Goal: Task Accomplishment & Management: Manage account settings

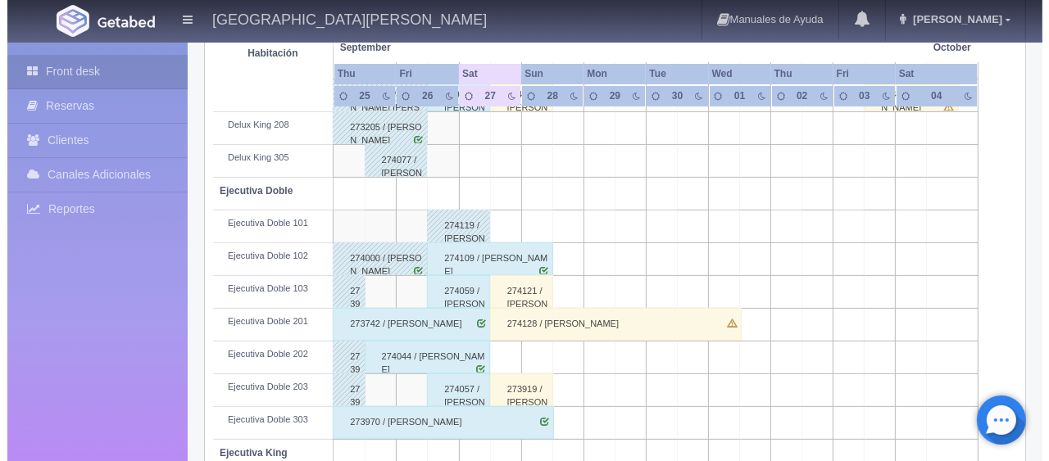
scroll to position [136, 0]
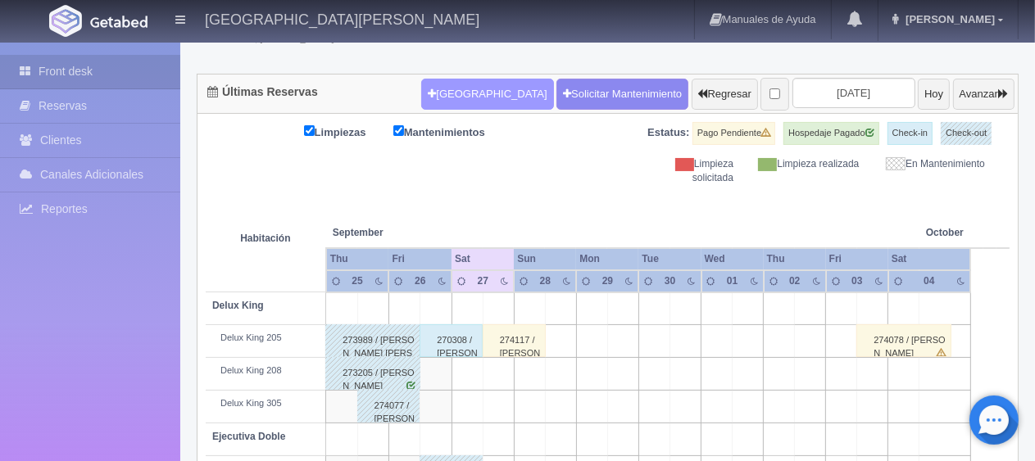
click at [444, 97] on button "[GEOGRAPHIC_DATA]" at bounding box center [487, 94] width 132 height 31
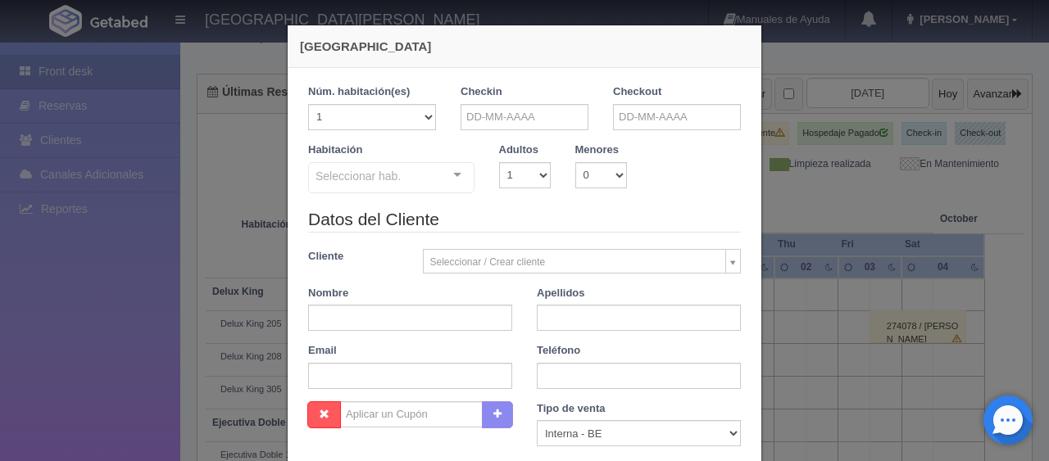
checkbox input "false"
click at [530, 116] on input "text" at bounding box center [524, 117] width 128 height 26
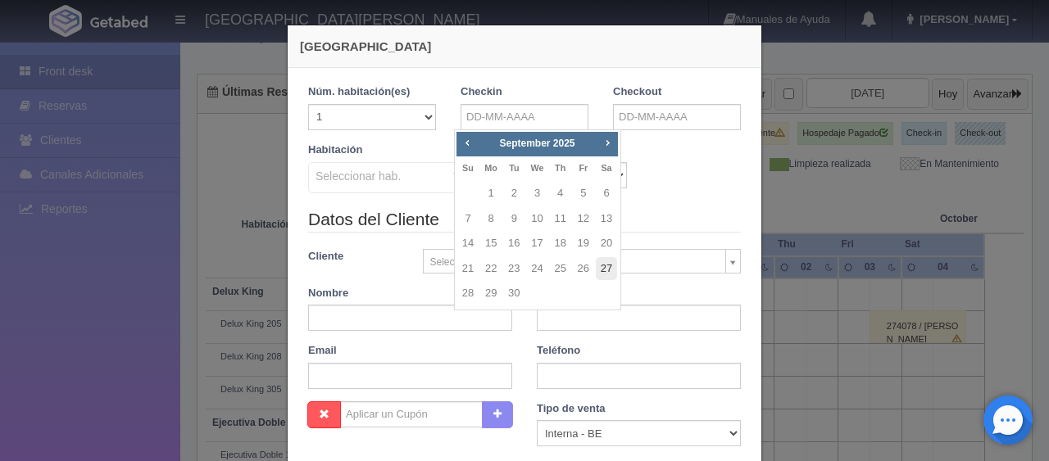
click at [603, 266] on link "27" at bounding box center [606, 269] width 21 height 24
type input "[DATE]"
checkbox input "false"
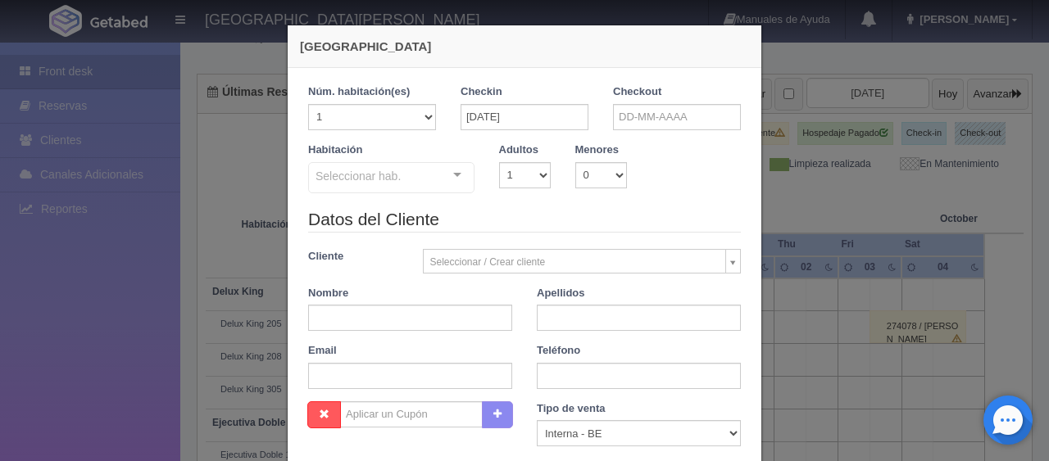
click at [603, 116] on div "Checkout" at bounding box center [677, 113] width 152 height 58
click at [507, 114] on input "[DATE]" at bounding box center [524, 117] width 128 height 26
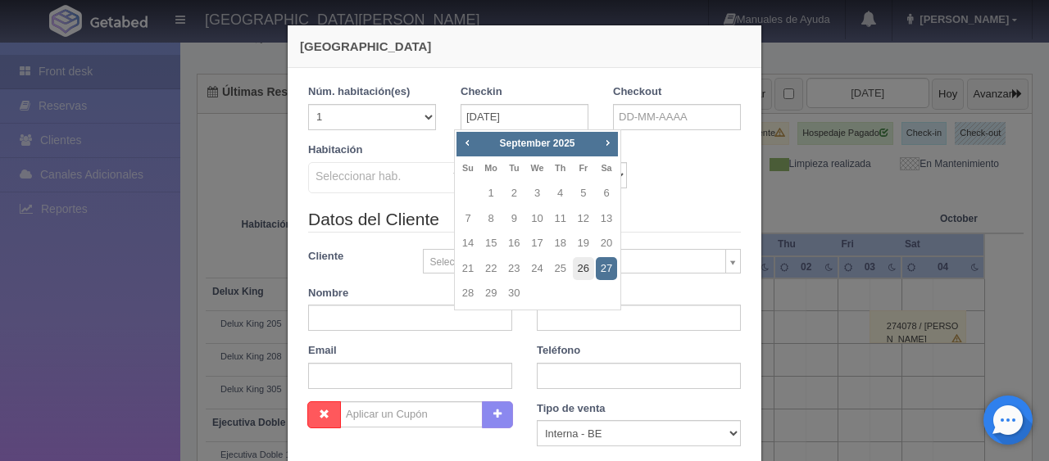
click at [587, 267] on link "26" at bounding box center [583, 269] width 21 height 24
type input "[DATE]"
checkbox input "false"
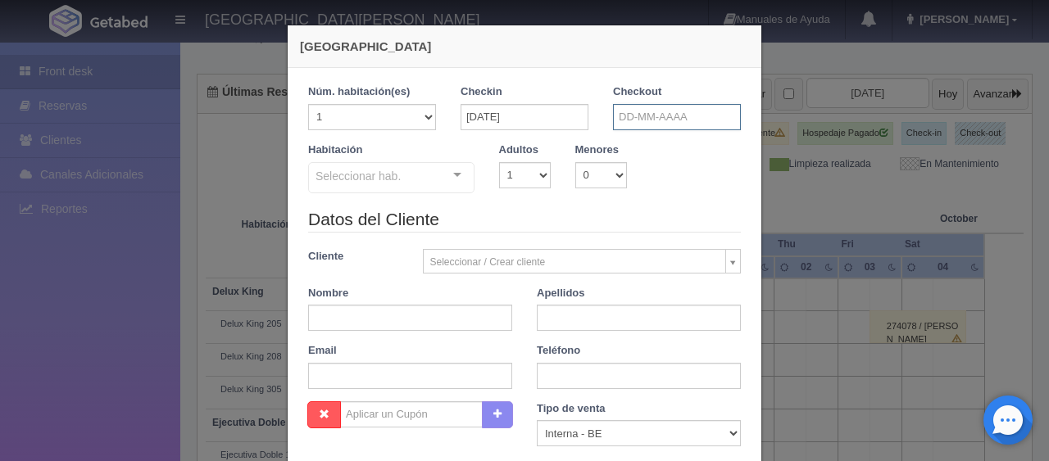
click at [633, 115] on input "text" at bounding box center [677, 117] width 128 height 26
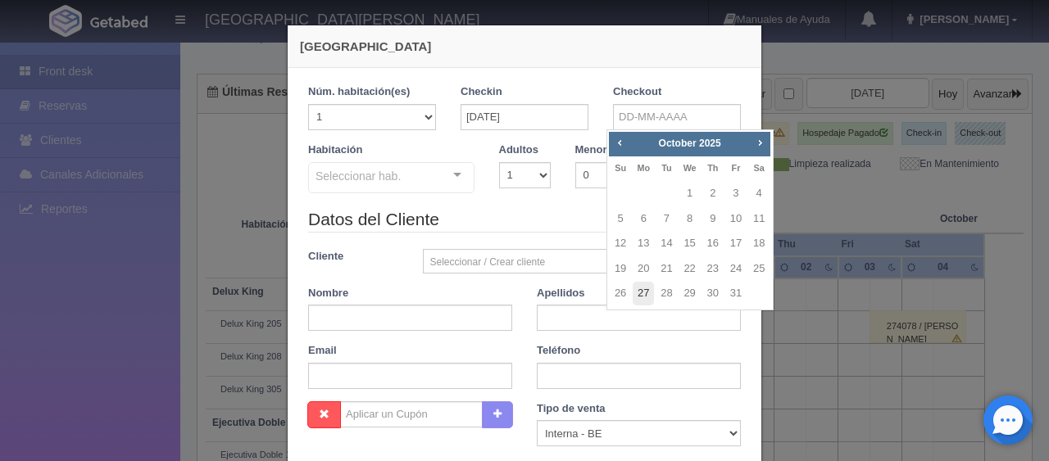
click at [644, 295] on link "27" at bounding box center [643, 294] width 21 height 24
type input "27-10-2025"
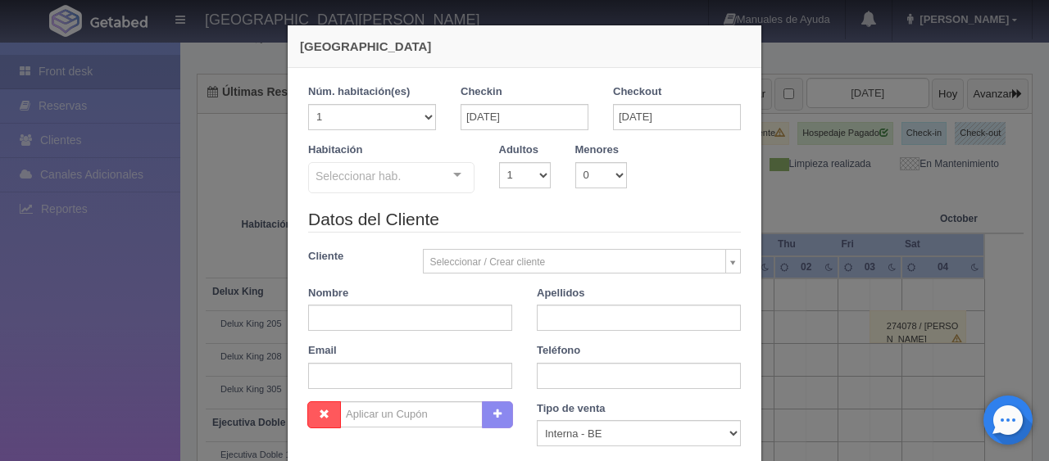
checkbox input "false"
click at [520, 175] on select "1 2 3 4 5 6 7 8 9 10" at bounding box center [525, 175] width 52 height 26
click at [499, 162] on select "1 2 3 4 5 6 7 8 9 10" at bounding box center [525, 175] width 52 height 26
click at [465, 170] on div at bounding box center [457, 175] width 33 height 25
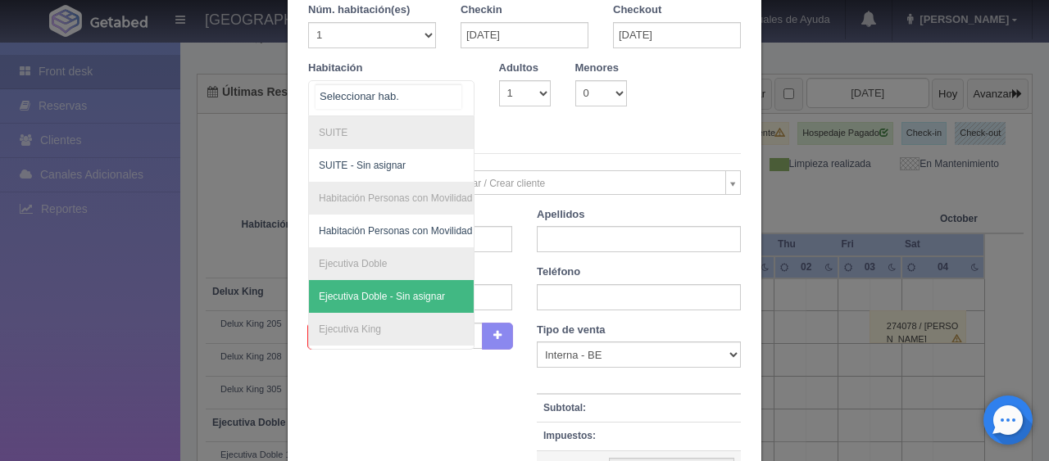
scroll to position [174, 0]
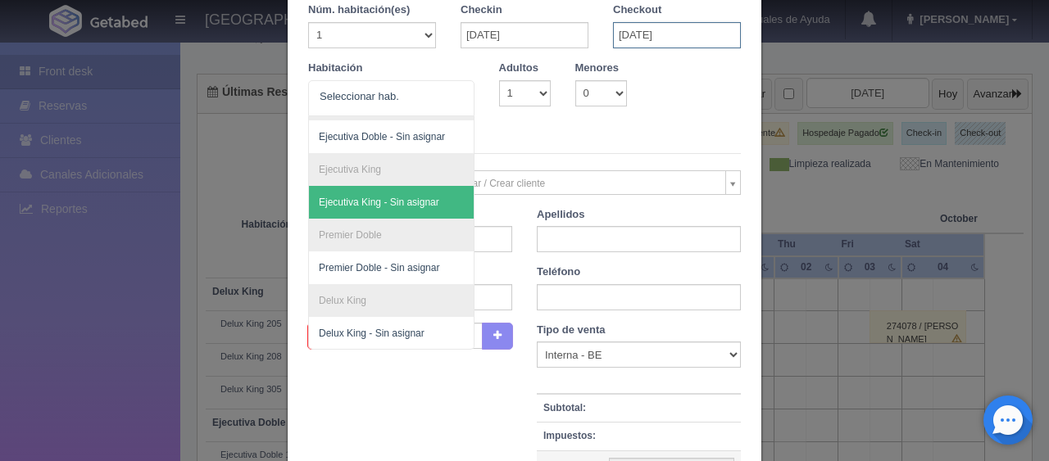
click at [633, 29] on input "27-10-2025" at bounding box center [677, 35] width 128 height 26
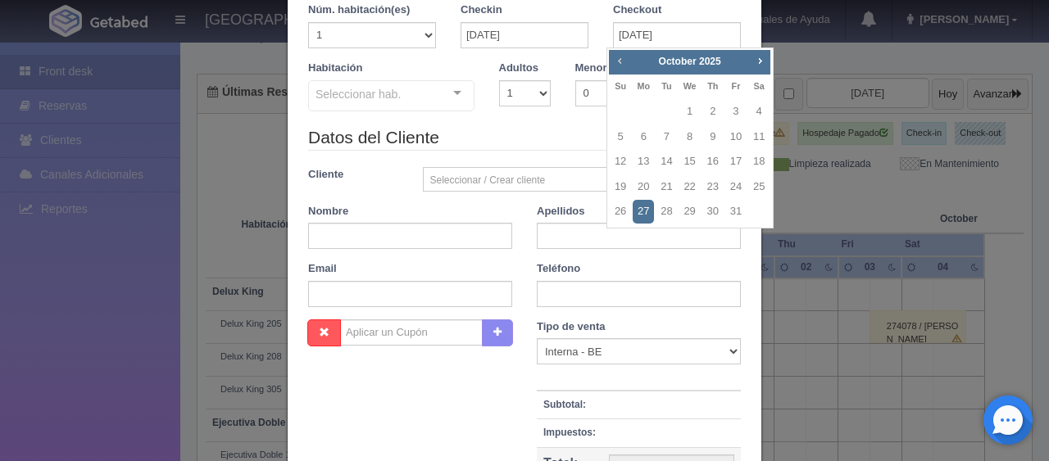
click at [614, 62] on span "Prev" at bounding box center [619, 60] width 13 height 13
click at [758, 180] on link "27" at bounding box center [758, 187] width 21 height 24
type input "27-09-2025"
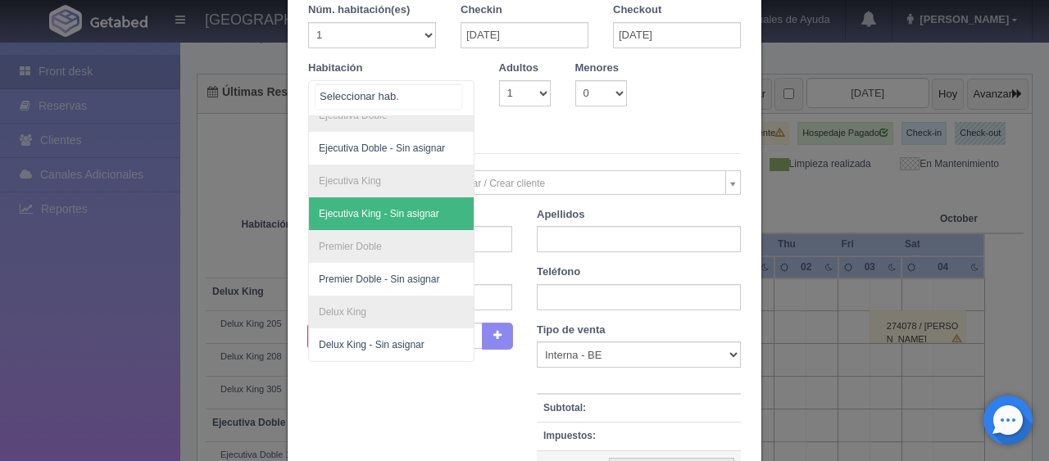
click at [431, 98] on div at bounding box center [391, 98] width 166 height 36
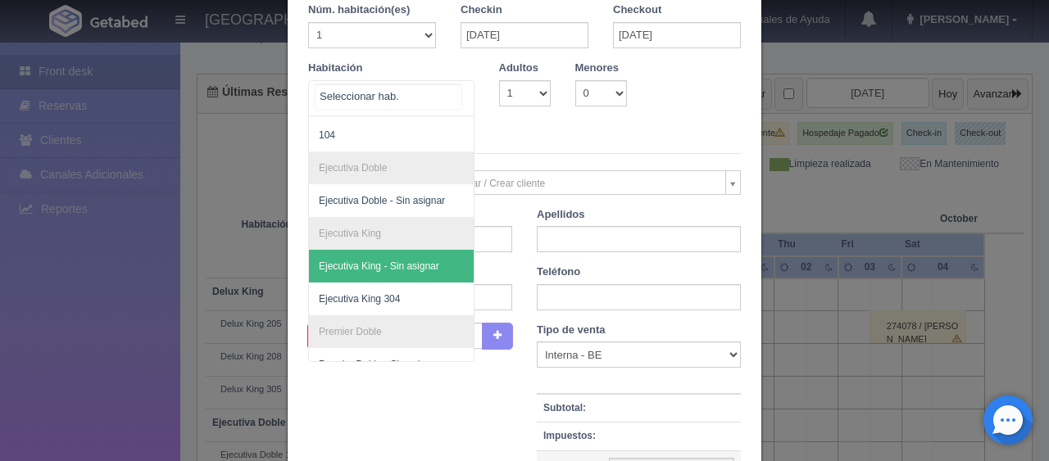
scroll to position [358, 0]
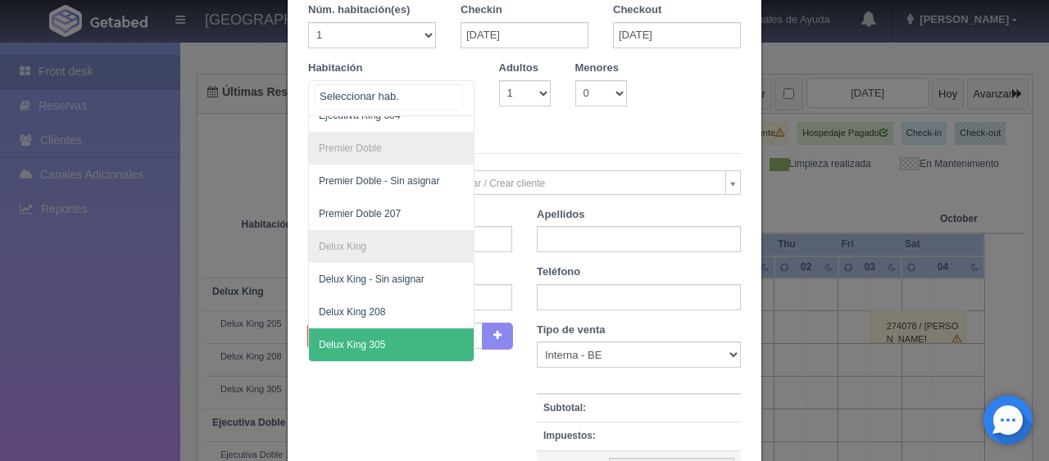
click at [397, 329] on span "Delux King 305" at bounding box center [446, 345] width 275 height 33
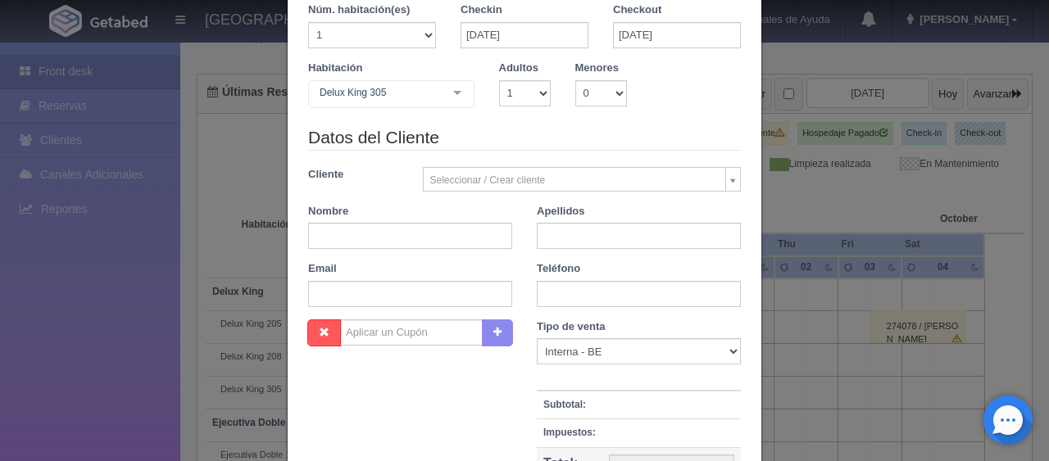
checkbox input "false"
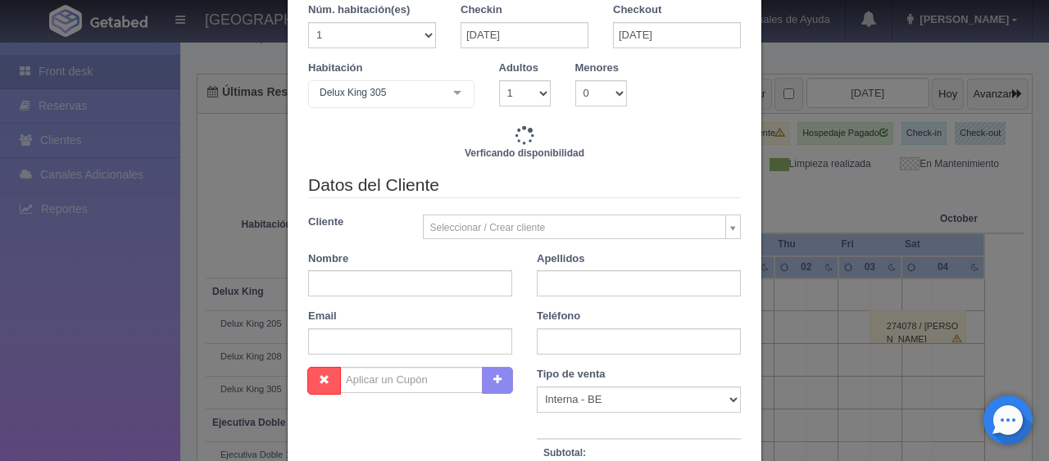
type input "1299.00"
checkbox input "false"
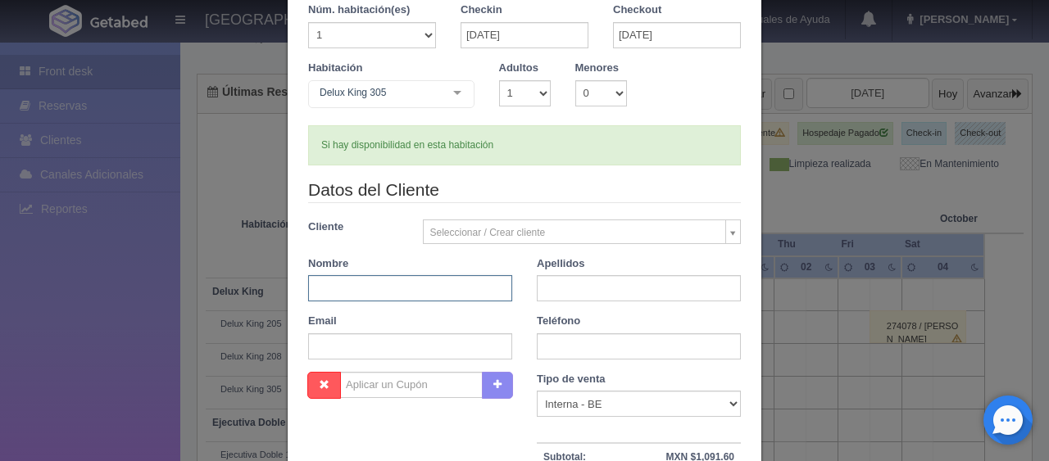
click at [388, 288] on input "text" at bounding box center [410, 288] width 204 height 26
type input "Mauricio"
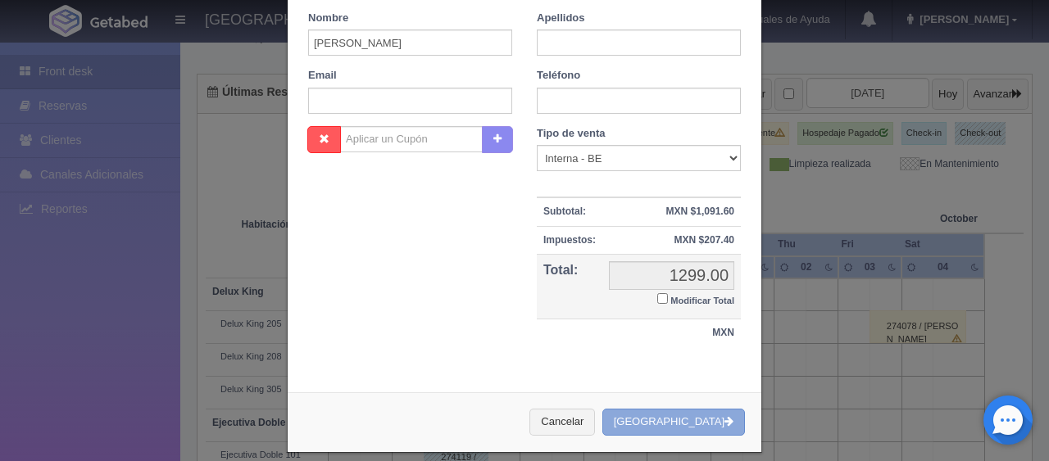
click at [688, 418] on button "[GEOGRAPHIC_DATA]" at bounding box center [673, 422] width 143 height 27
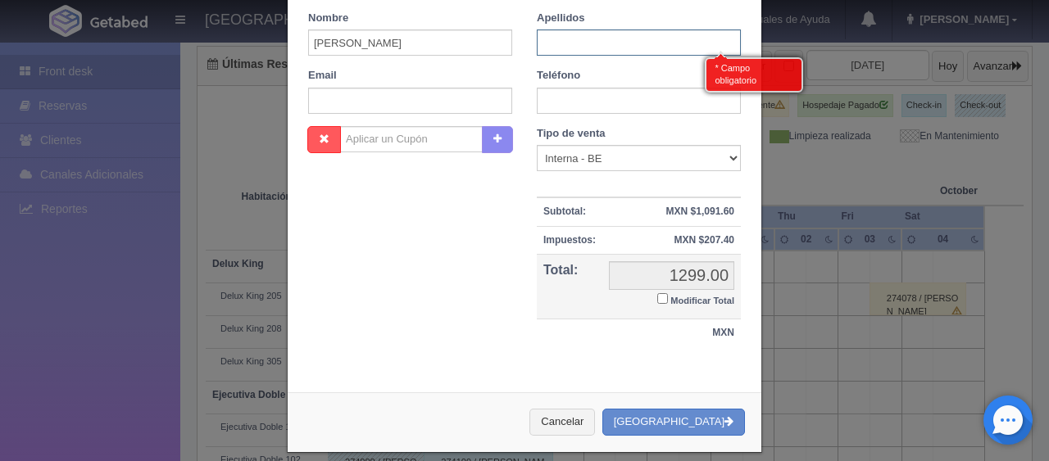
click at [648, 34] on input "text" at bounding box center [639, 42] width 204 height 26
type input "."
click at [660, 424] on button "Crear Reserva" at bounding box center [673, 422] width 143 height 27
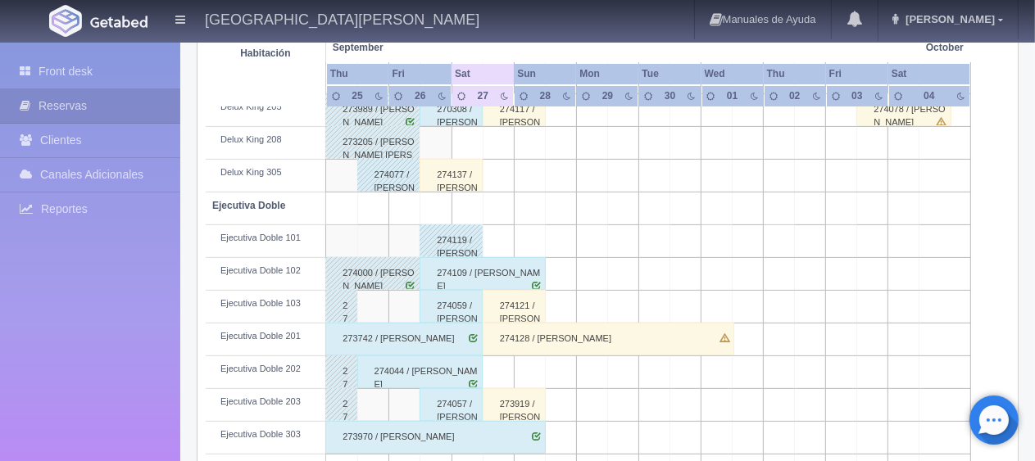
scroll to position [449, 0]
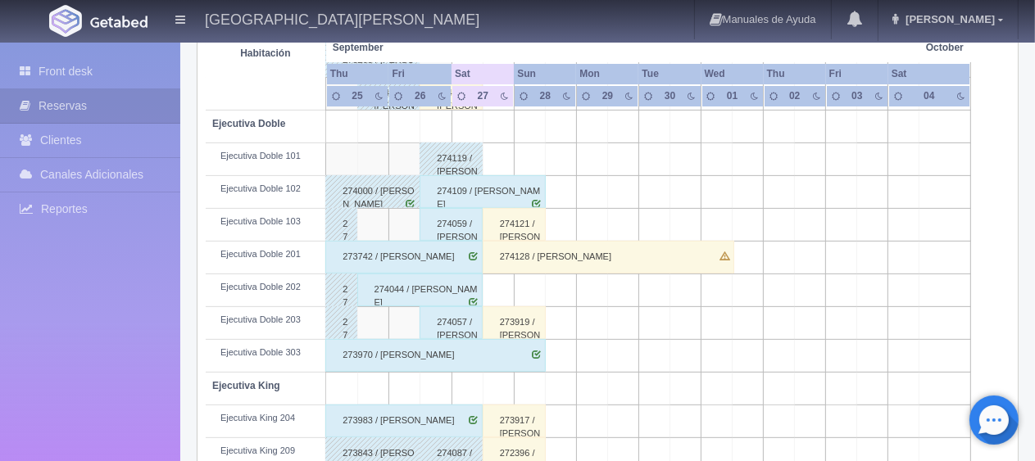
click at [446, 291] on div "274044 / [PERSON_NAME]" at bounding box center [420, 290] width 126 height 33
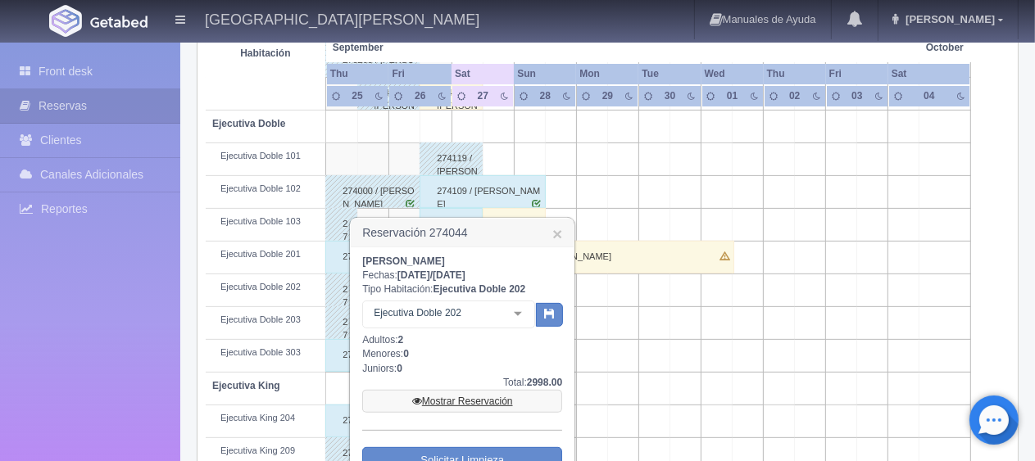
click at [501, 400] on link "Mostrar Reservación" at bounding box center [462, 401] width 200 height 23
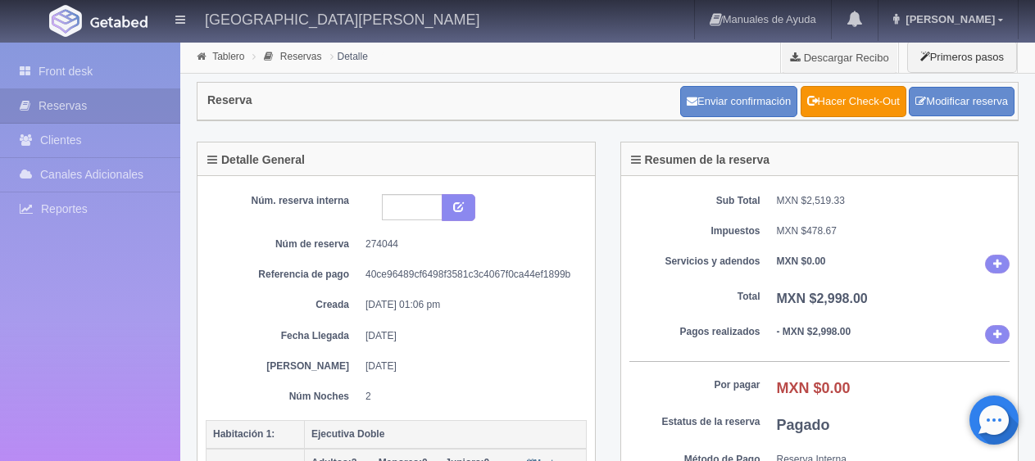
select select "2"
click at [986, 100] on link "Modificar reserva" at bounding box center [962, 102] width 106 height 30
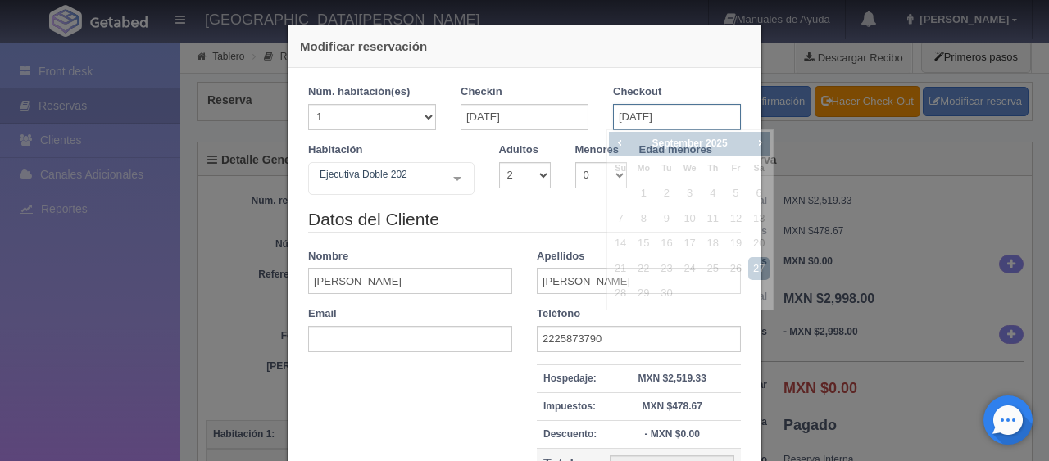
click at [639, 110] on input "[DATE]" at bounding box center [677, 117] width 128 height 26
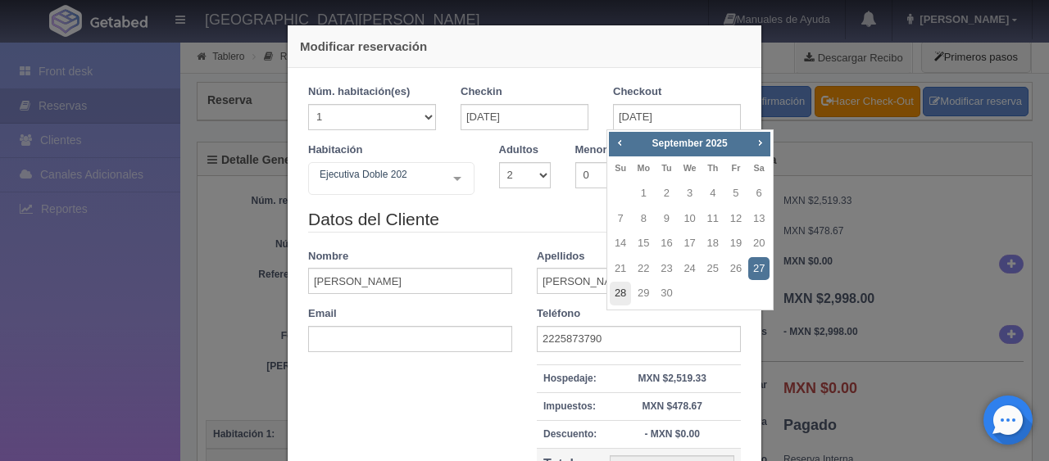
click at [625, 296] on link "28" at bounding box center [620, 294] width 21 height 24
type input "[DATE]"
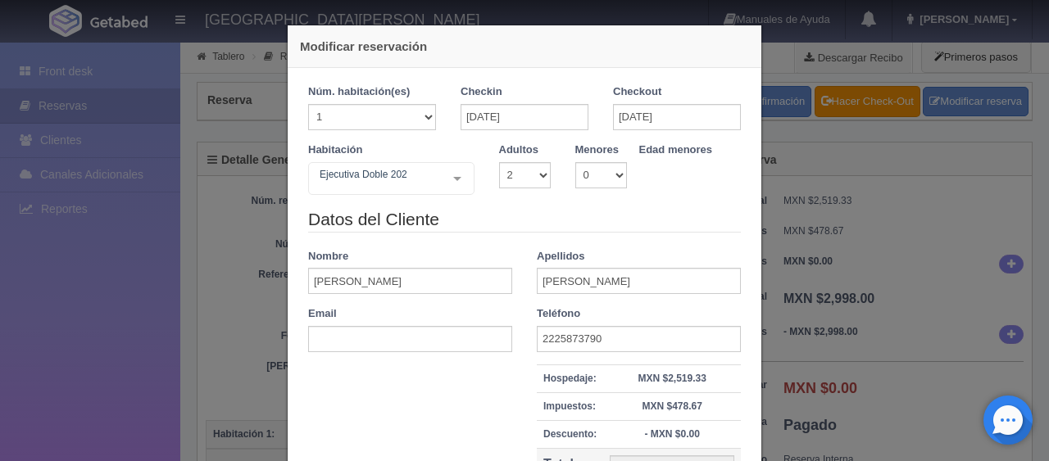
checkbox input "false"
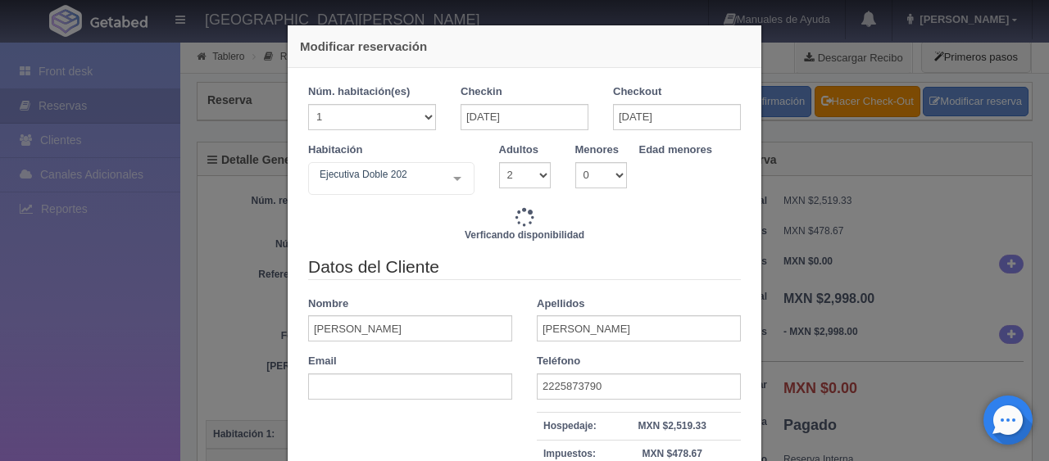
type input "4647.00"
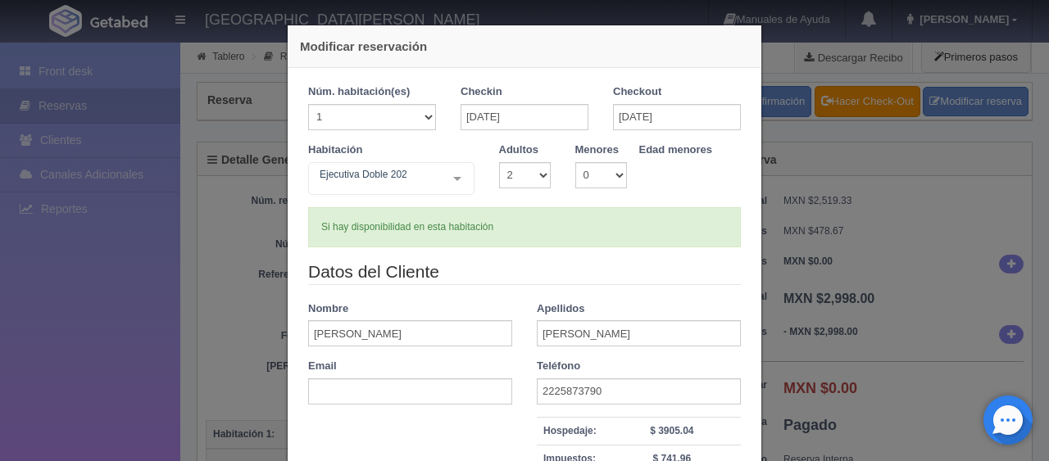
scroll to position [164, 0]
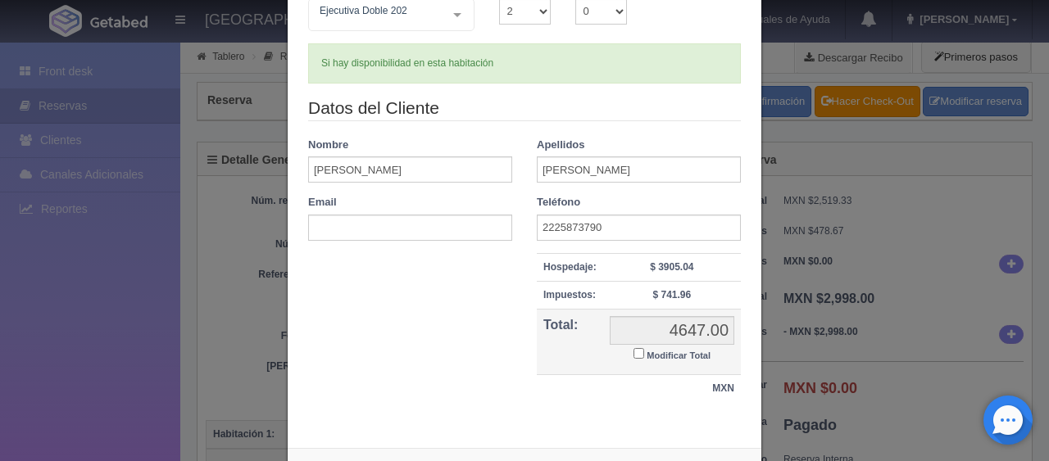
click at [637, 352] on label "Modificar Total" at bounding box center [671, 354] width 77 height 19
click at [637, 352] on input "Modificar Total" at bounding box center [638, 353] width 11 height 11
checkbox input "true"
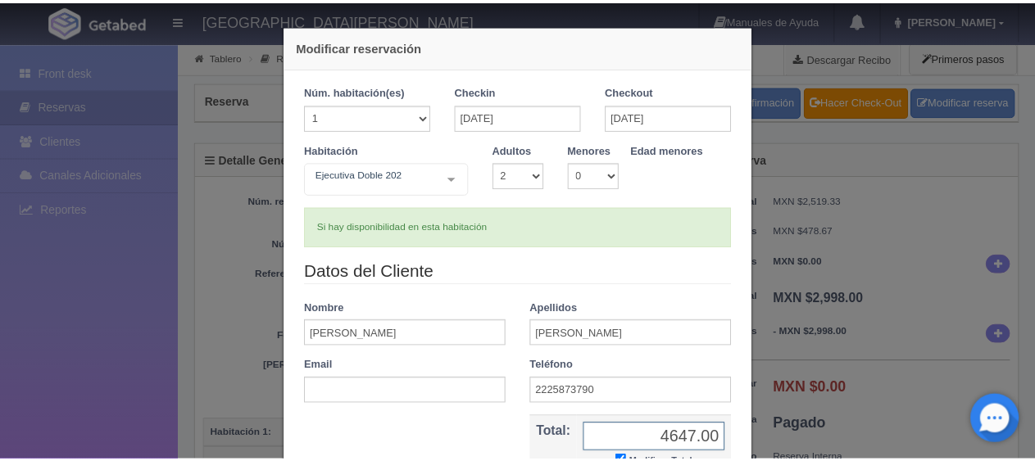
scroll to position [177, 0]
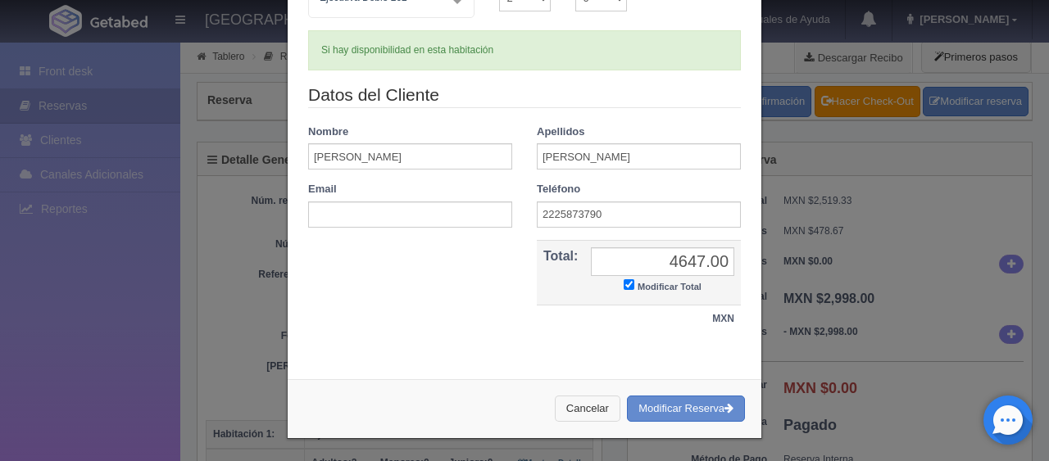
click at [587, 413] on button "Cancelar" at bounding box center [588, 409] width 66 height 27
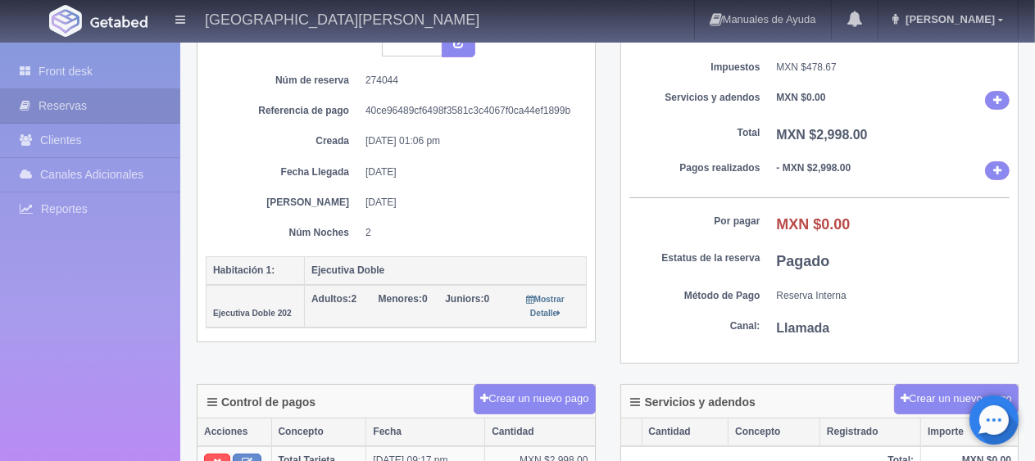
scroll to position [0, 0]
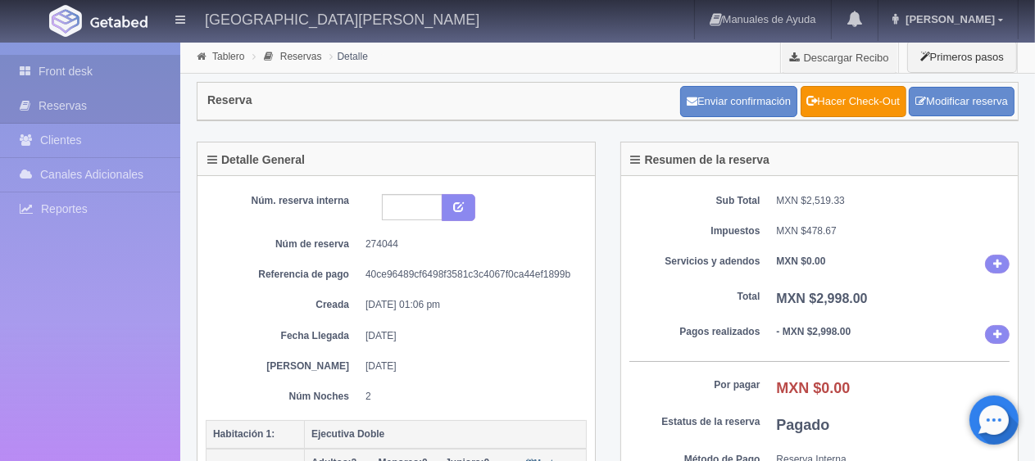
click at [82, 70] on link "Front desk" at bounding box center [90, 72] width 180 height 34
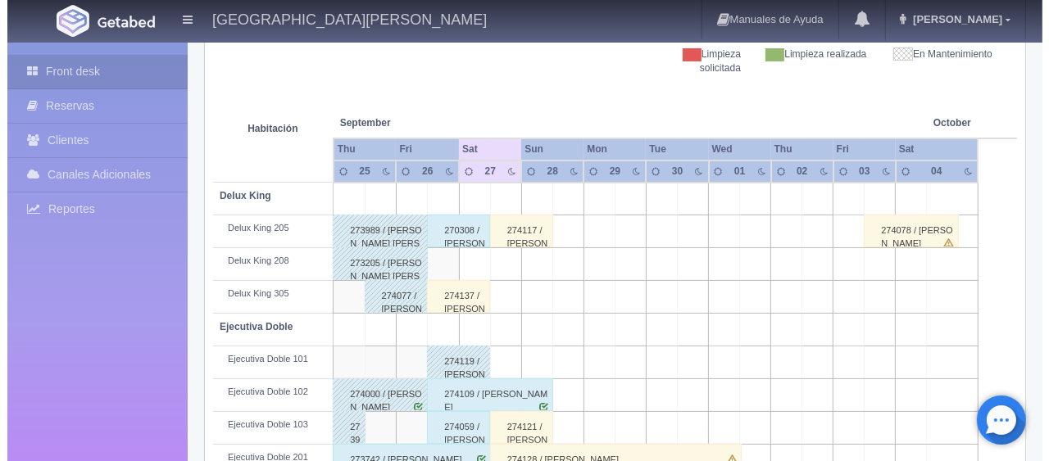
scroll to position [574, 0]
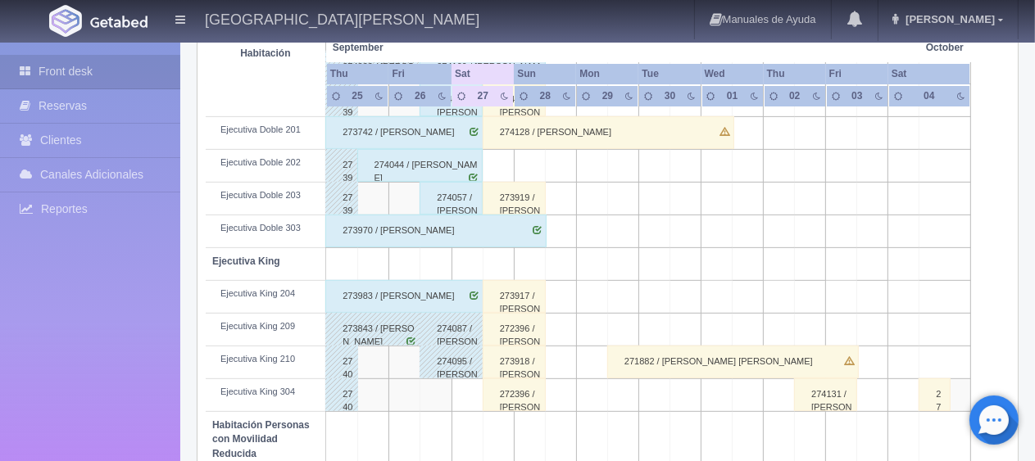
click at [483, 166] on td at bounding box center [498, 166] width 31 height 33
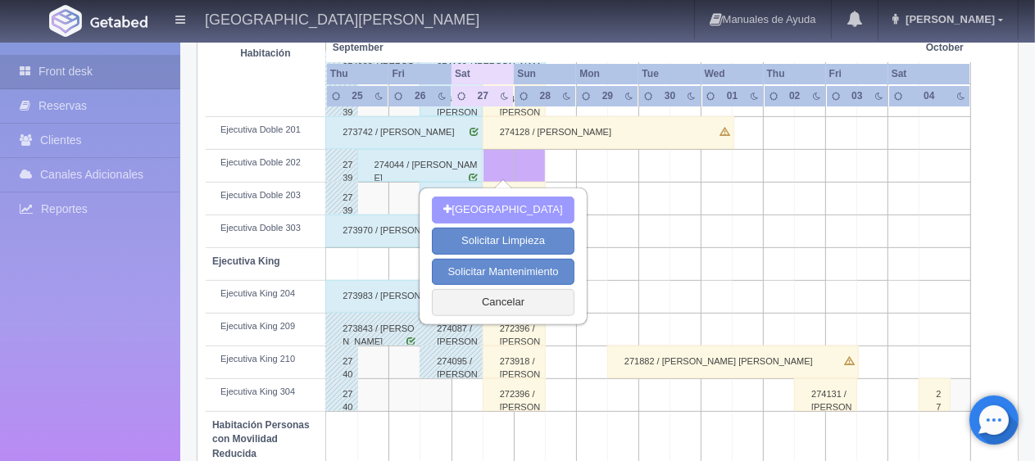
click at [478, 208] on button "[GEOGRAPHIC_DATA]" at bounding box center [503, 210] width 142 height 27
type input "[DATE]"
type input "28-09-2025"
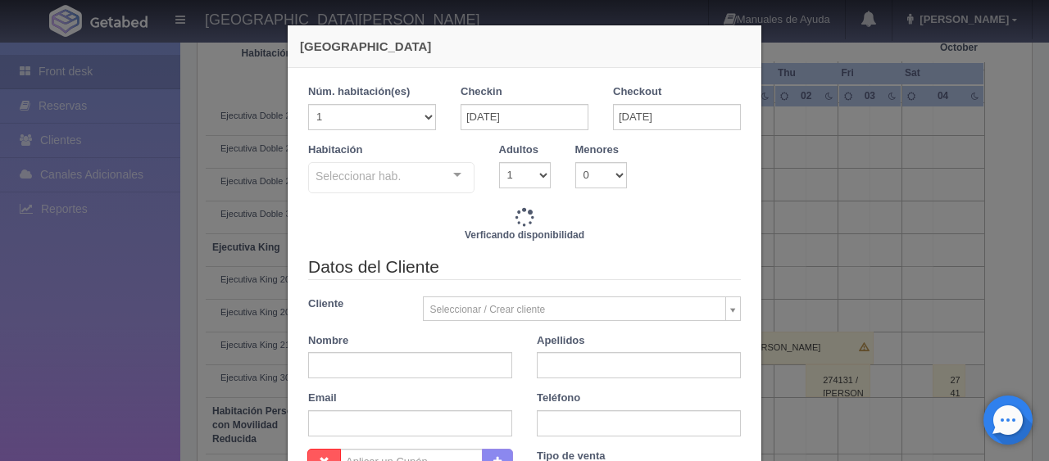
checkbox input "false"
type input "1299.00"
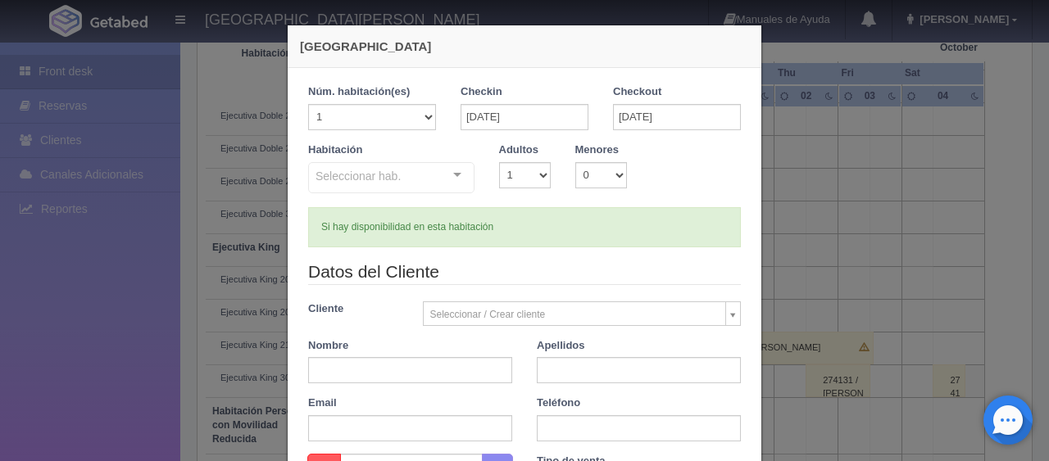
checkbox input "false"
click at [382, 367] on input "text" at bounding box center [410, 370] width 204 height 26
type input "jose luis"
click at [542, 368] on input "ÇMoreno" at bounding box center [639, 370] width 204 height 26
type input "Moreno"
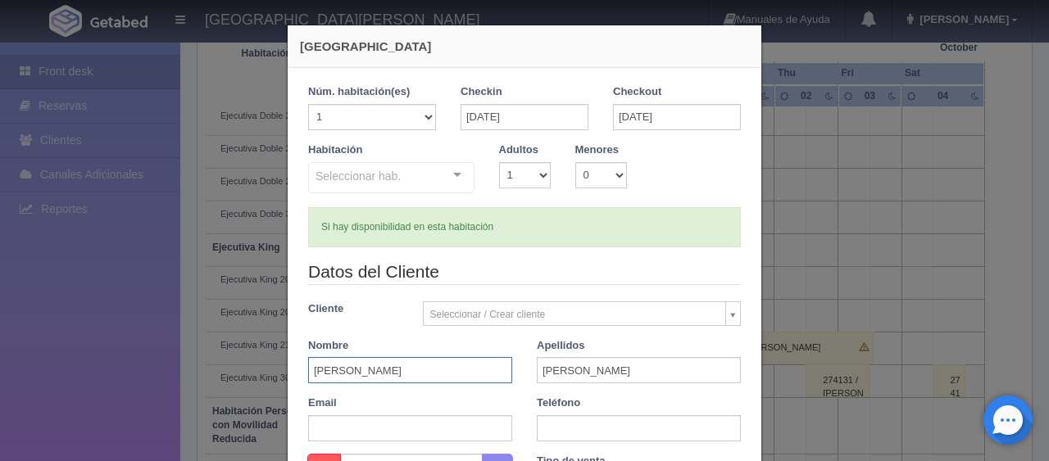
click at [310, 365] on input "jose luis" at bounding box center [410, 370] width 204 height 26
type input "Jose luis"
click at [555, 427] on input "text" at bounding box center [639, 428] width 204 height 26
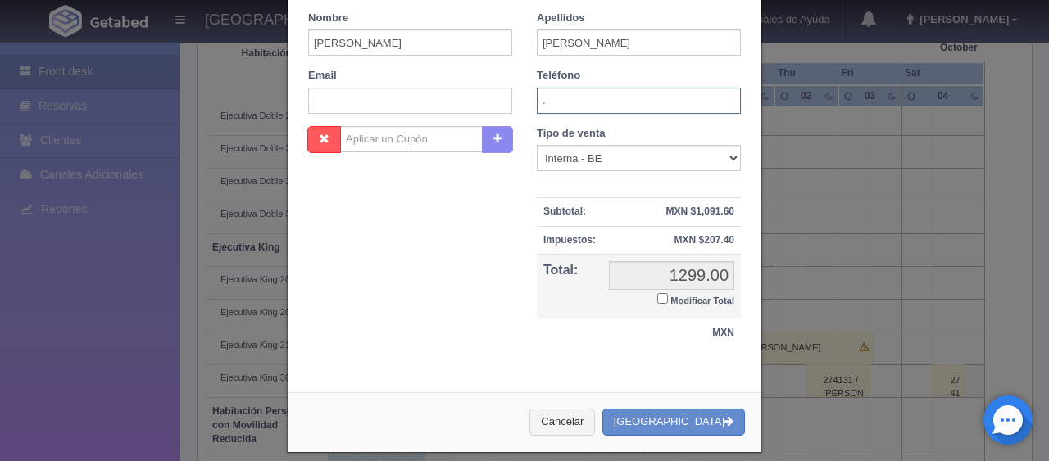
scroll to position [82, 0]
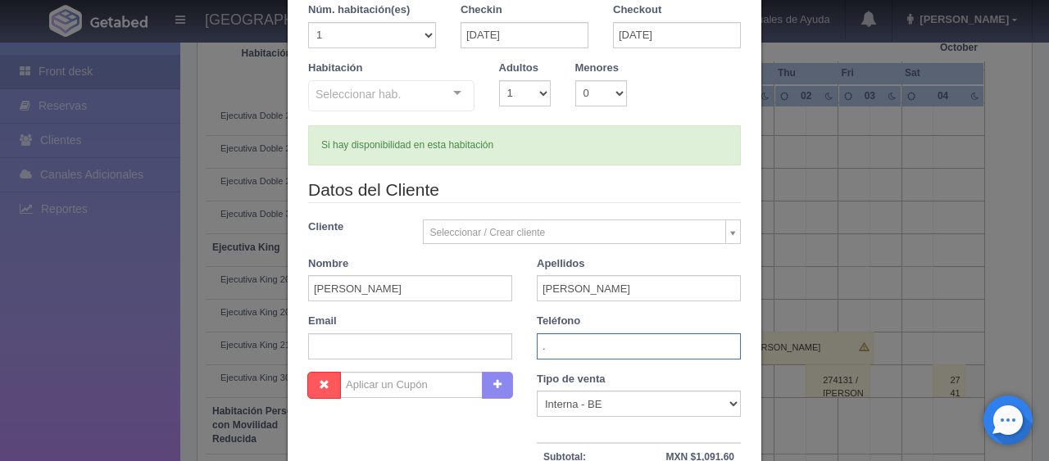
type input "."
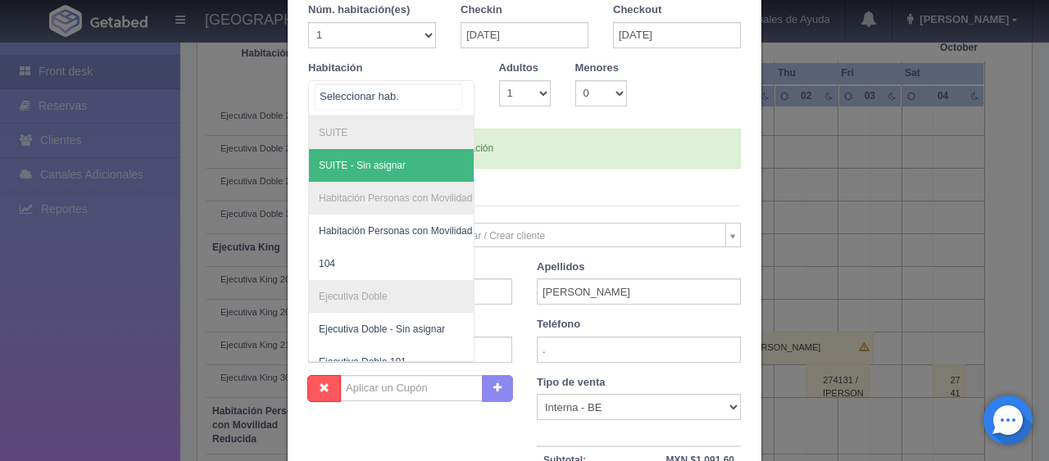
click at [447, 92] on div at bounding box center [457, 93] width 33 height 25
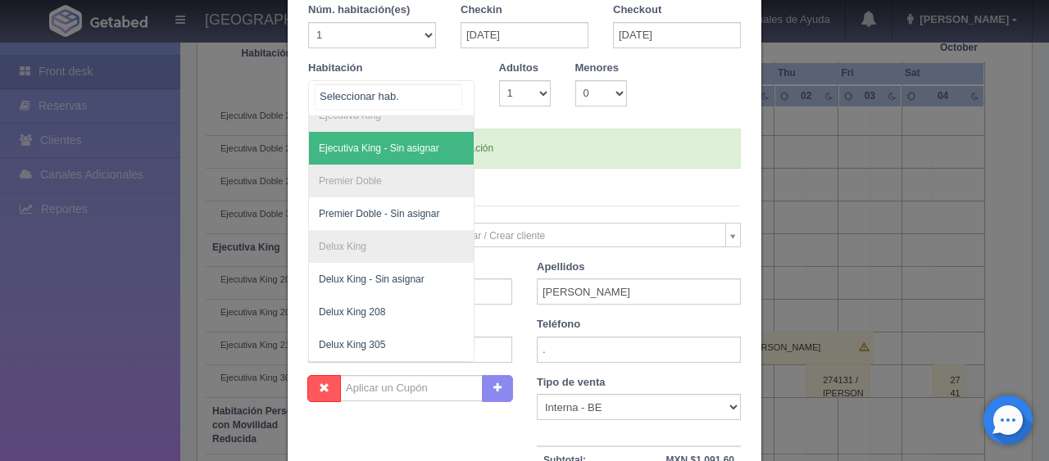
scroll to position [243, 0]
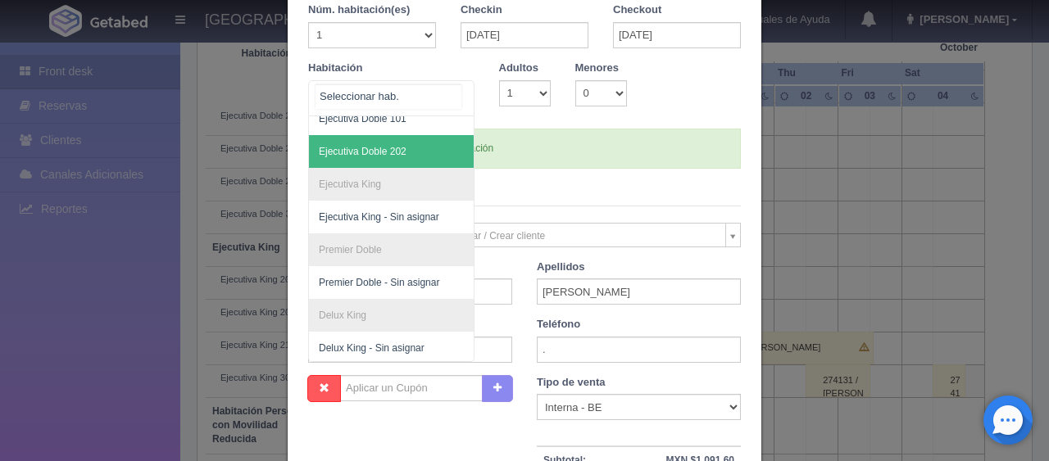
click at [379, 152] on span "Ejecutiva Doble 202" at bounding box center [363, 151] width 88 height 11
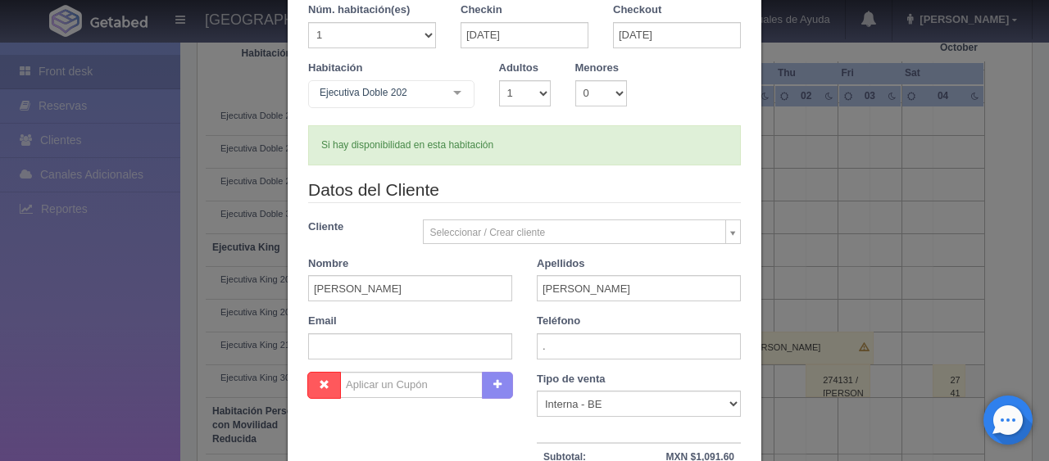
checkbox input "false"
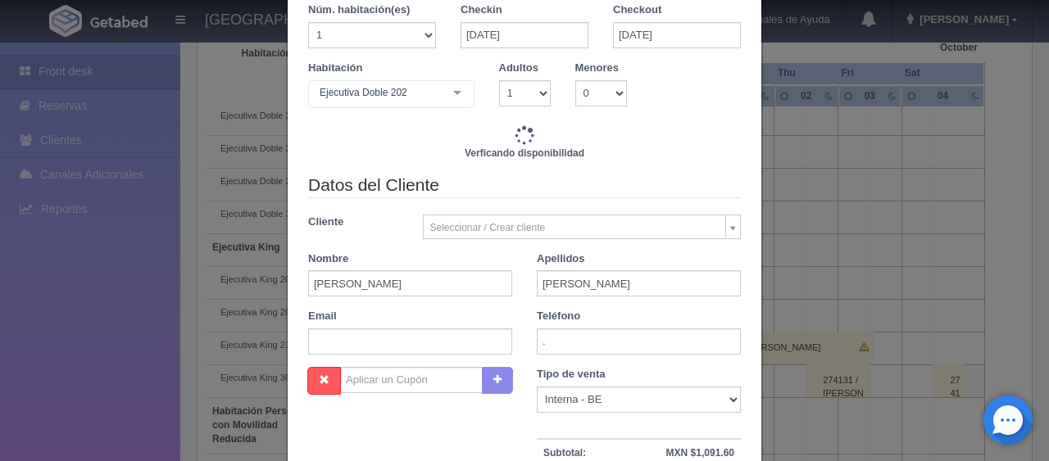
type input "1299.00"
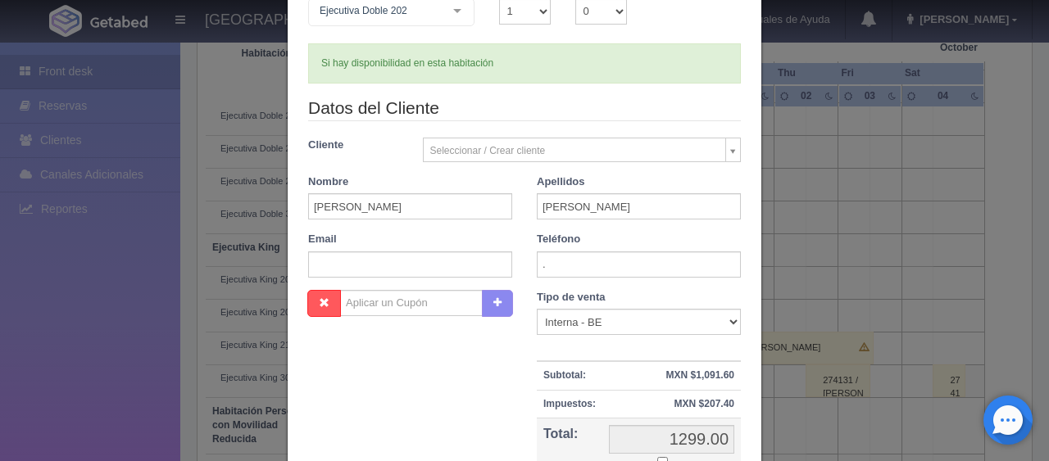
scroll to position [341, 0]
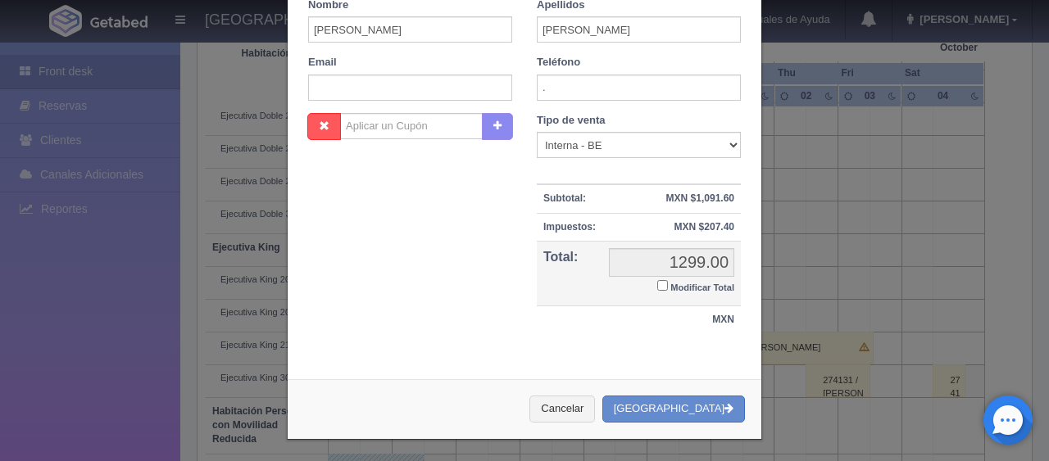
click at [657, 287] on input "Modificar Total" at bounding box center [662, 285] width 11 height 11
checkbox input "true"
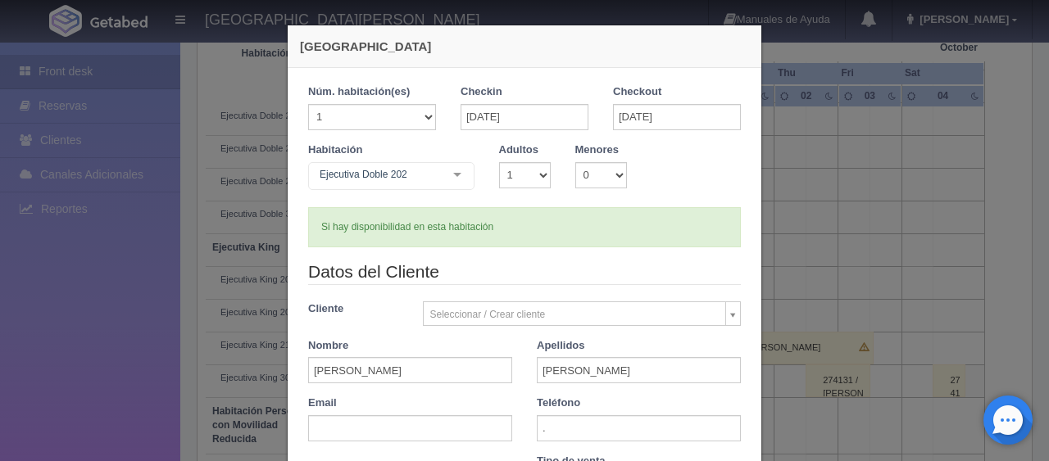
scroll to position [164, 0]
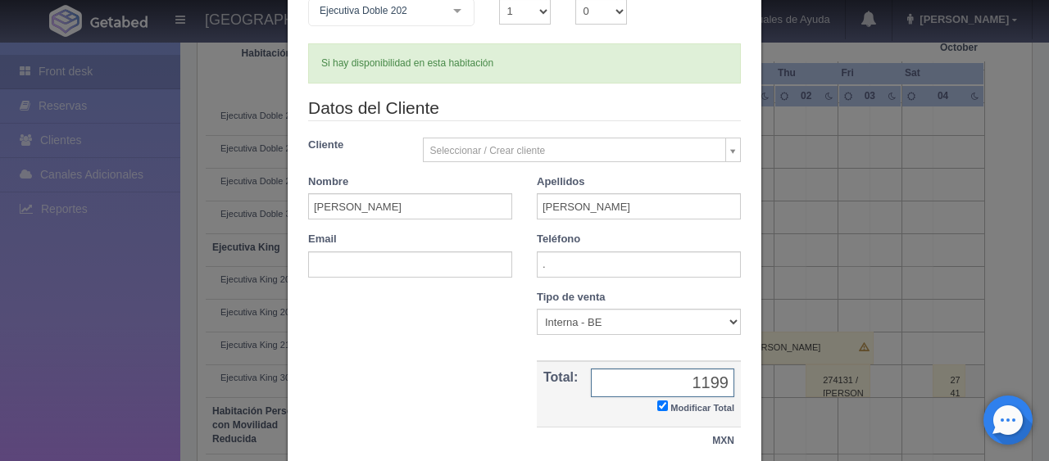
type input "1199"
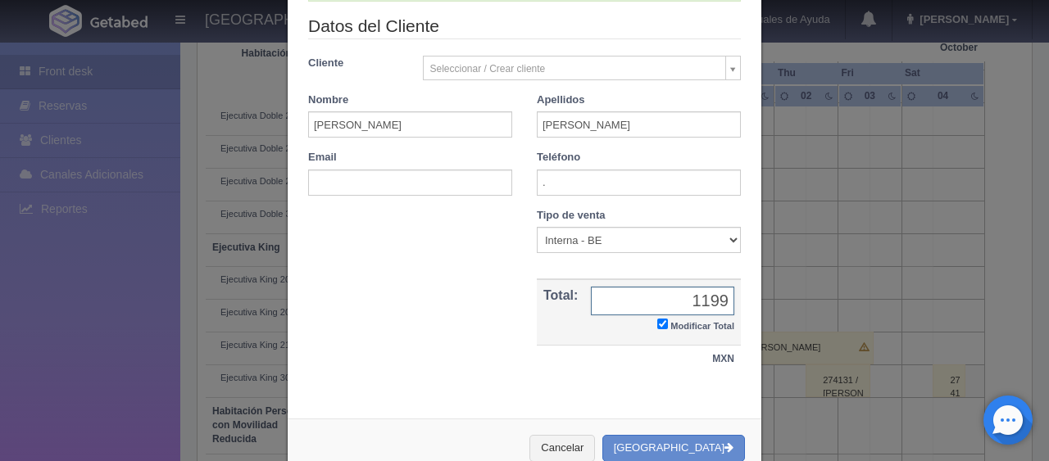
scroll to position [285, 0]
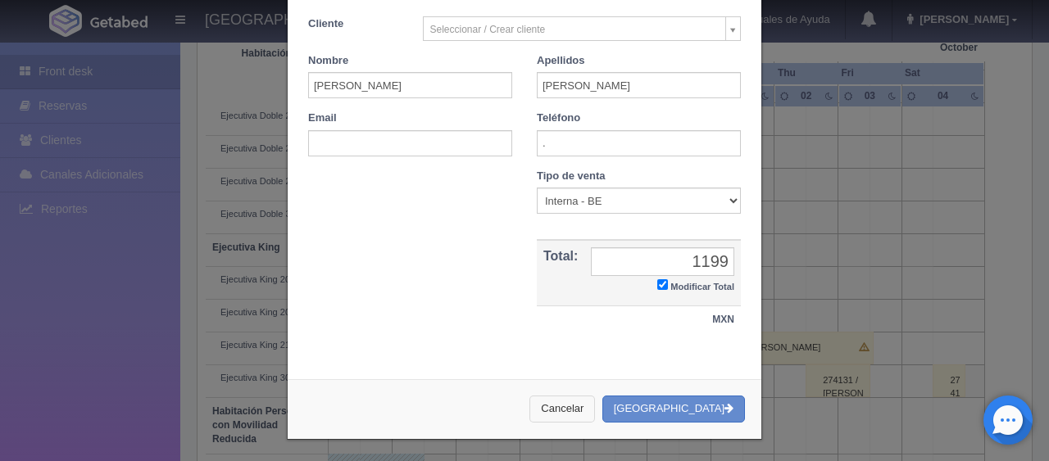
click at [595, 401] on button "Cancelar" at bounding box center [562, 409] width 66 height 27
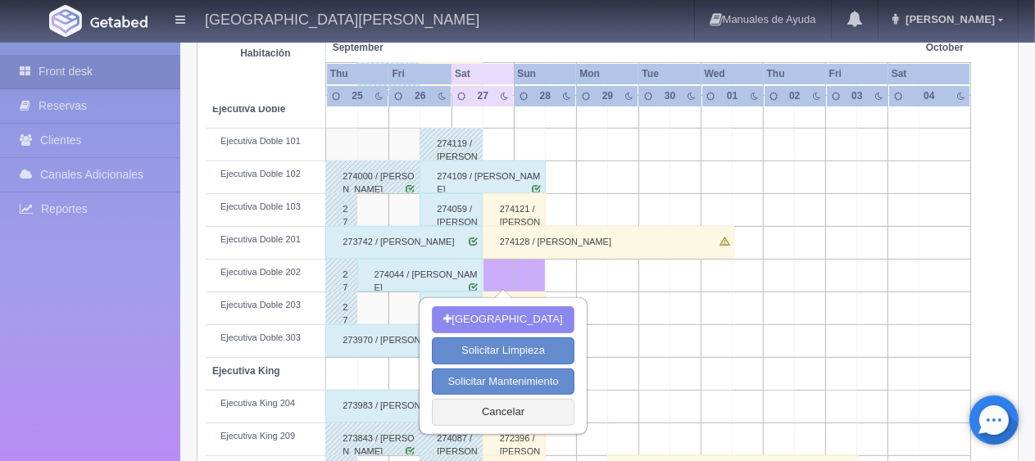
scroll to position [382, 0]
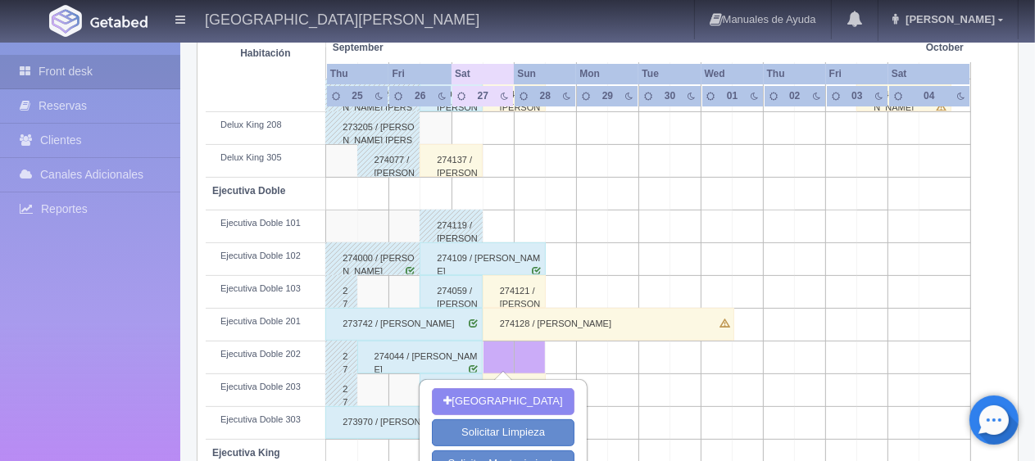
click at [435, 166] on div "274137 / [PERSON_NAME] ." at bounding box center [450, 160] width 63 height 33
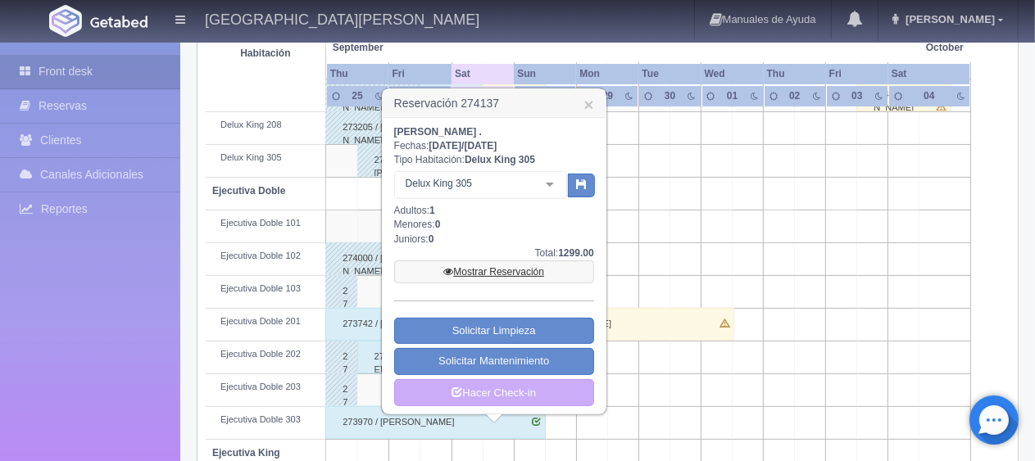
click at [537, 265] on link "Mostrar Reservación" at bounding box center [494, 272] width 200 height 23
click at [489, 272] on link "Mostrar Reservación" at bounding box center [494, 272] width 200 height 23
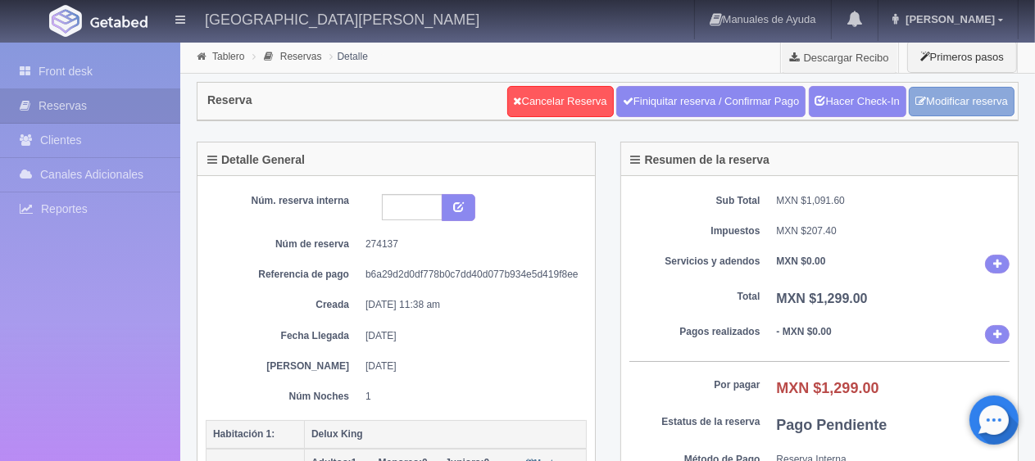
click at [976, 113] on link "Modificar reserva" at bounding box center [962, 102] width 106 height 30
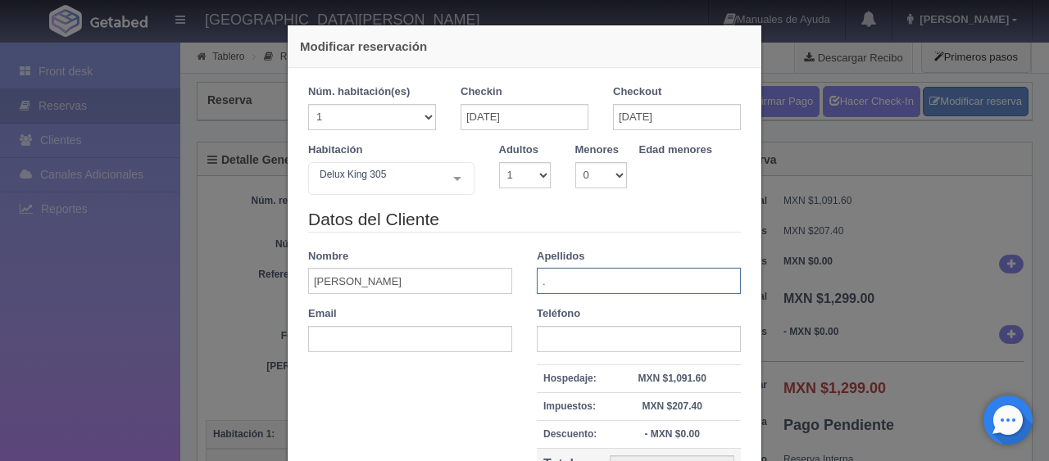
click at [548, 268] on input "." at bounding box center [639, 281] width 204 height 26
type input "[PERSON_NAME]"
click at [632, 317] on div "Teléfono" at bounding box center [638, 329] width 229 height 46
click at [631, 336] on input "text" at bounding box center [639, 339] width 204 height 26
type input "."
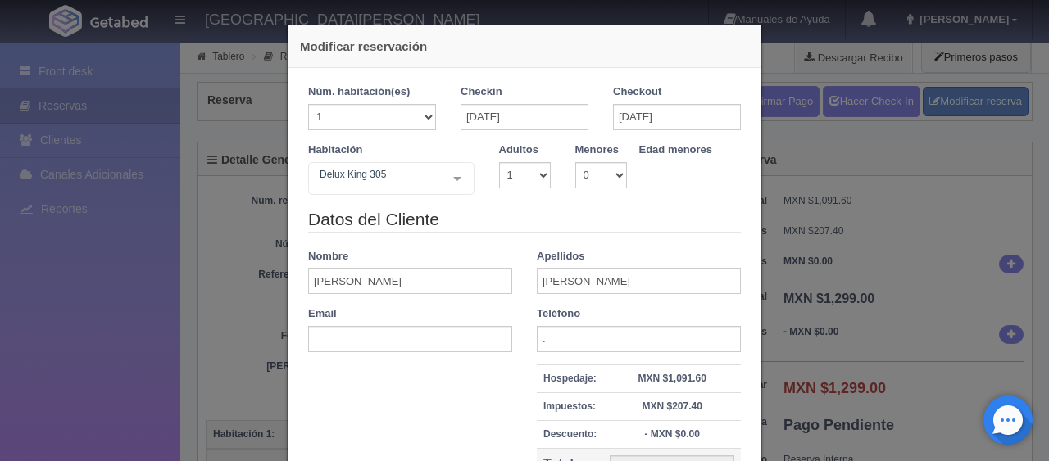
click at [457, 366] on div "Datos del Cliente Nombre Mauricio Apellidos Suarez Email Teléfono . Hospedaje: …" at bounding box center [524, 371] width 457 height 329
click at [511, 187] on select "1 2 3 4 5 6 7 8 9 10" at bounding box center [525, 175] width 52 height 26
select select "3"
click at [499, 162] on select "1 2 3 4 5 6 7 8 9 10" at bounding box center [525, 175] width 52 height 26
drag, startPoint x: 506, startPoint y: 213, endPoint x: 505, endPoint y: 179, distance: 34.4
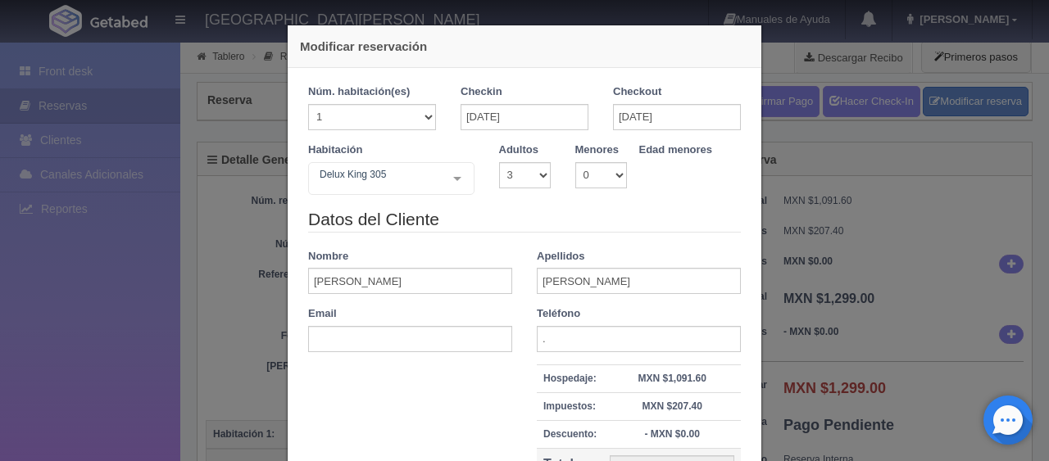
click at [506, 211] on legend "Datos del Cliente" at bounding box center [524, 219] width 433 height 25
click at [505, 177] on select "1 2 3 4 5 6 7 8 9 10" at bounding box center [525, 175] width 52 height 26
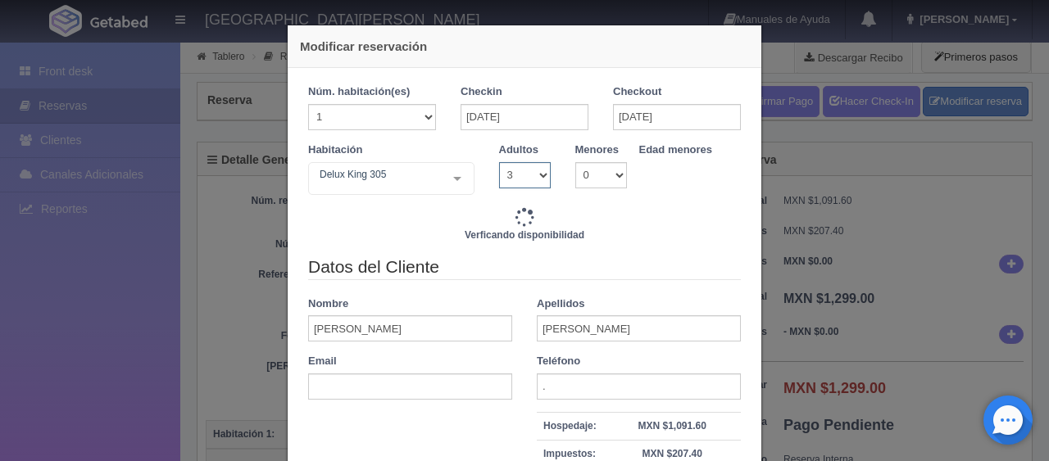
select select "1"
click at [499, 162] on select "1 2 3 4 5 6 7 8 9 10" at bounding box center [525, 175] width 52 height 26
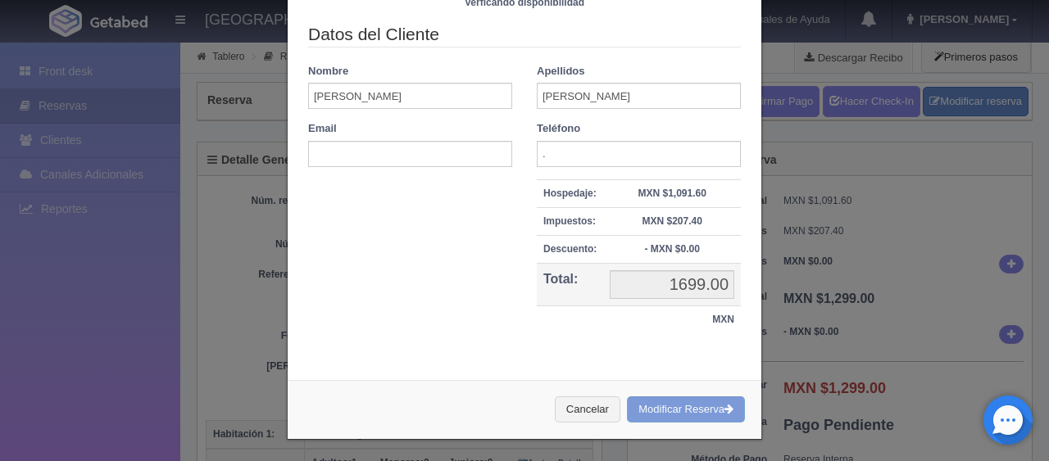
scroll to position [233, 0]
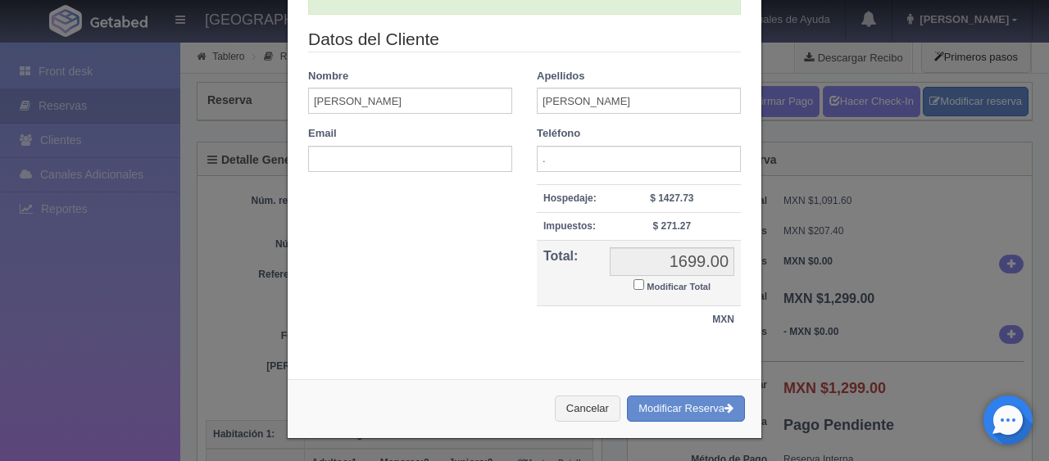
type input "1299.00"
drag, startPoint x: 692, startPoint y: 398, endPoint x: 483, endPoint y: 429, distance: 211.1
click at [483, 429] on div "Cancelar Modificar Reserva" at bounding box center [525, 409] width 474 height 60
click at [636, 415] on button "Modificar Reserva" at bounding box center [686, 409] width 118 height 27
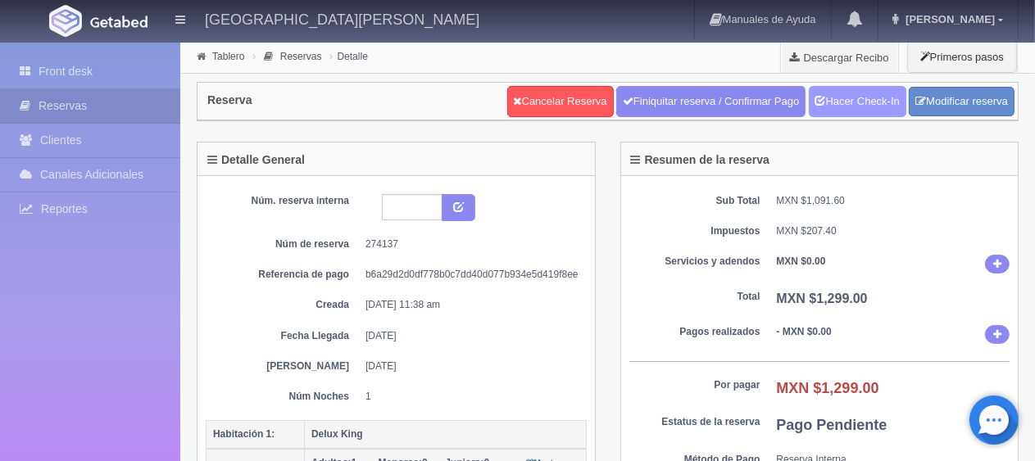
click at [846, 109] on link "Hacer Check-In" at bounding box center [858, 101] width 98 height 31
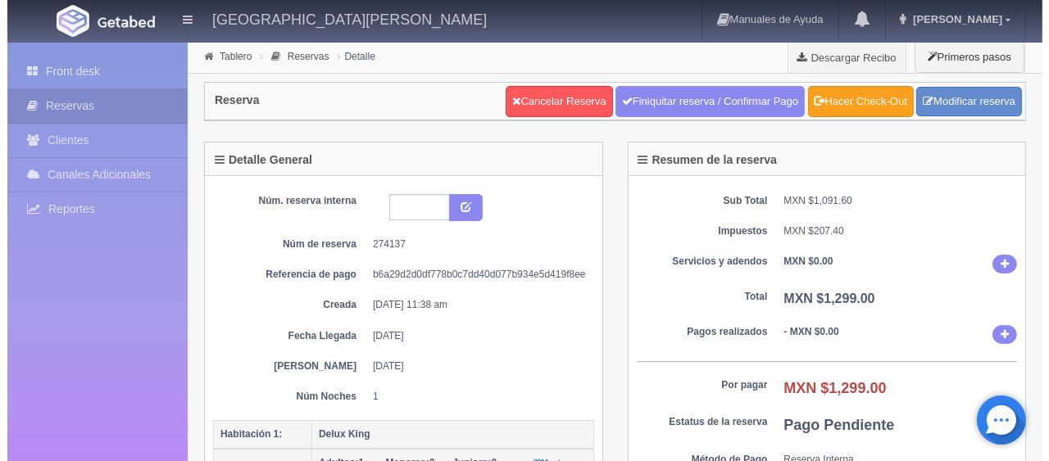
scroll to position [164, 0]
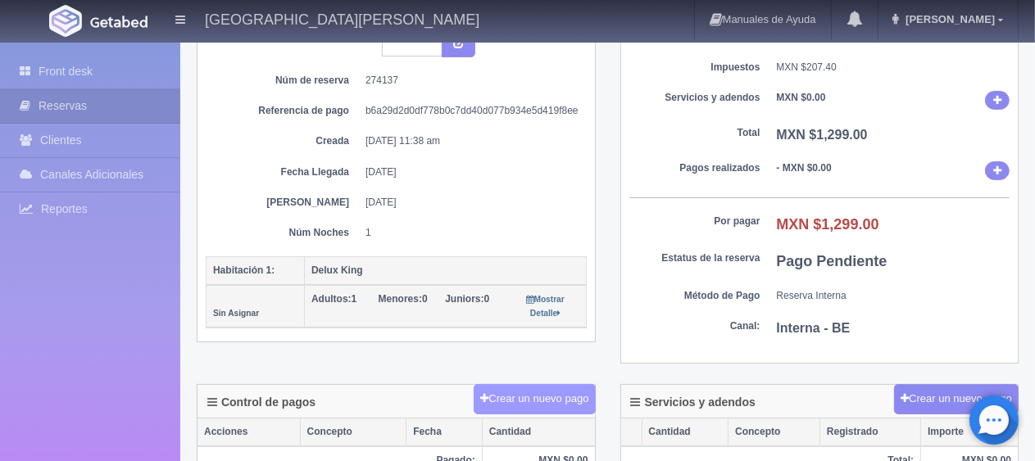
click at [546, 399] on button "Crear un nuevo pago" at bounding box center [534, 399] width 121 height 30
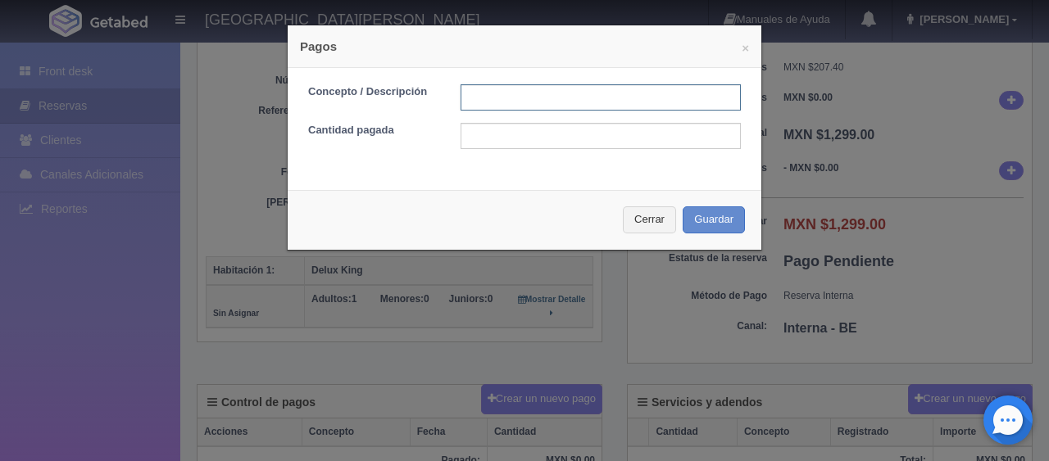
click at [543, 97] on input "text" at bounding box center [600, 97] width 280 height 26
type input "Total Tarjeta"
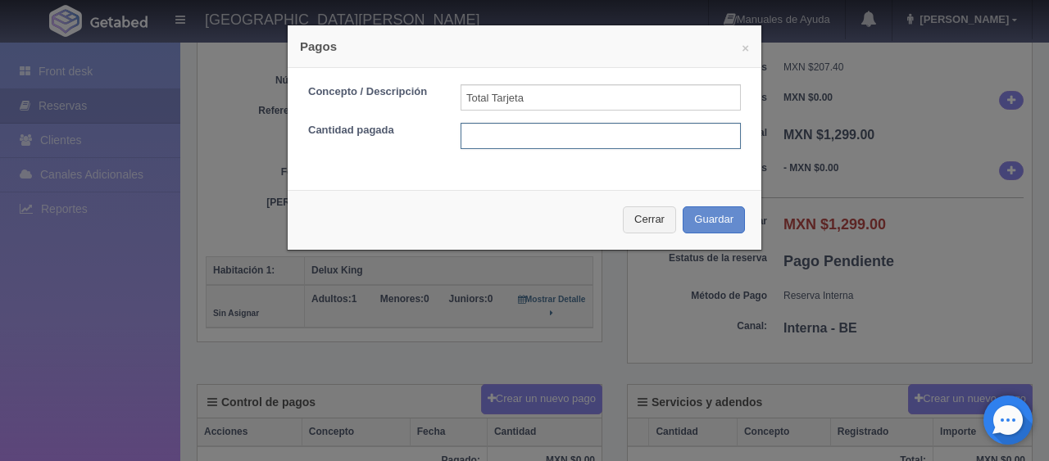
click at [555, 136] on input "text" at bounding box center [600, 136] width 280 height 26
type input "1299.00"
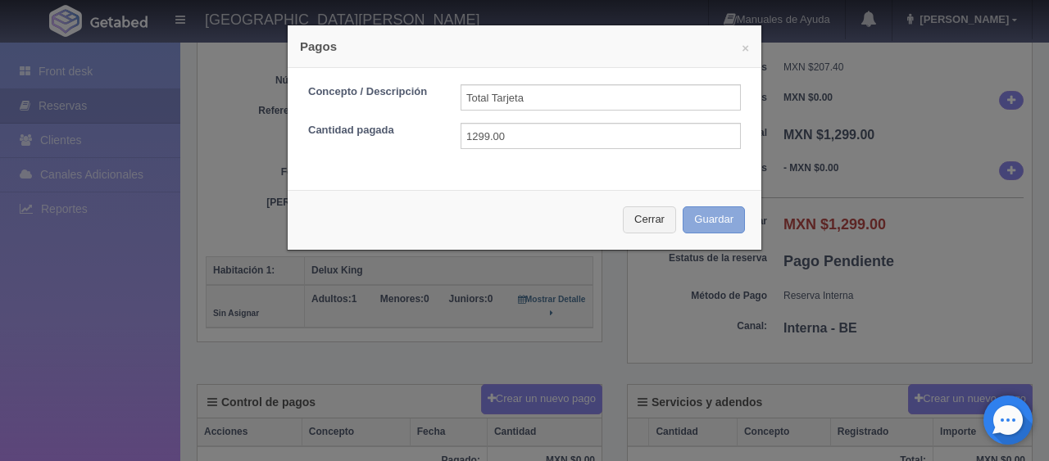
click at [683, 218] on button "Guardar" at bounding box center [714, 219] width 62 height 27
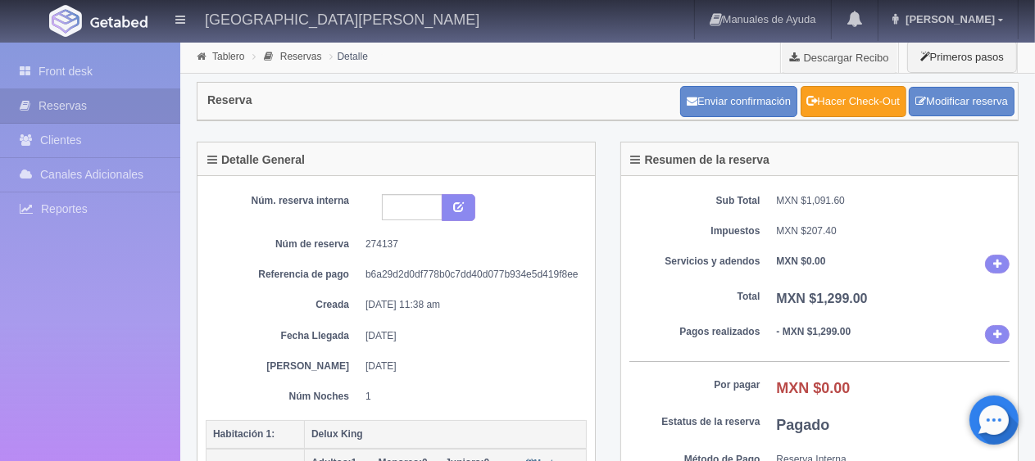
click at [825, 90] on link "Hacer Check-Out" at bounding box center [853, 101] width 106 height 31
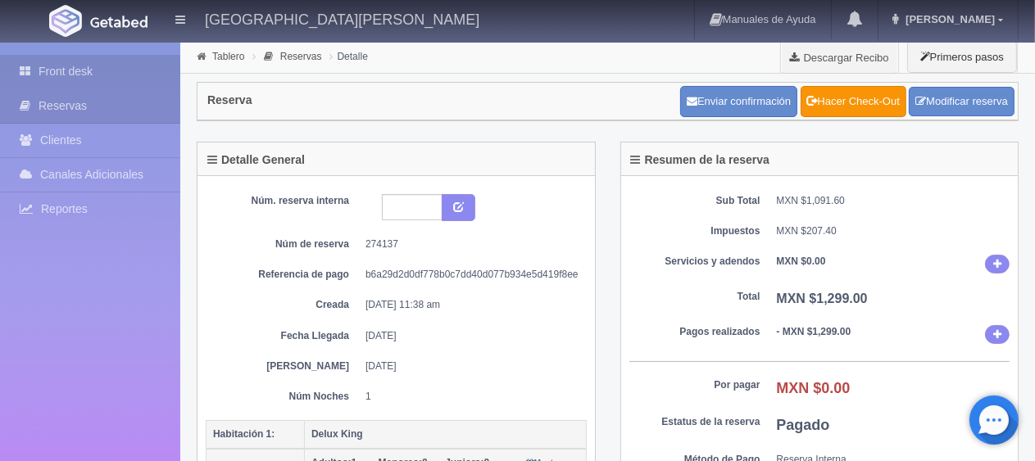
click at [163, 79] on link "Front desk" at bounding box center [90, 72] width 180 height 34
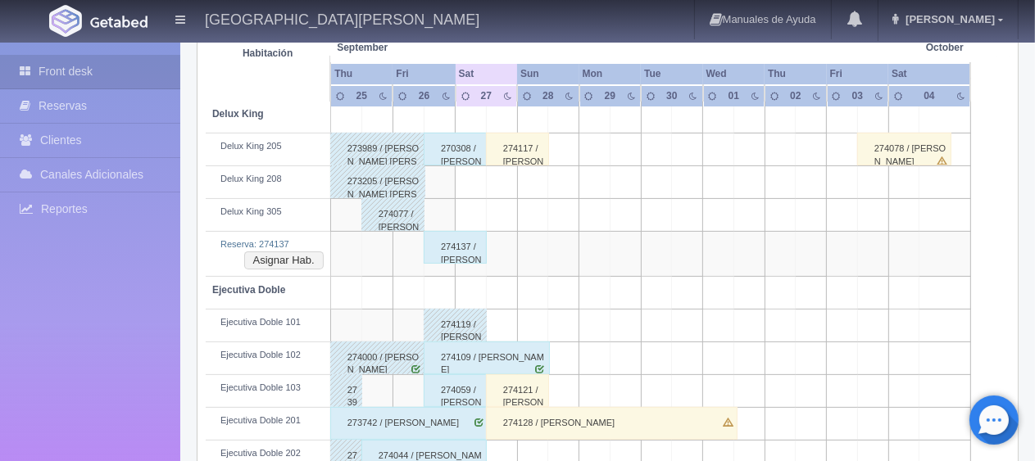
scroll to position [410, 0]
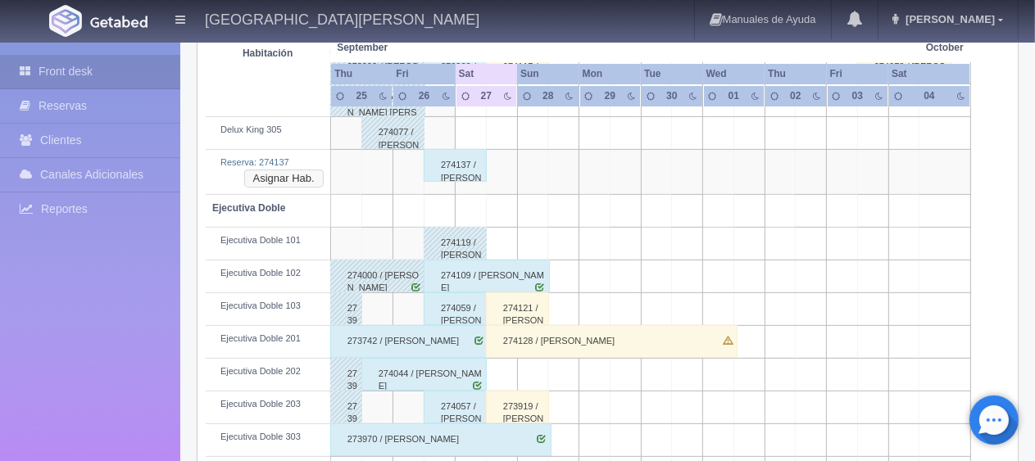
click at [288, 176] on button "Asignar Hab." at bounding box center [283, 179] width 79 height 18
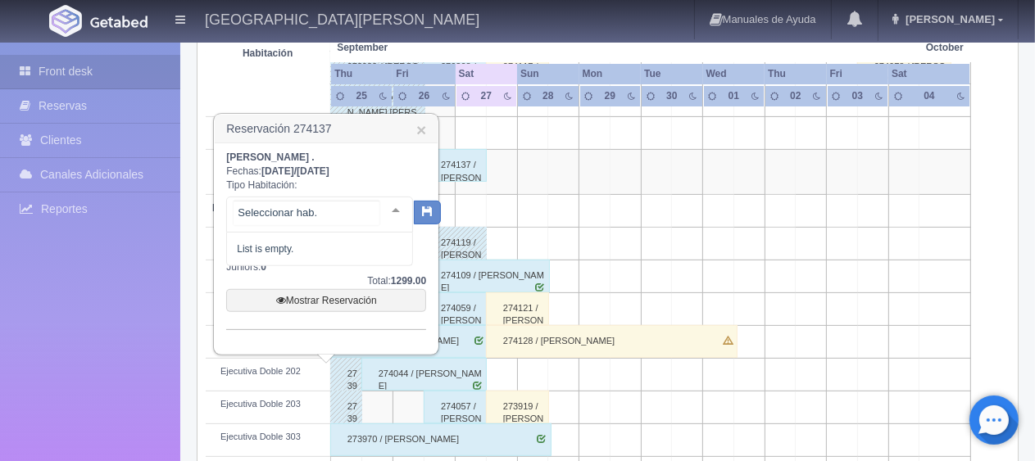
click at [379, 215] on div at bounding box center [395, 209] width 33 height 25
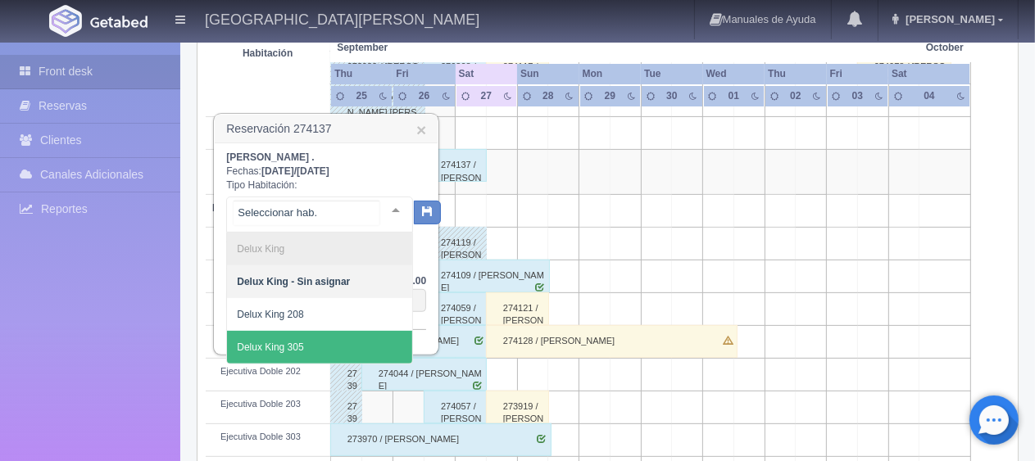
click at [311, 351] on span "Delux King 305" at bounding box center [319, 347] width 185 height 33
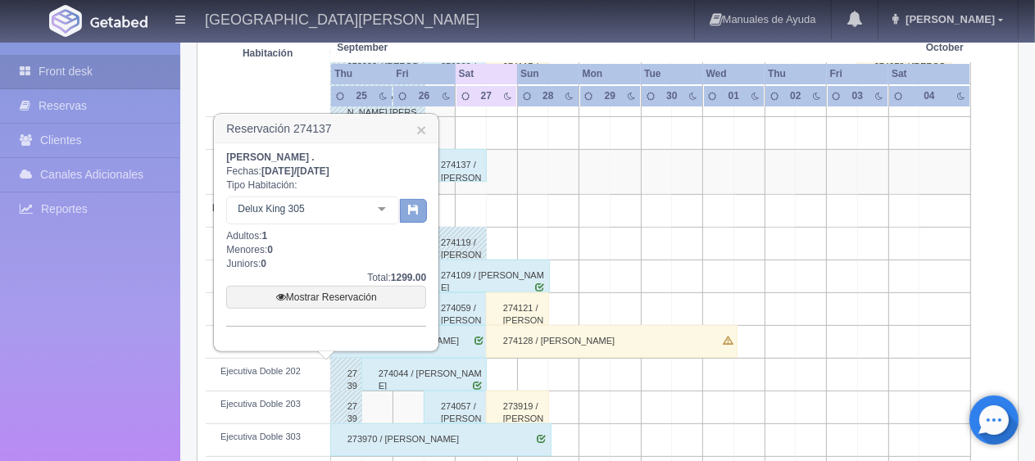
click at [406, 206] on button "button" at bounding box center [413, 211] width 27 height 25
click at [419, 128] on link "×" at bounding box center [421, 129] width 10 height 17
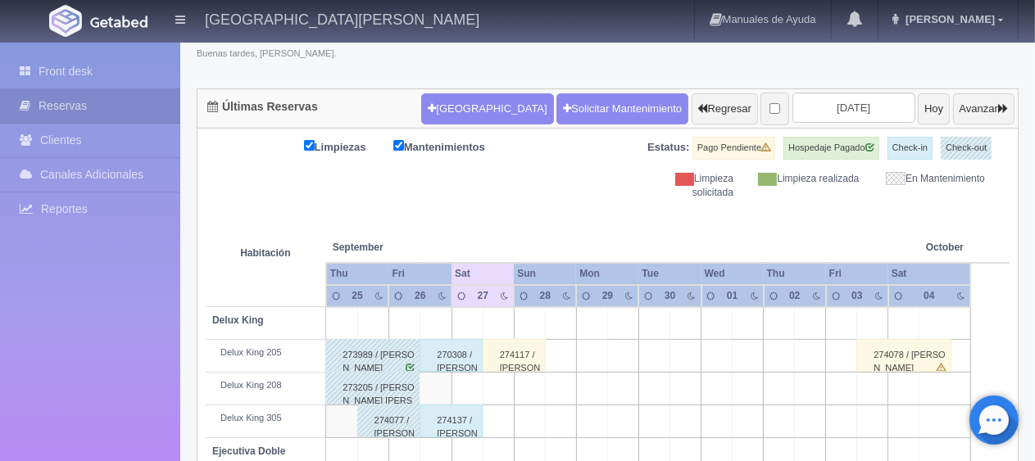
scroll to position [367, 0]
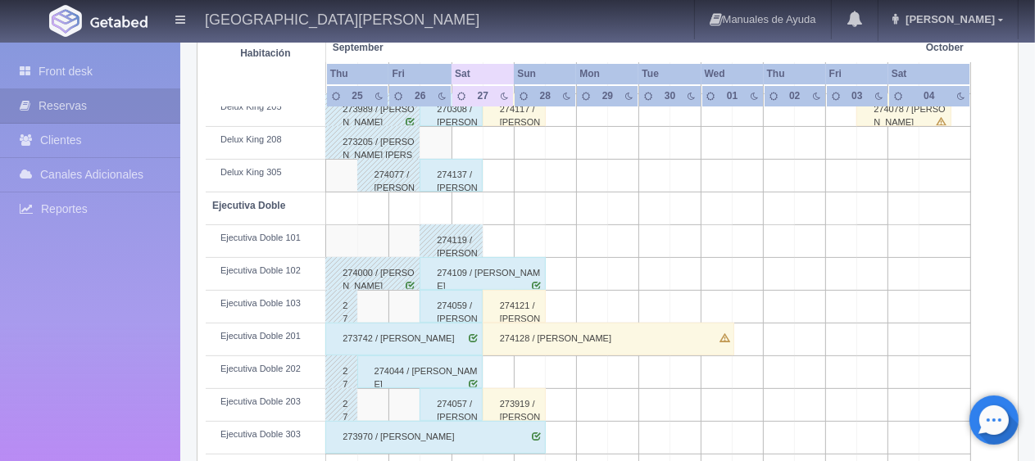
click at [458, 347] on div "273742 / [PERSON_NAME]" at bounding box center [403, 339] width 157 height 33
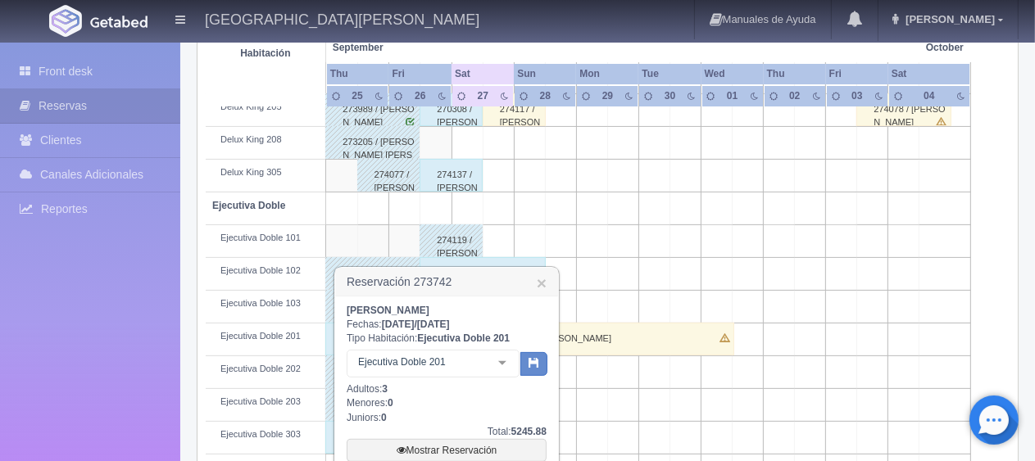
scroll to position [531, 0]
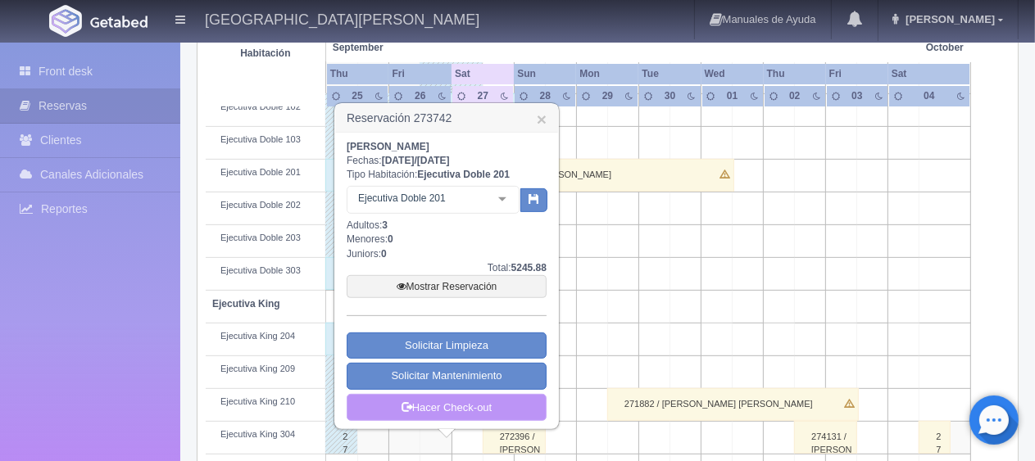
click at [477, 411] on link "Hacer Check-out" at bounding box center [447, 408] width 200 height 28
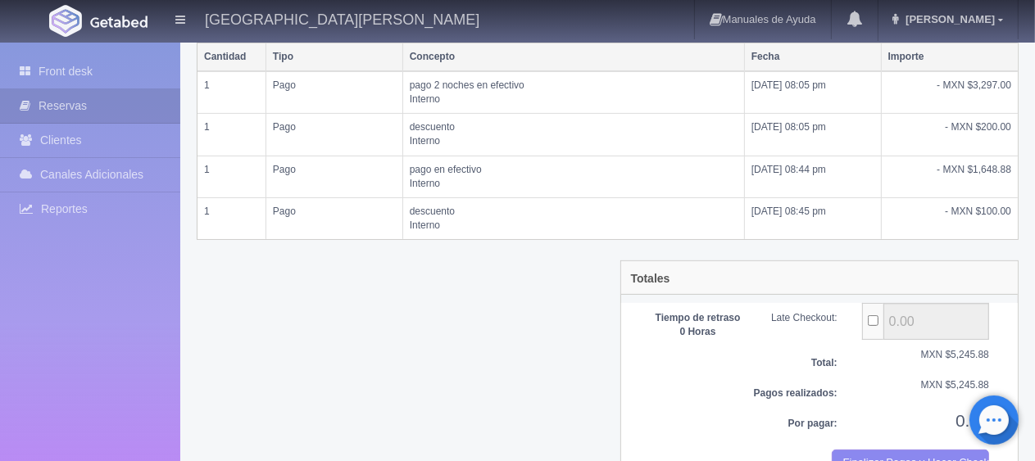
scroll to position [447, 0]
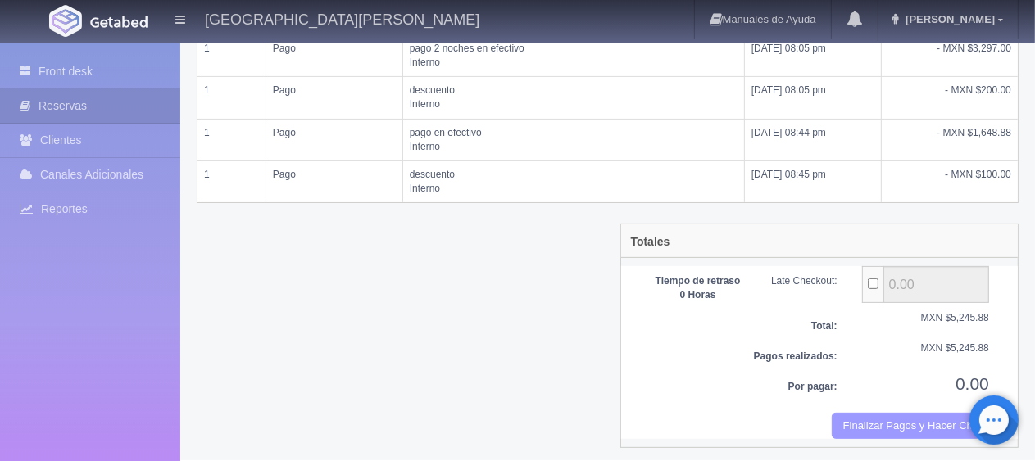
click at [911, 415] on button "Finalizar Pagos y Hacer Checkout" at bounding box center [910, 426] width 157 height 27
click at [894, 413] on button "Finalizar Pagos y Hacer Checkout" at bounding box center [910, 426] width 157 height 27
click at [882, 422] on button "Finalizar Pagos y Hacer Checkout" at bounding box center [910, 426] width 157 height 27
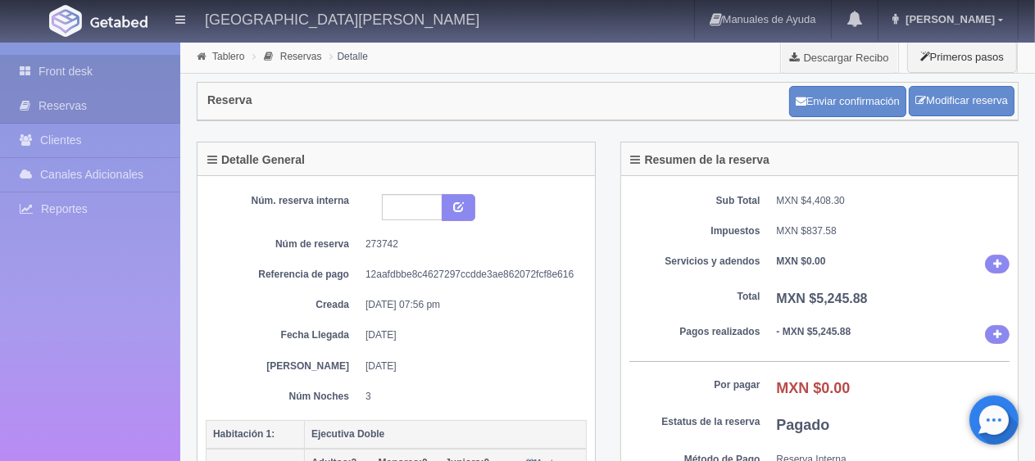
click at [108, 80] on link "Front desk" at bounding box center [90, 72] width 180 height 34
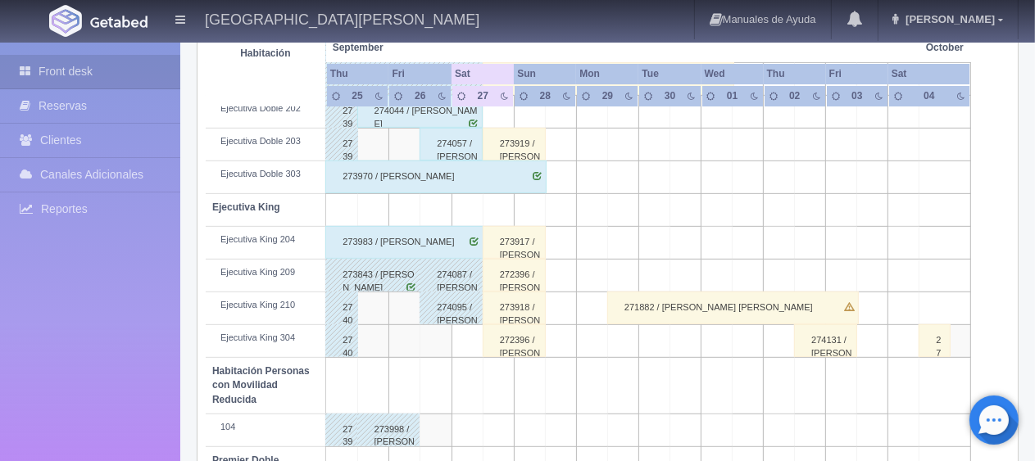
scroll to position [546, 0]
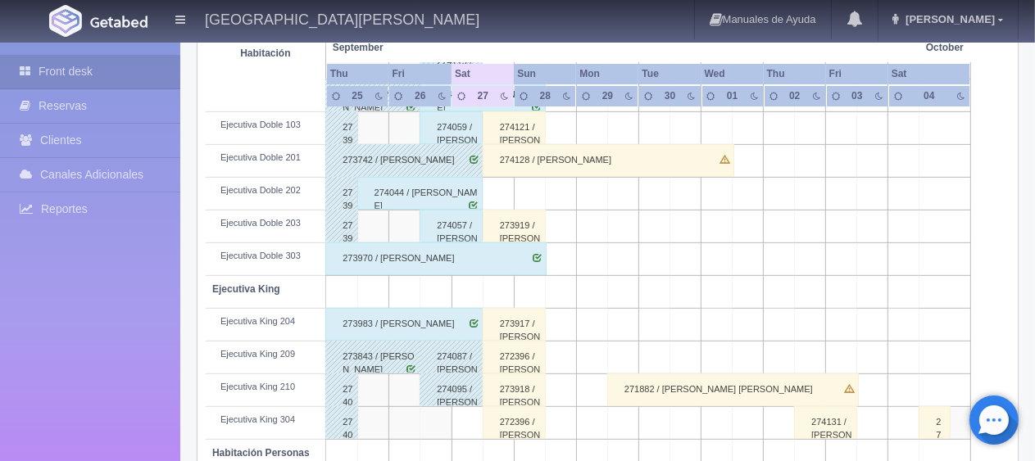
click at [515, 232] on div "273919 / Alejandro Rangel" at bounding box center [514, 226] width 63 height 33
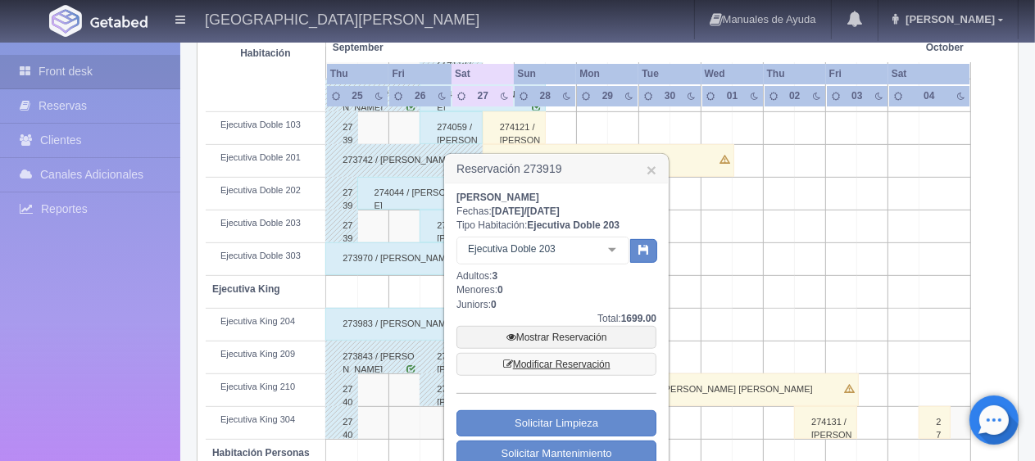
click at [565, 362] on link "Modificar Reservación" at bounding box center [556, 364] width 200 height 23
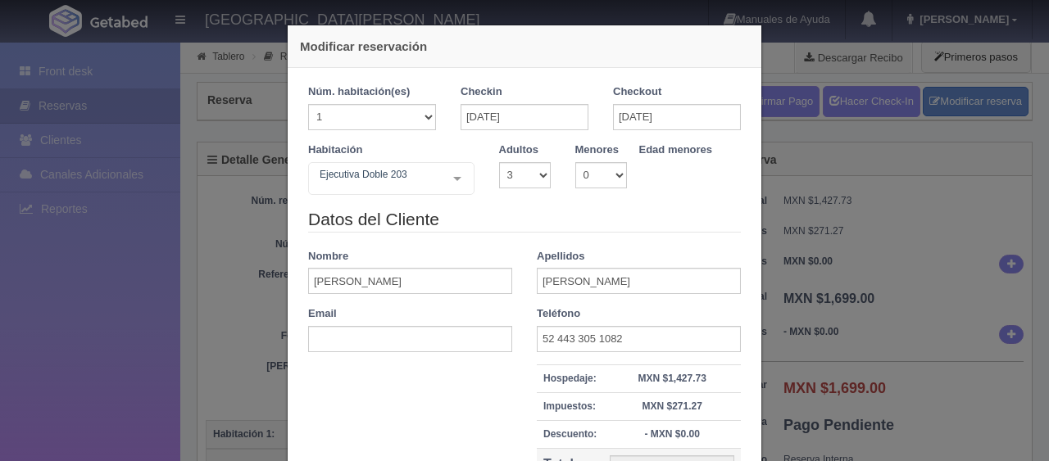
select select "3"
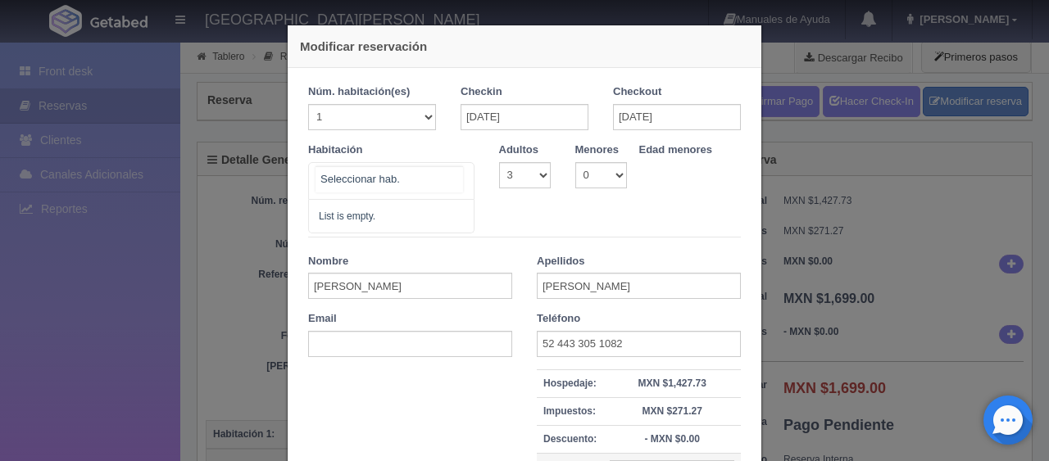
click at [442, 186] on input "text" at bounding box center [388, 179] width 147 height 26
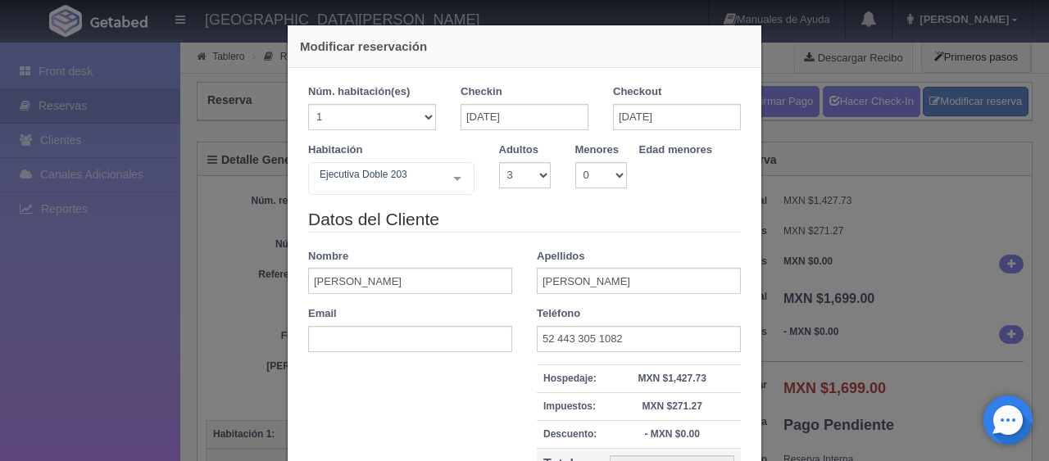
click at [456, 182] on div at bounding box center [457, 178] width 33 height 31
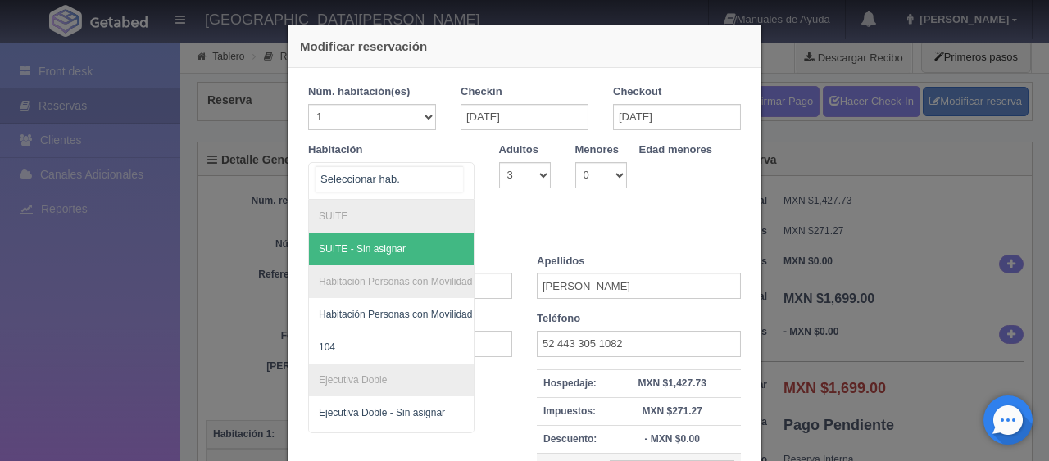
click at [456, 182] on div at bounding box center [457, 178] width 33 height 31
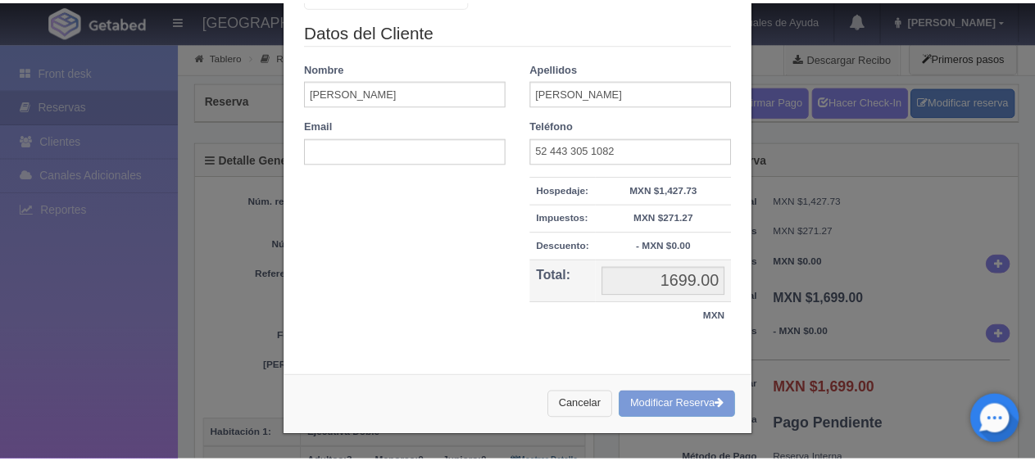
scroll to position [186, 0]
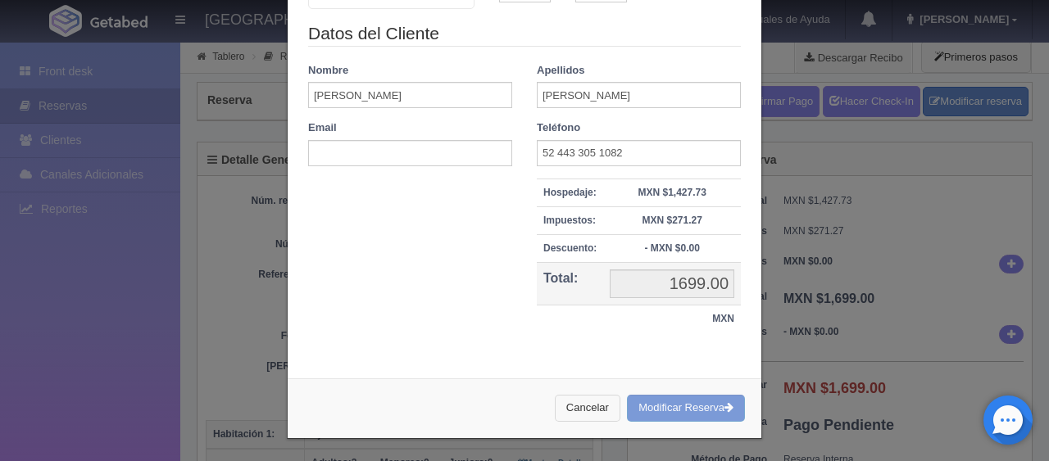
drag, startPoint x: 583, startPoint y: 398, endPoint x: 579, endPoint y: 390, distance: 8.8
click at [580, 395] on button "Cancelar" at bounding box center [588, 408] width 66 height 27
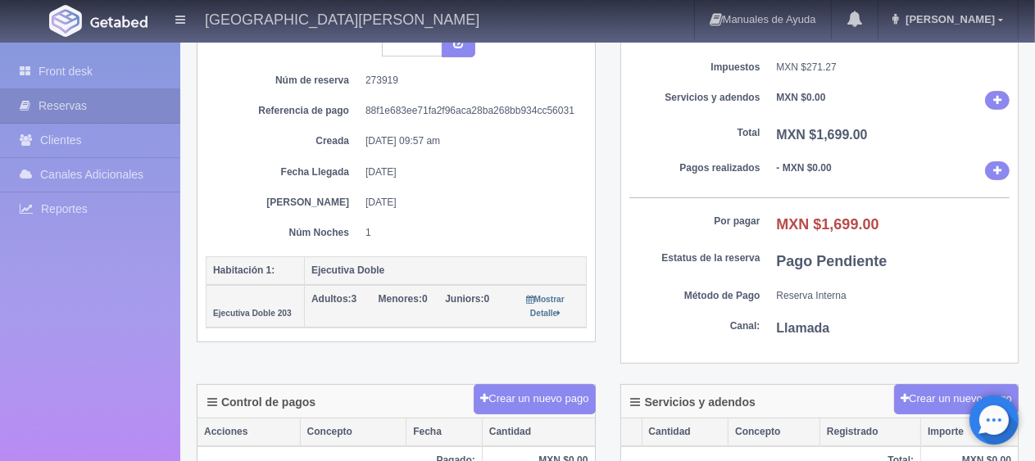
scroll to position [246, 0]
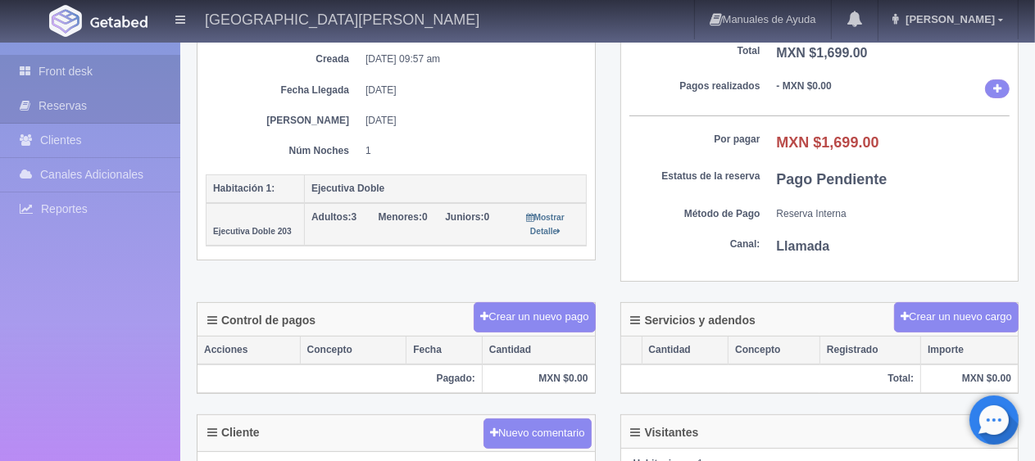
click at [97, 72] on link "Front desk" at bounding box center [90, 72] width 180 height 34
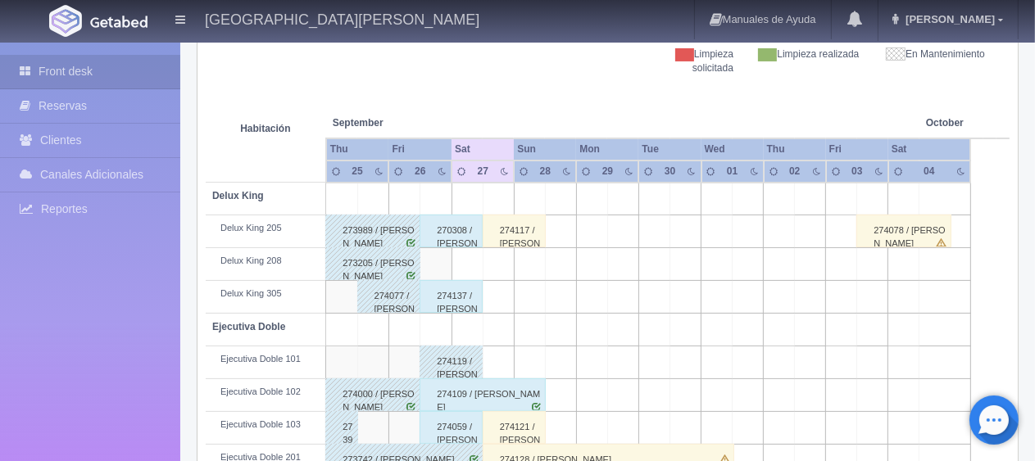
scroll to position [492, 0]
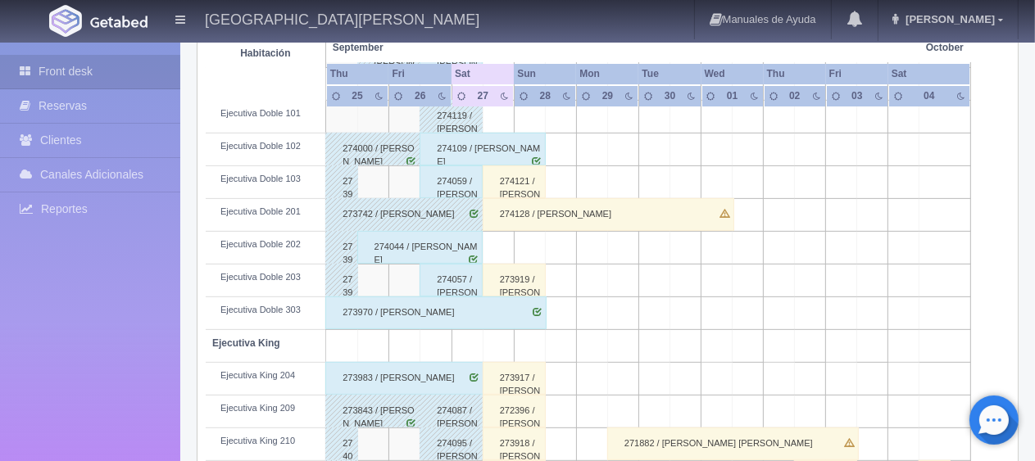
click at [505, 279] on div "273919 / Alejandro Rangel" at bounding box center [514, 280] width 63 height 33
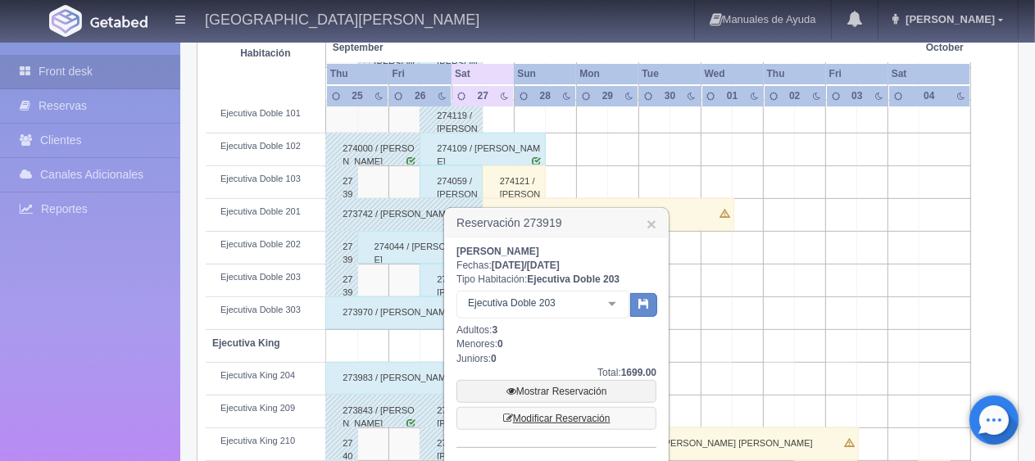
click at [557, 415] on link "Modificar Reservación" at bounding box center [556, 418] width 200 height 23
click at [555, 418] on link "Modificar Reservación" at bounding box center [556, 418] width 200 height 23
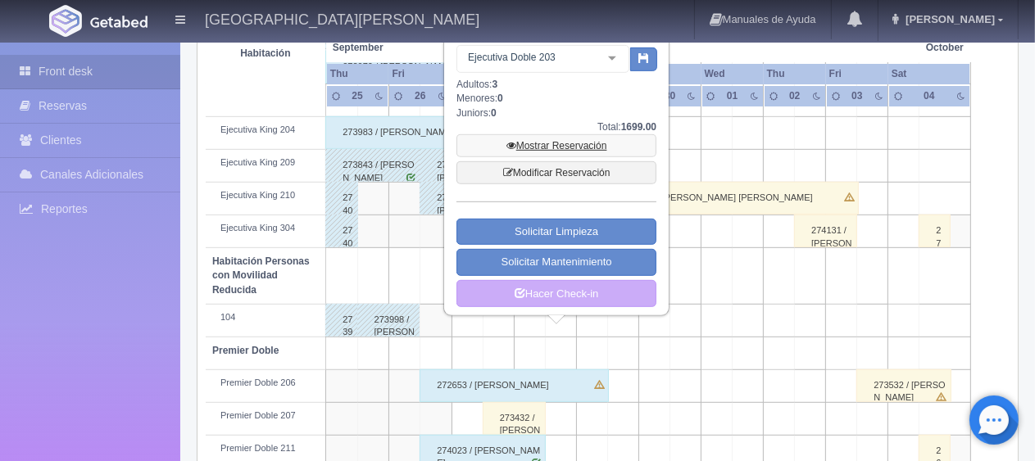
scroll to position [655, 0]
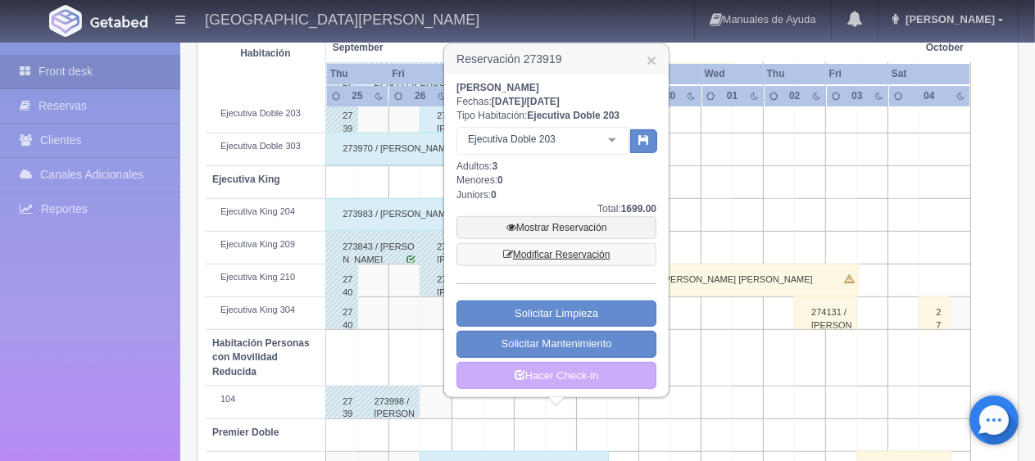
click at [533, 253] on link "Modificar Reservación" at bounding box center [556, 254] width 200 height 23
click at [537, 256] on link "Modificar Reservación" at bounding box center [556, 254] width 200 height 23
click at [528, 256] on link "Modificar Reservación" at bounding box center [556, 254] width 200 height 23
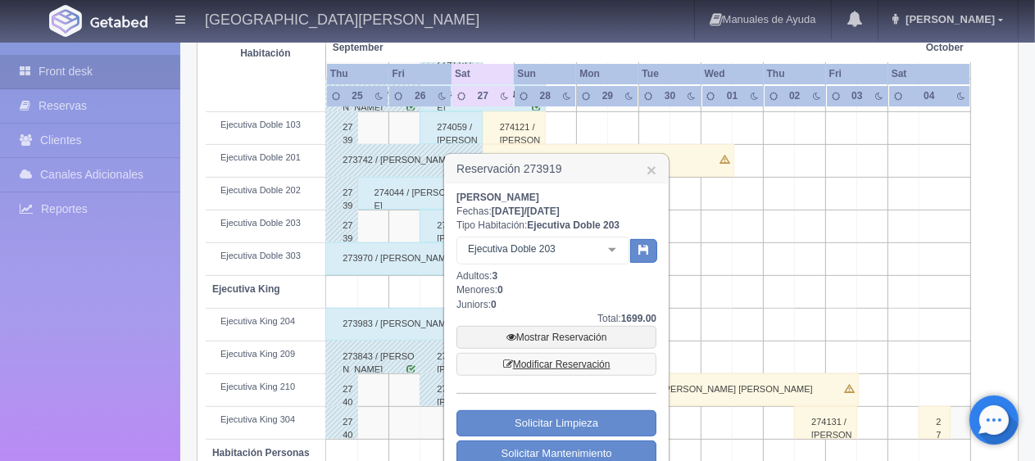
scroll to position [300, 0]
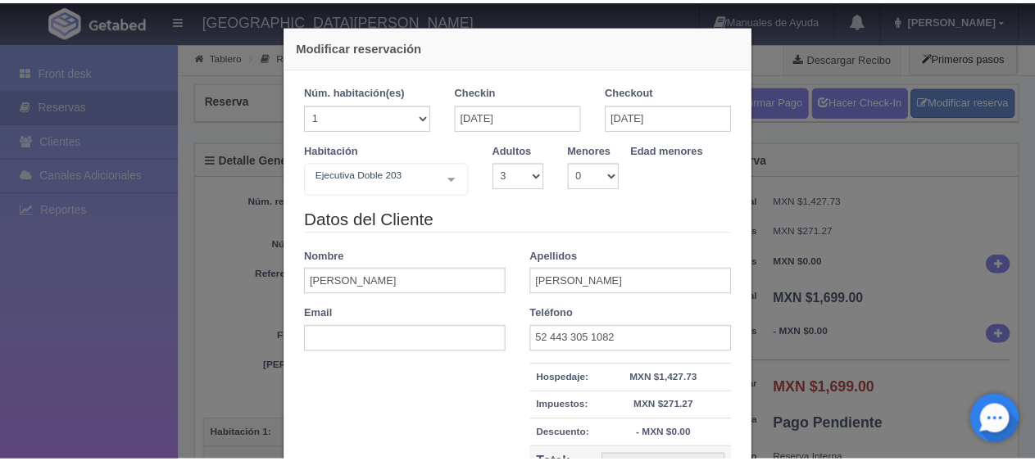
scroll to position [186, 0]
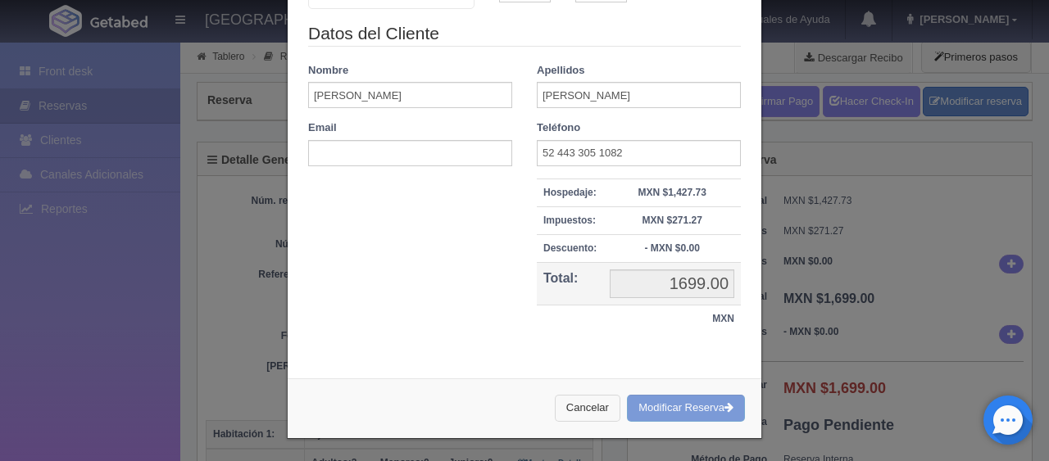
click at [570, 415] on button "Cancelar" at bounding box center [588, 408] width 66 height 27
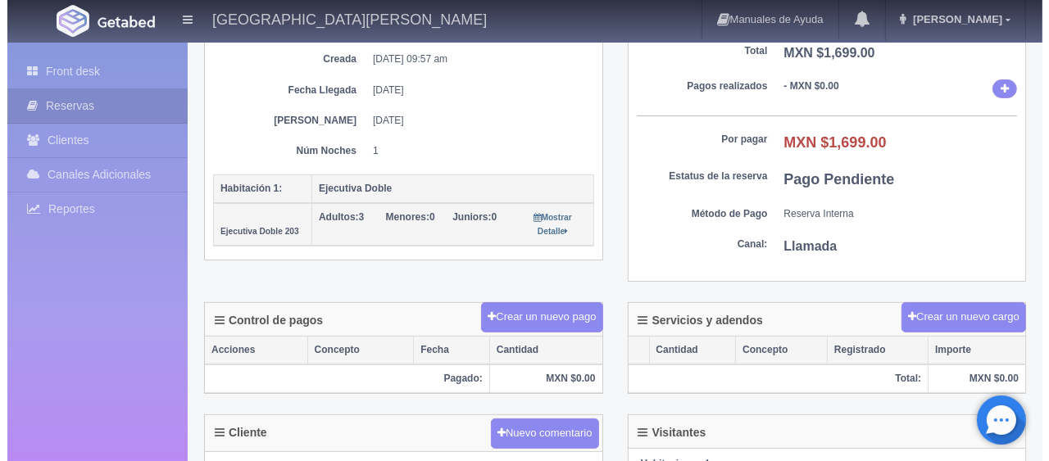
scroll to position [0, 0]
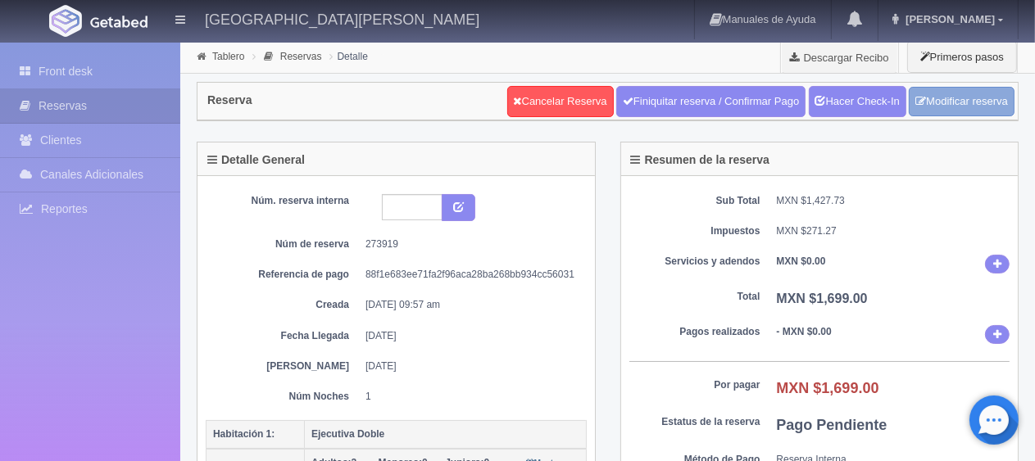
click at [926, 103] on link "Modificar reserva" at bounding box center [962, 102] width 106 height 30
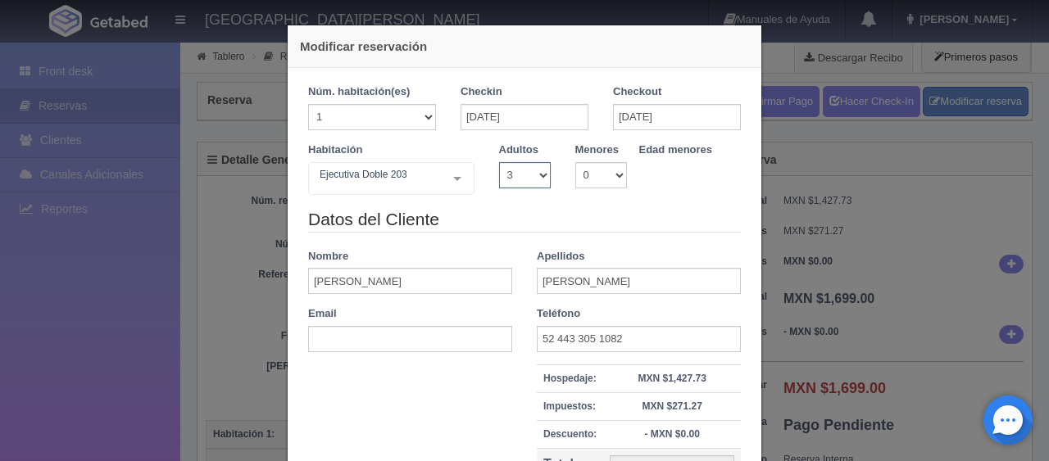
click at [537, 181] on select "1 2 3 4 5 6 7 8 9 10" at bounding box center [525, 175] width 52 height 26
select select "2"
click at [499, 162] on select "1 2 3 4 5 6 7 8 9 10" at bounding box center [525, 175] width 52 height 26
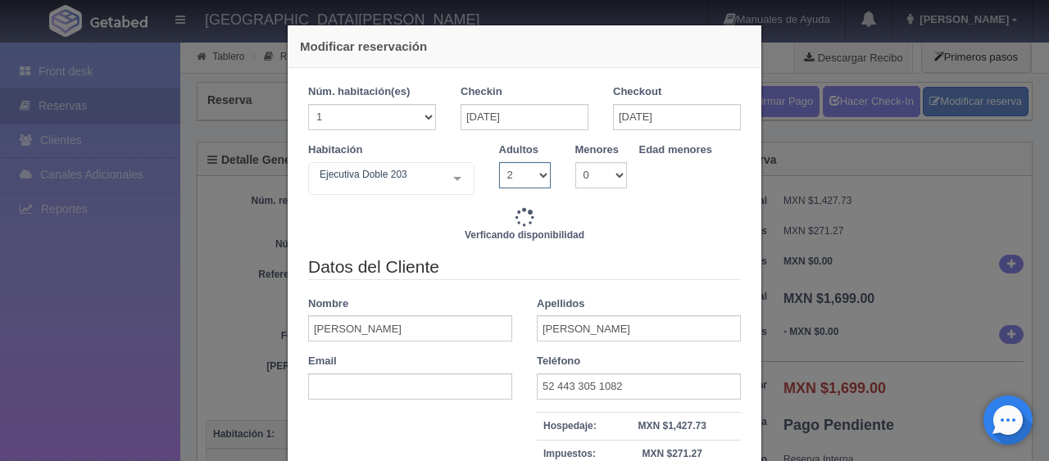
type input "1549.00"
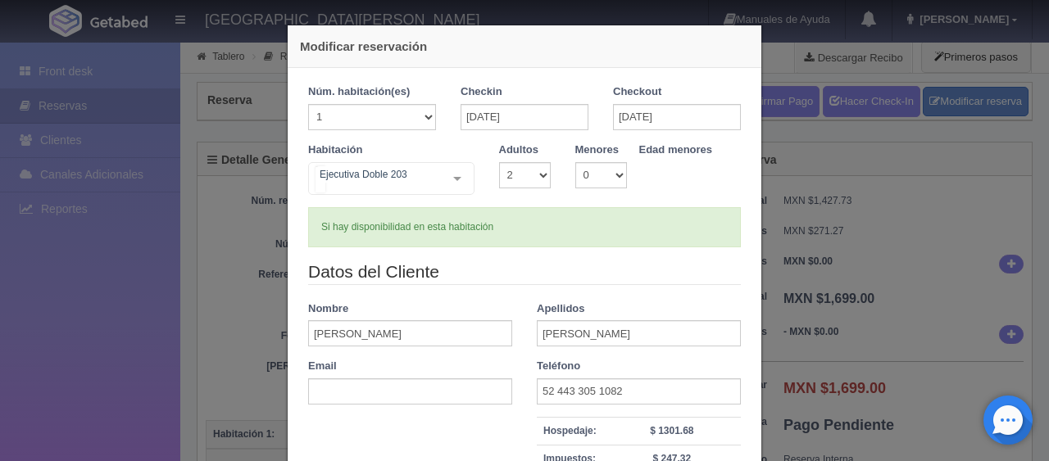
click at [436, 185] on div "Ejecutiva Doble 203 SUITE SUITE - Sin asignar Habitación Personas con Movilidad…" at bounding box center [391, 178] width 166 height 33
click at [506, 182] on select "1 2 3 4 5 6 7 8 9 10" at bounding box center [525, 175] width 52 height 26
click at [452, 183] on div at bounding box center [457, 178] width 33 height 31
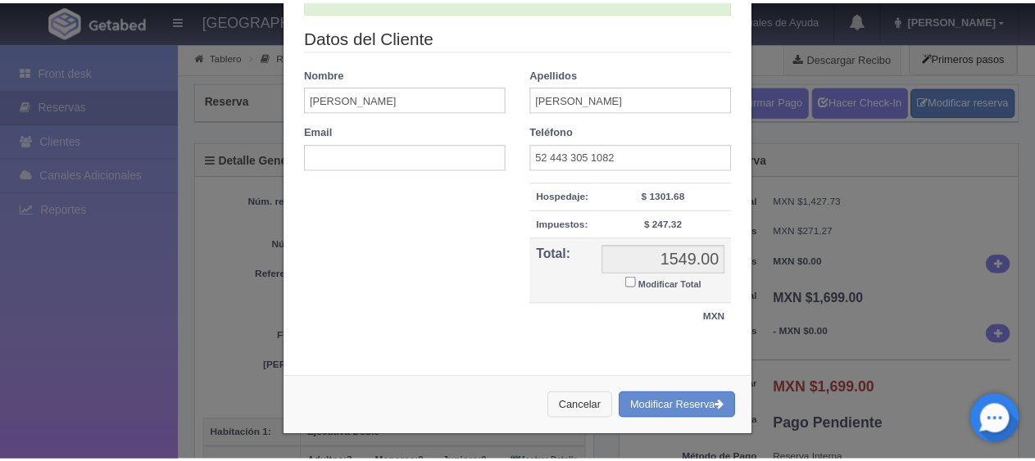
scroll to position [233, 0]
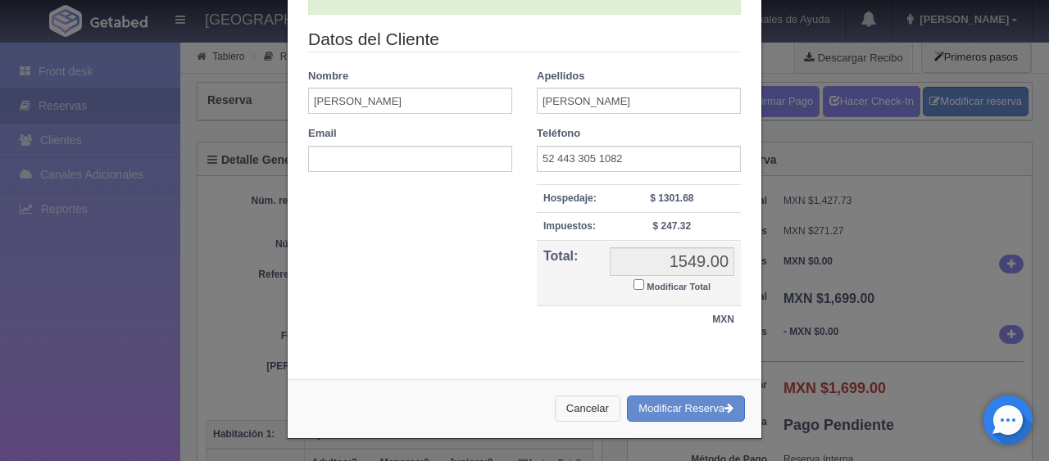
click at [576, 409] on button "Cancelar" at bounding box center [588, 409] width 66 height 27
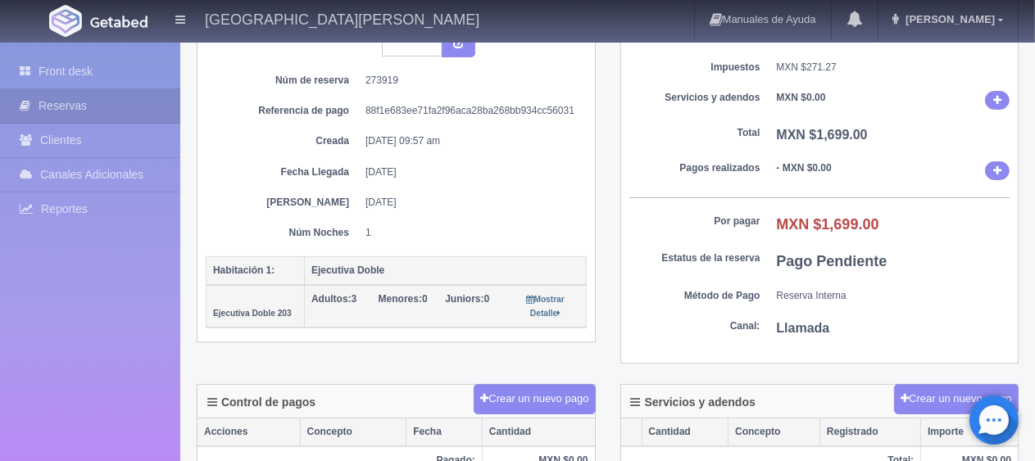
scroll to position [328, 0]
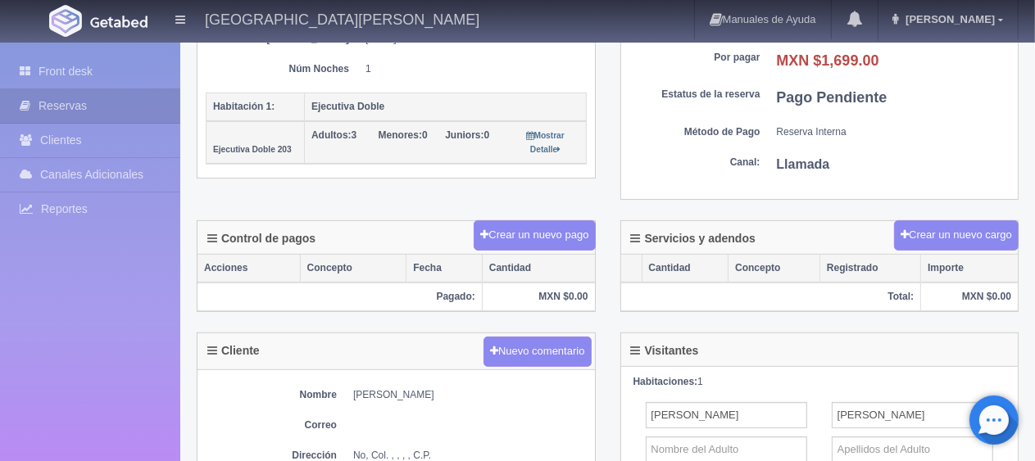
drag, startPoint x: 428, startPoint y: 392, endPoint x: 354, endPoint y: 389, distance: 73.8
click at [354, 389] on dd "[PERSON_NAME]" at bounding box center [470, 395] width 234 height 14
click at [403, 198] on div "Detalle General Núm. reserva interna Núm de reserva 273919 Referencia de pago 8…" at bounding box center [607, 17] width 846 height 407
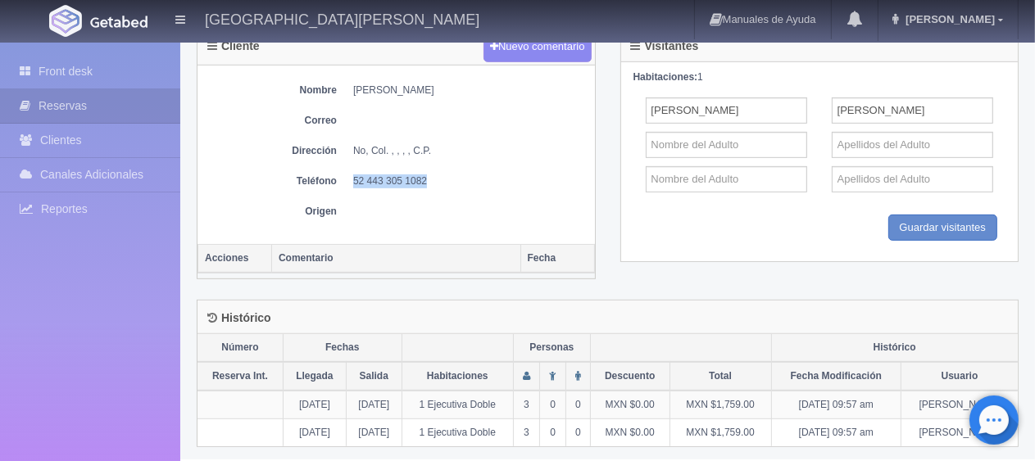
drag, startPoint x: 410, startPoint y: 176, endPoint x: 351, endPoint y: 180, distance: 59.1
click at [351, 180] on dl "Teléfono 52 443 305 1082" at bounding box center [396, 182] width 381 height 14
copy dd "52 443 305 1082"
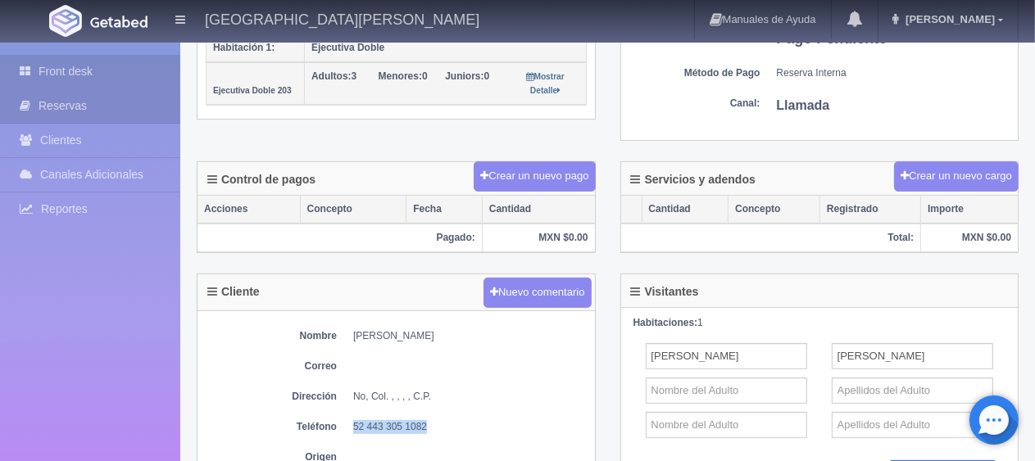
click at [111, 62] on link "Front desk" at bounding box center [90, 72] width 180 height 34
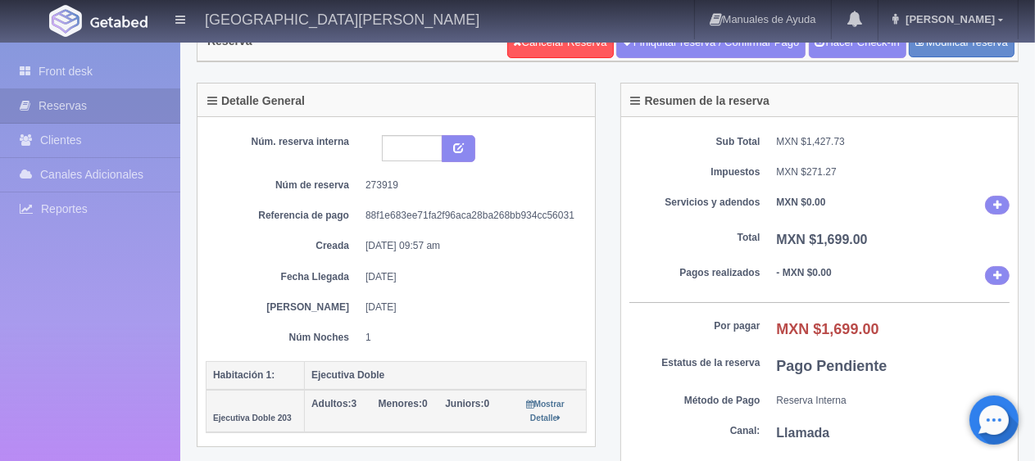
scroll to position [0, 0]
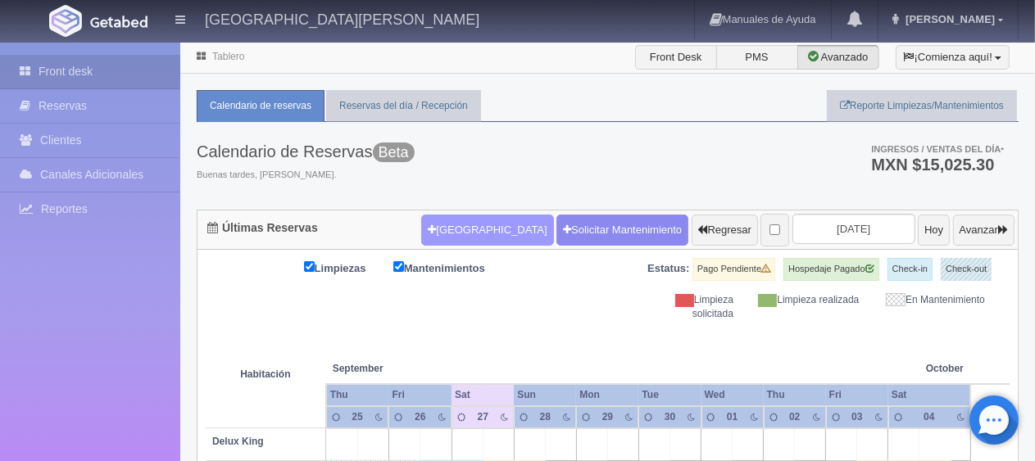
click at [421, 240] on button "Nueva Reserva" at bounding box center [487, 230] width 132 height 31
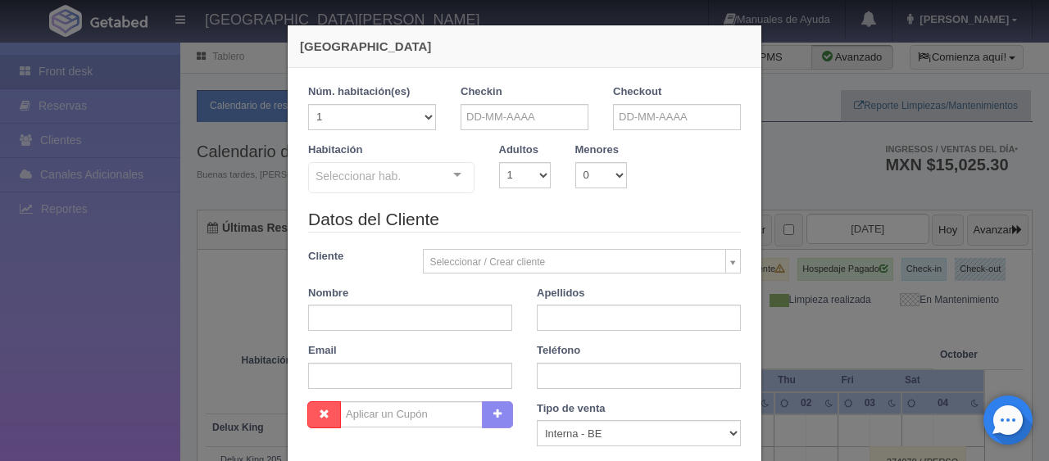
checkbox input "false"
click at [489, 116] on input "text" at bounding box center [524, 117] width 128 height 26
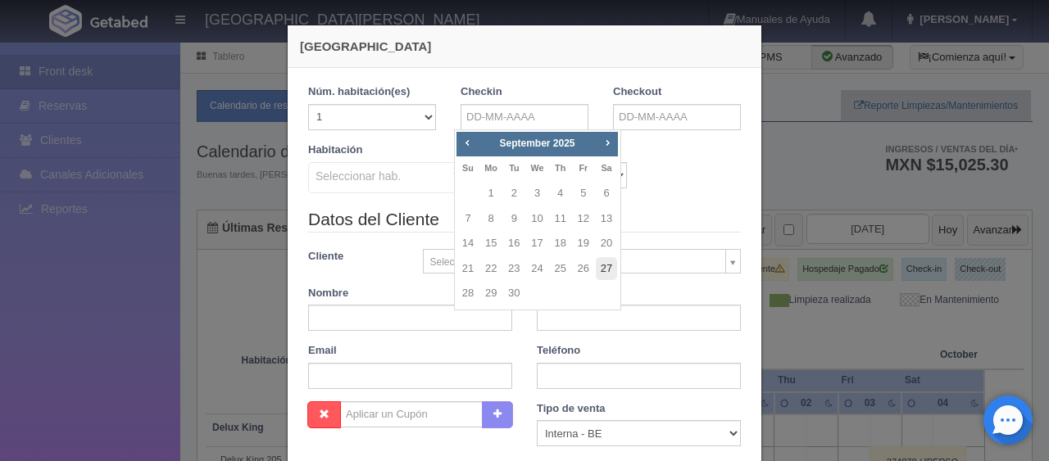
click at [602, 267] on link "27" at bounding box center [606, 269] width 21 height 24
type input "27-09-2025"
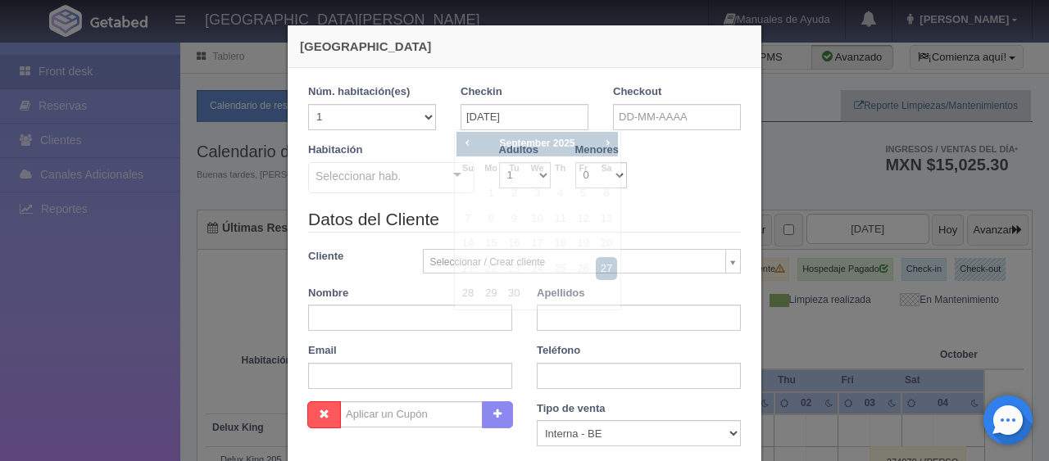
checkbox input "false"
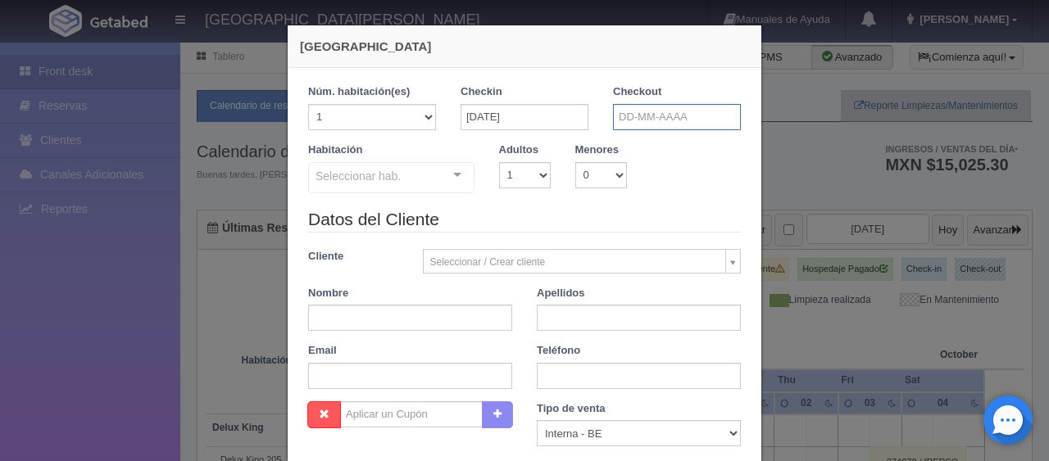
click at [624, 107] on input "text" at bounding box center [677, 117] width 128 height 26
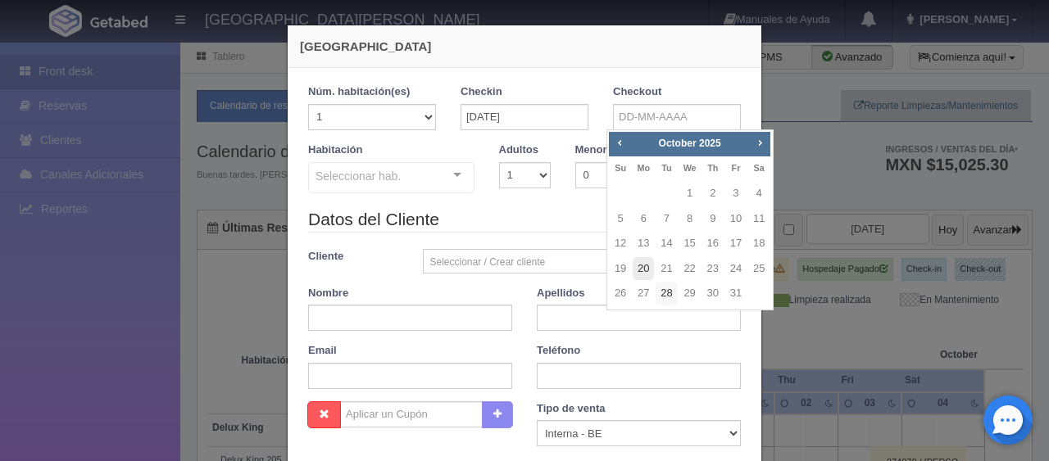
drag, startPoint x: 663, startPoint y: 292, endPoint x: 646, endPoint y: 278, distance: 22.1
click at [663, 293] on link "28" at bounding box center [665, 294] width 21 height 24
type input "28-10-2025"
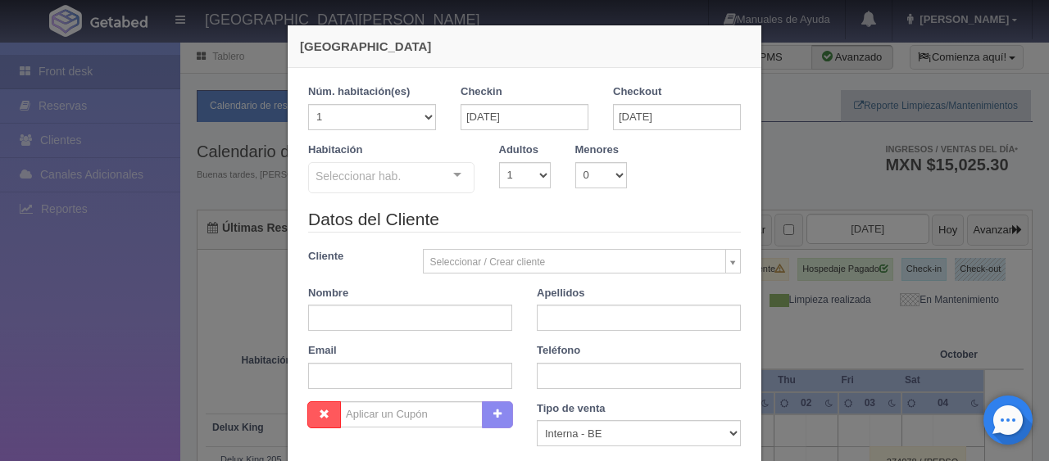
checkbox input "false"
click at [624, 118] on input "28-10-2025" at bounding box center [677, 117] width 128 height 26
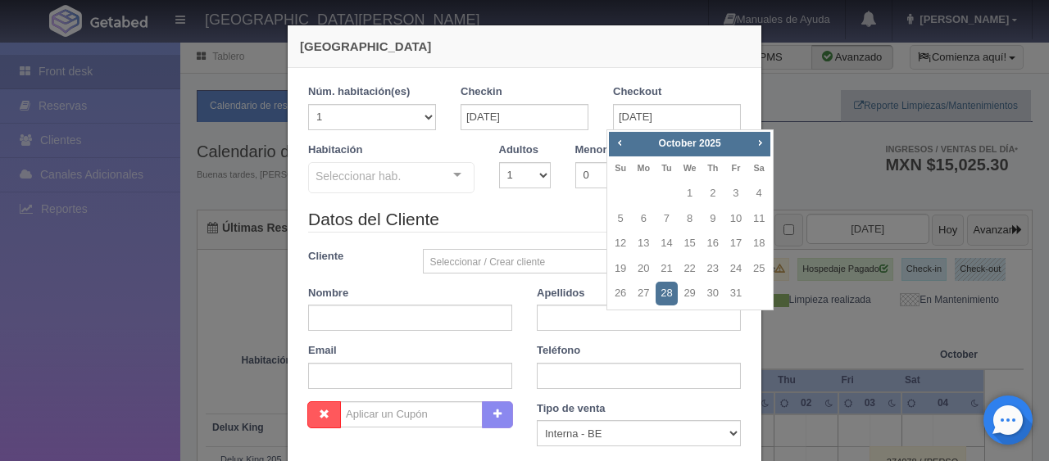
click at [624, 151] on div "Prev Next October 2025" at bounding box center [689, 144] width 161 height 25
click at [619, 143] on span "Prev" at bounding box center [619, 142] width 13 height 13
click at [613, 144] on span "Prev" at bounding box center [619, 142] width 13 height 13
click at [613, 139] on span "Prev" at bounding box center [619, 142] width 13 height 13
click at [625, 296] on link "28" at bounding box center [620, 294] width 21 height 24
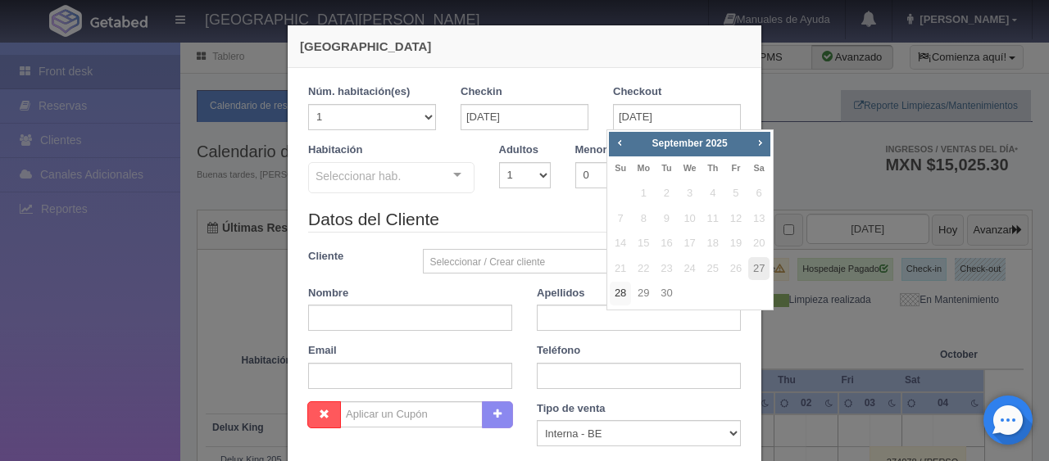
type input "28-09-2025"
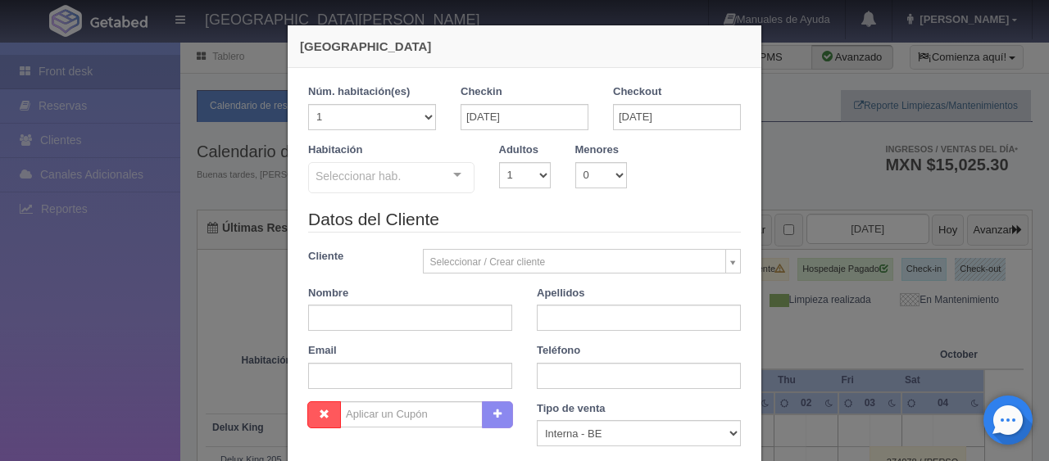
checkbox input "false"
click at [506, 171] on select "1 2 3 4 5 6 7 8 9 10" at bounding box center [525, 175] width 52 height 26
select select "2"
click at [499, 162] on select "1 2 3 4 5 6 7 8 9 10" at bounding box center [525, 175] width 52 height 26
checkbox input "false"
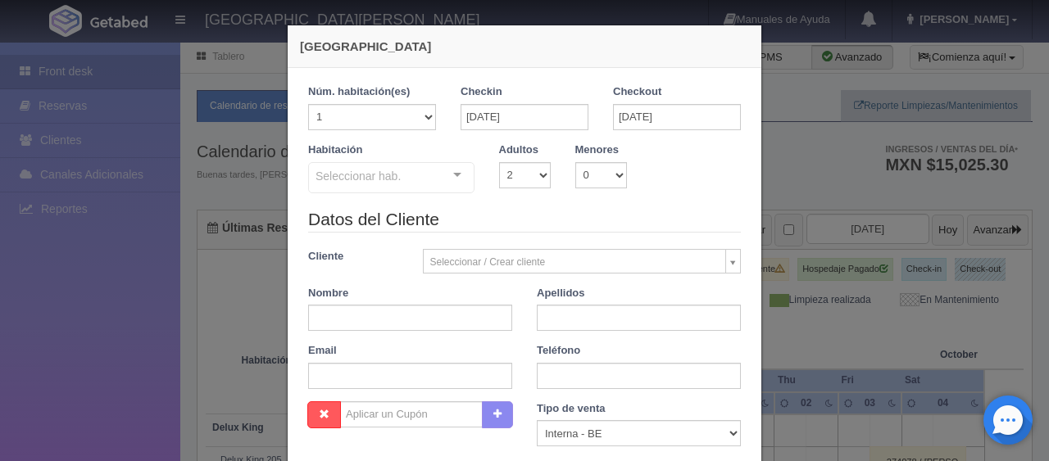
click at [456, 178] on div at bounding box center [457, 175] width 33 height 25
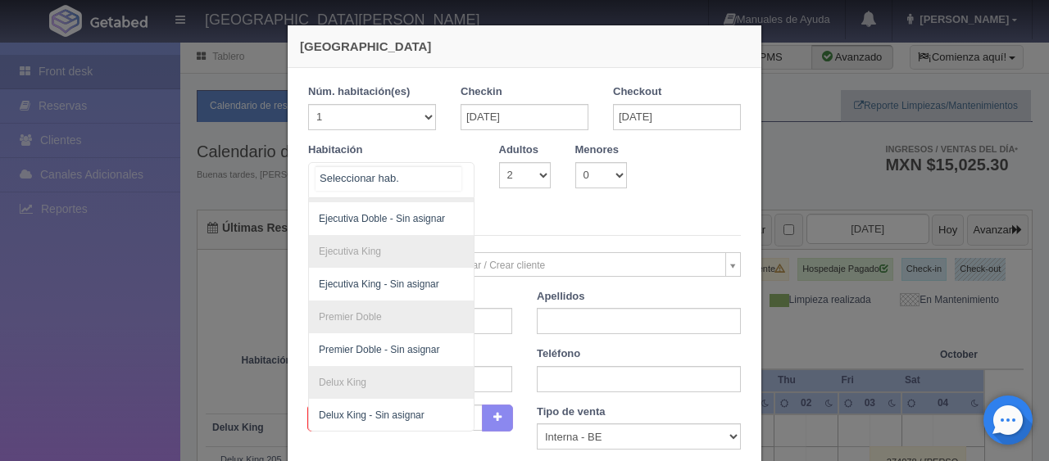
scroll to position [174, 0]
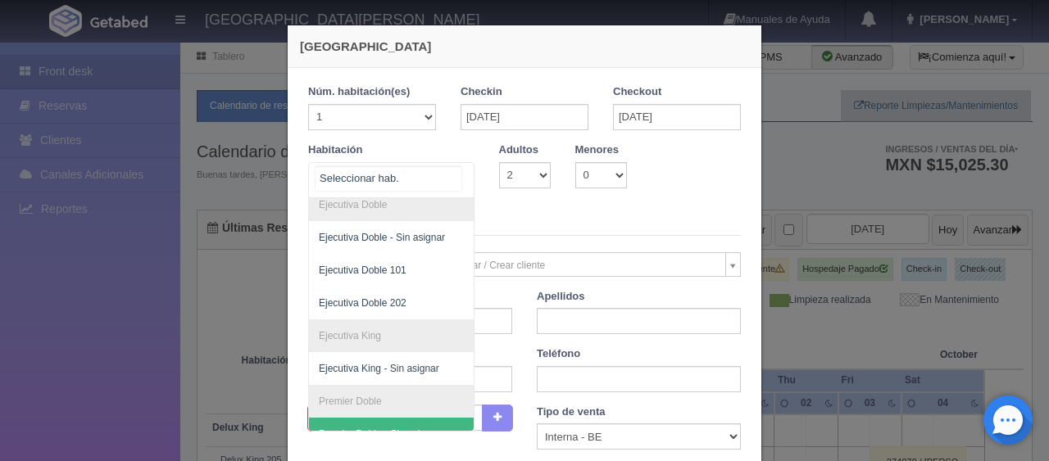
click at [437, 174] on div "SUITE SUITE - Sin asignar Habitación Personas con Movilidad Reducida Habitación…" at bounding box center [391, 180] width 166 height 36
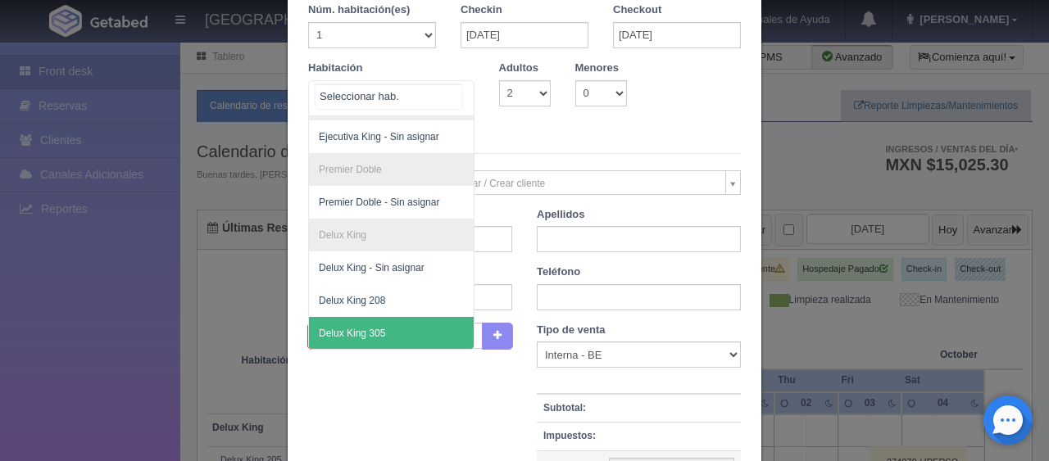
scroll to position [292, 0]
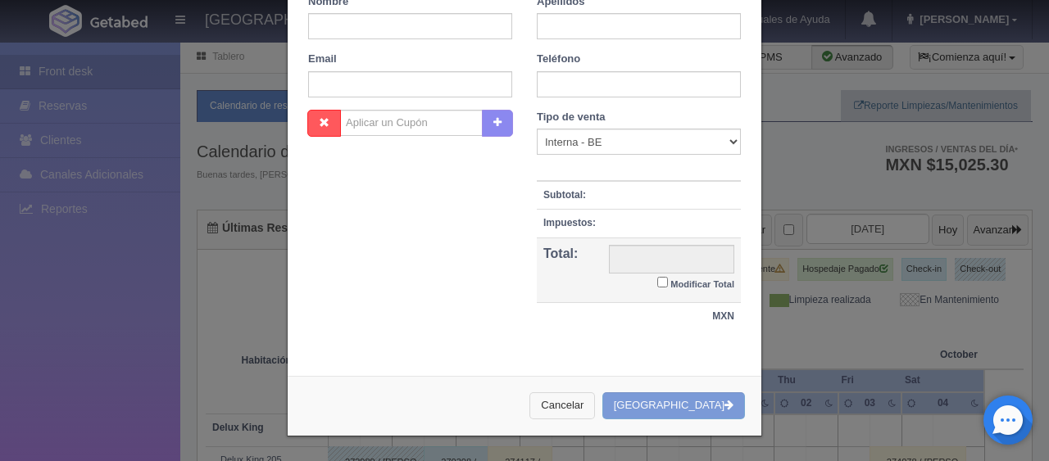
click at [586, 408] on button "Cancelar" at bounding box center [562, 405] width 66 height 27
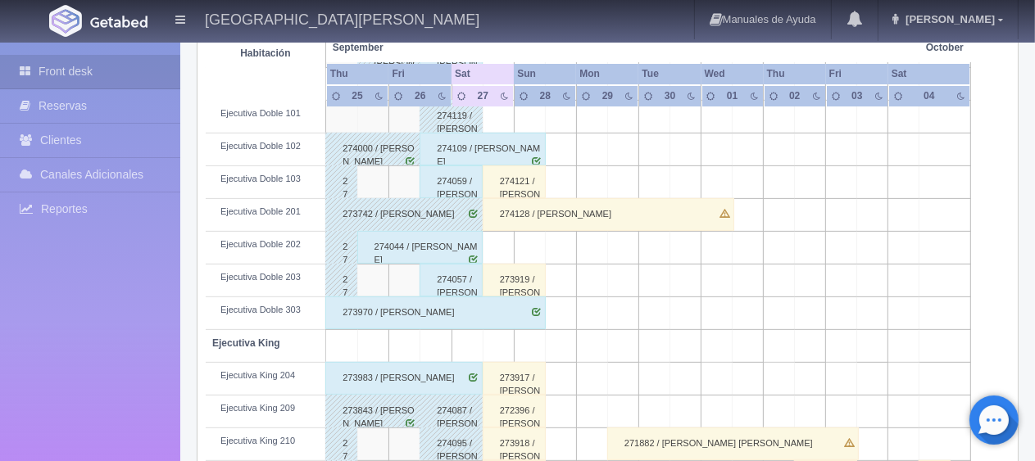
scroll to position [737, 0]
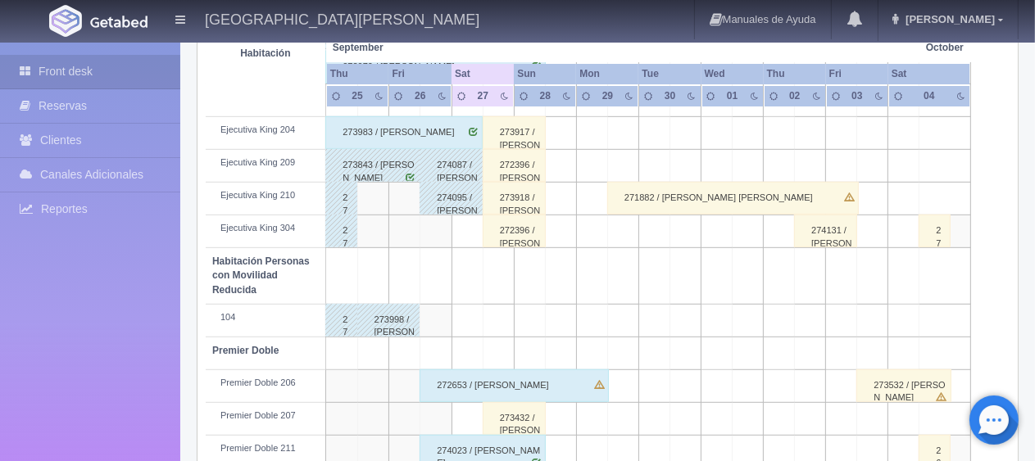
click at [518, 202] on div "273918 / Paulino Maya" at bounding box center [514, 198] width 63 height 33
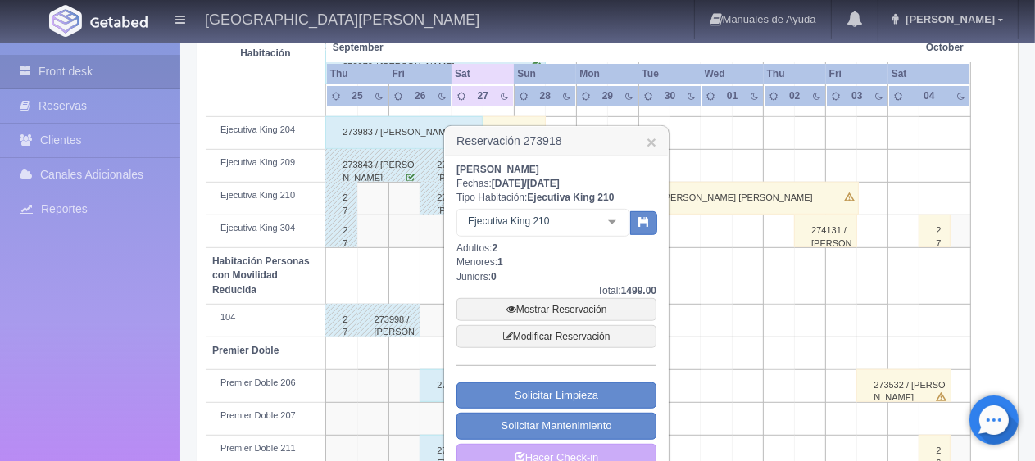
scroll to position [873, 0]
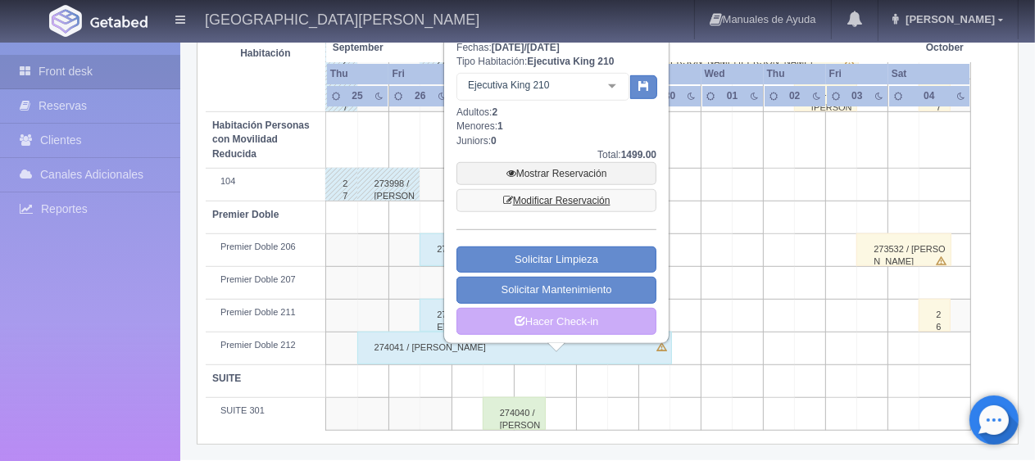
click at [541, 200] on link "Modificar Reservación" at bounding box center [556, 200] width 200 height 23
click at [536, 198] on link "Modificar Reservación" at bounding box center [556, 200] width 200 height 23
click at [556, 197] on link "Modificar Reservación" at bounding box center [556, 200] width 200 height 23
click at [559, 170] on link "Mostrar Reservación" at bounding box center [556, 173] width 200 height 23
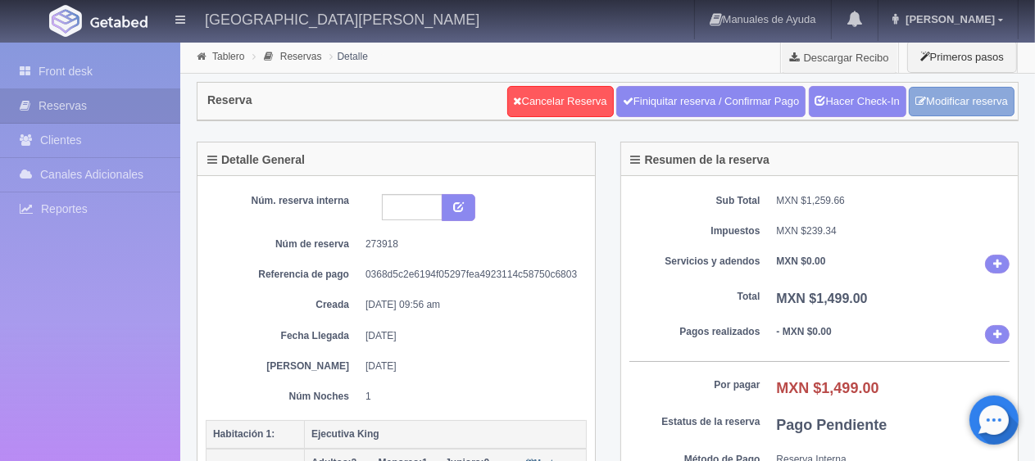
click at [931, 103] on link "Modificar reserva" at bounding box center [962, 102] width 106 height 30
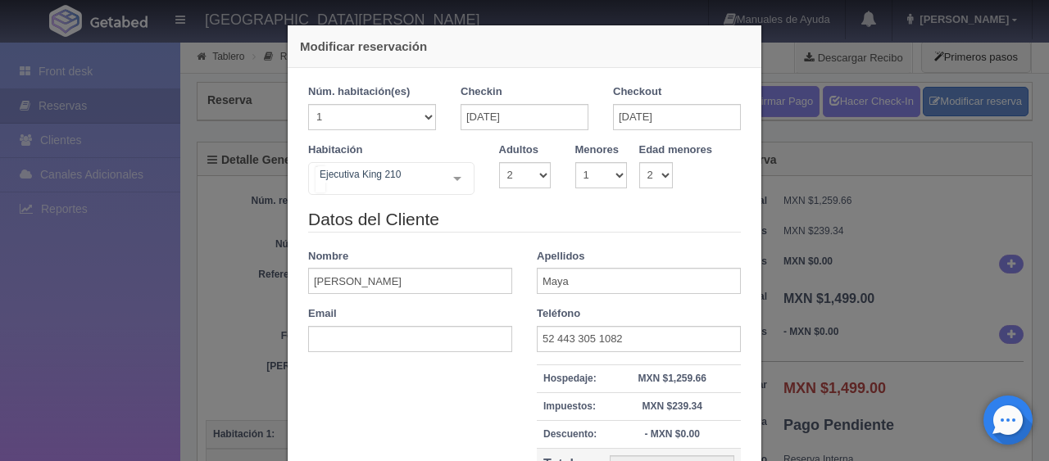
click at [439, 171] on div "Ejecutiva [PERSON_NAME] 210 SUITE SUITE - Sin asignar Habitación Personas con M…" at bounding box center [391, 178] width 166 height 33
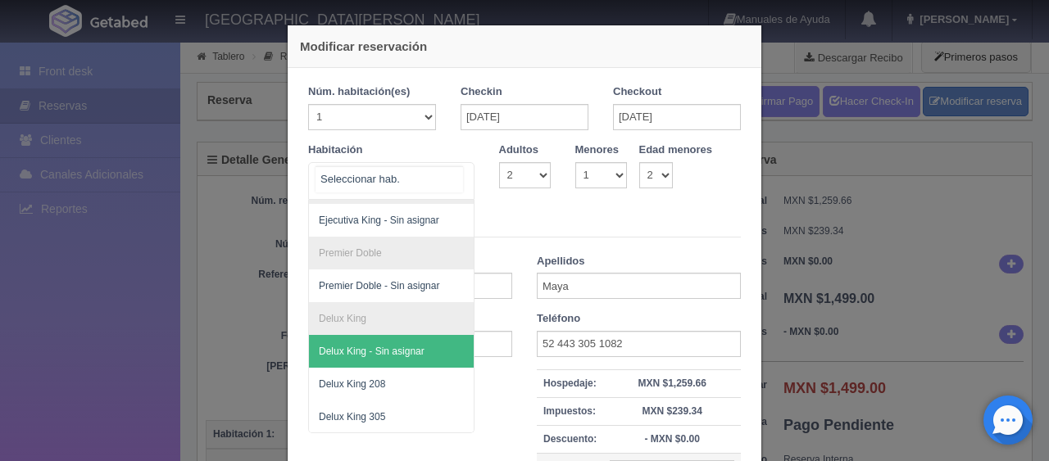
scroll to position [337, 0]
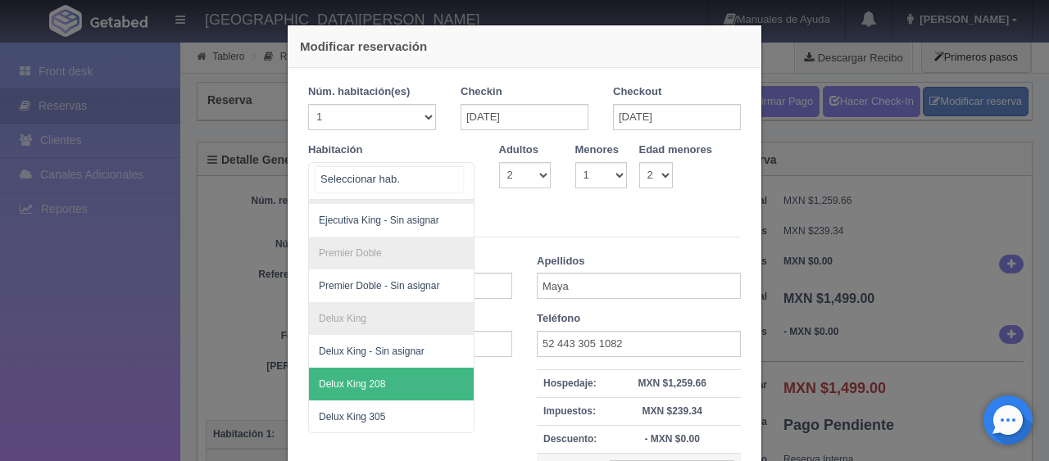
click at [404, 370] on span "Delux King 208" at bounding box center [446, 384] width 275 height 33
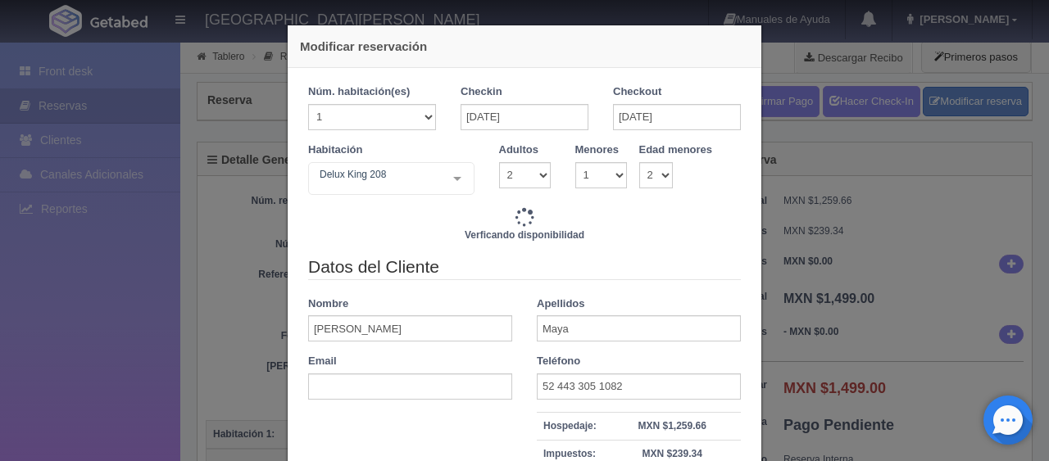
type input "1499.00"
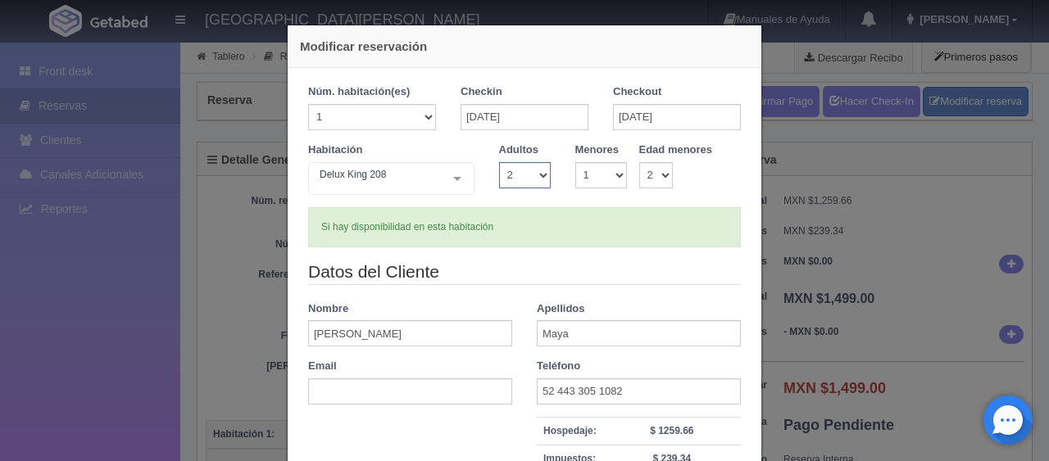
click at [519, 180] on select "1 2 3 4 5 6 7 8 9 10" at bounding box center [525, 175] width 52 height 26
select select "3"
click at [499, 162] on select "1 2 3 4 5 6 7 8 9 10" at bounding box center [525, 175] width 52 height 26
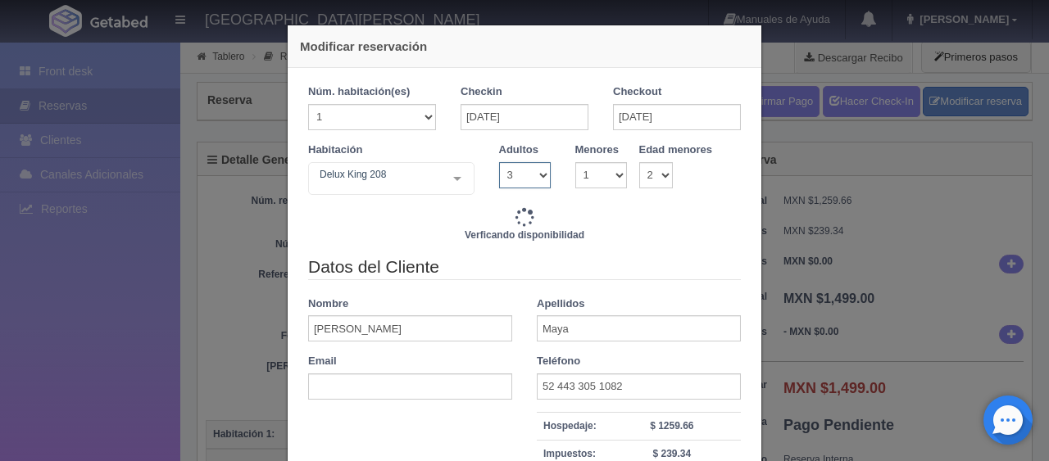
click at [515, 178] on select "1 2 3 4 5 6 7 8 9 10" at bounding box center [525, 175] width 52 height 26
select select "2"
click at [499, 162] on select "1 2 3 4 5 6 7 8 9 10" at bounding box center [525, 175] width 52 height 26
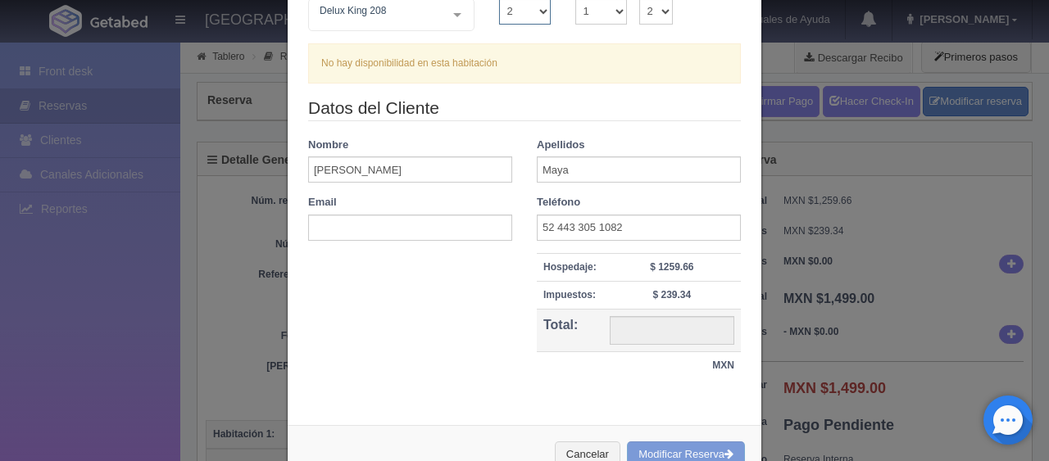
scroll to position [0, 0]
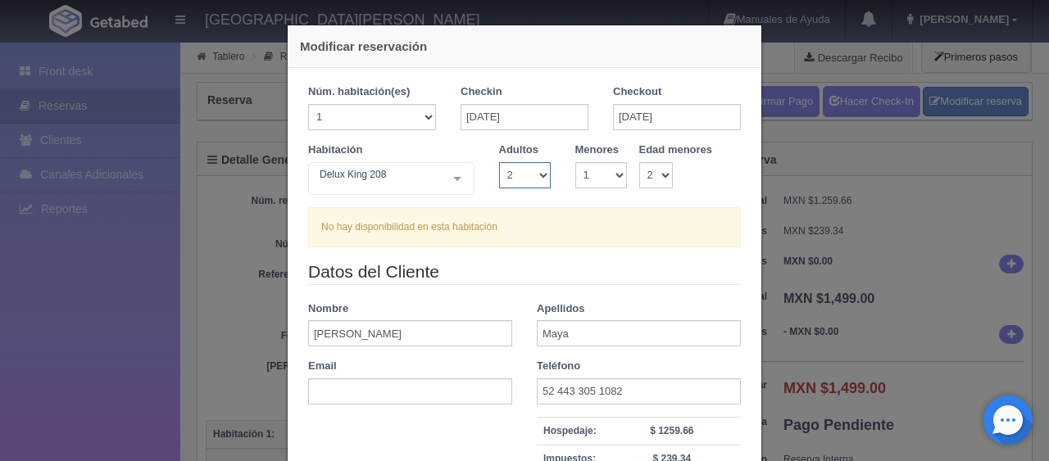
type input "1499.00"
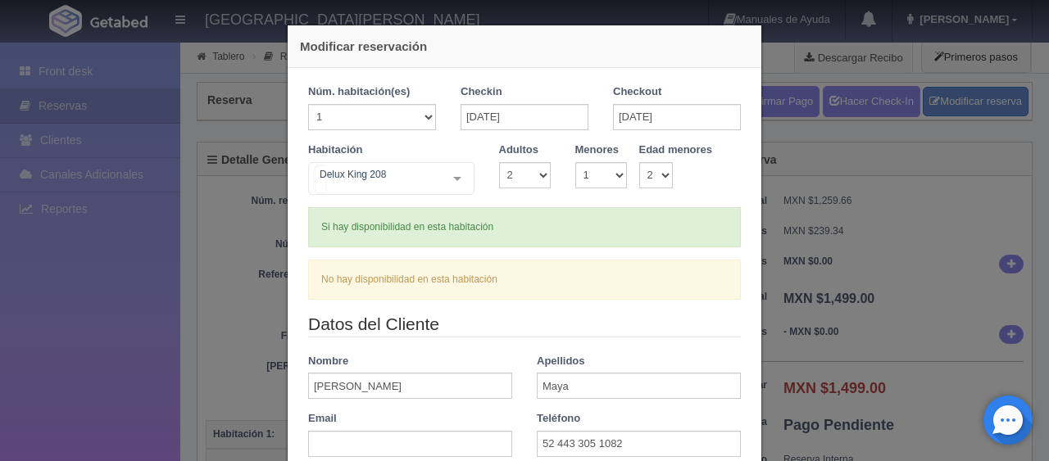
click at [451, 182] on div at bounding box center [457, 178] width 33 height 31
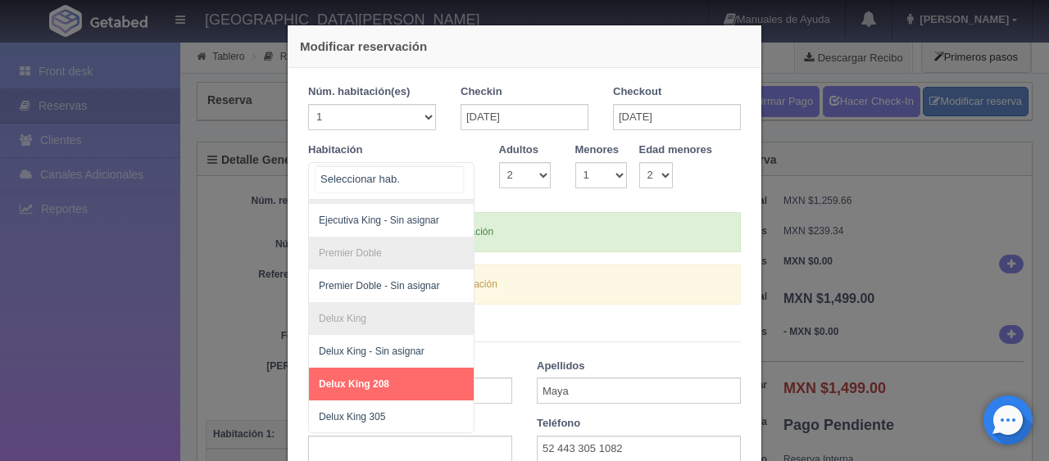
click at [423, 373] on span "Delux King 208" at bounding box center [446, 384] width 275 height 33
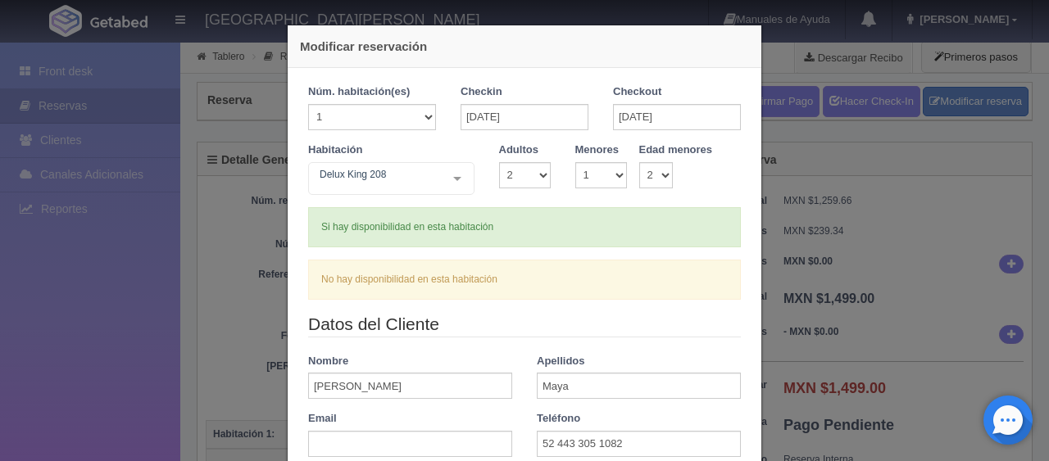
scroll to position [285, 0]
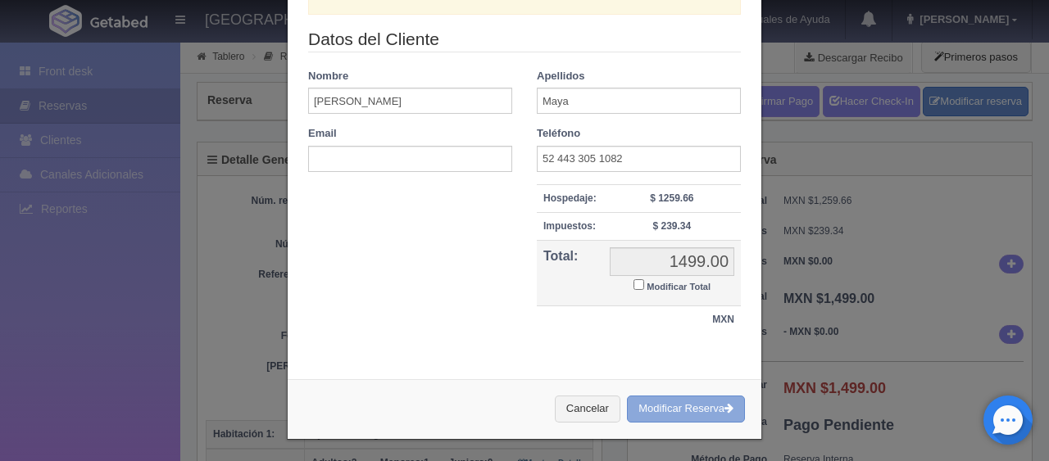
click at [664, 408] on button "Modificar Reserva" at bounding box center [686, 409] width 118 height 27
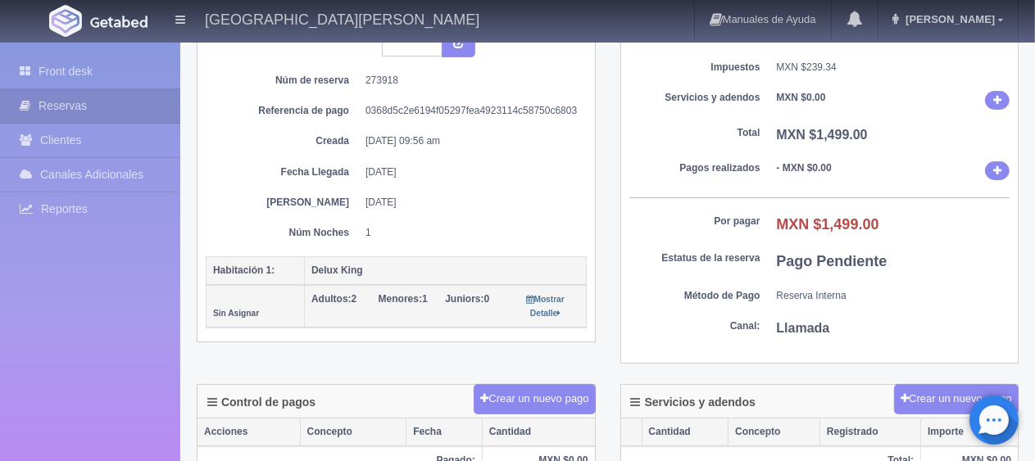
scroll to position [574, 0]
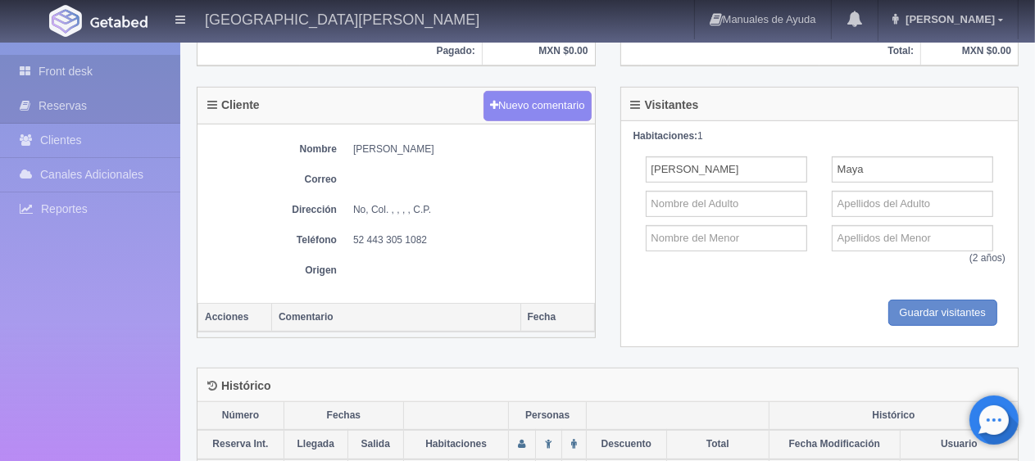
click at [99, 75] on link "Front desk" at bounding box center [90, 72] width 180 height 34
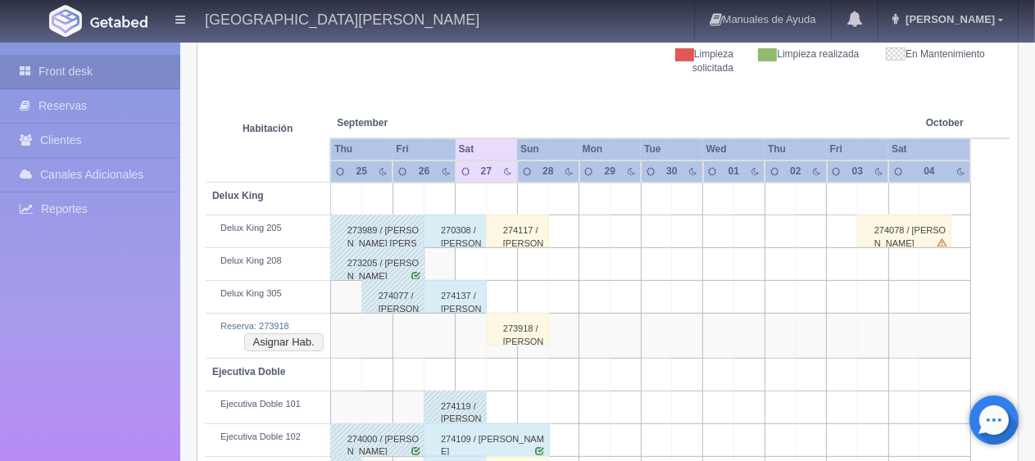
scroll to position [328, 0]
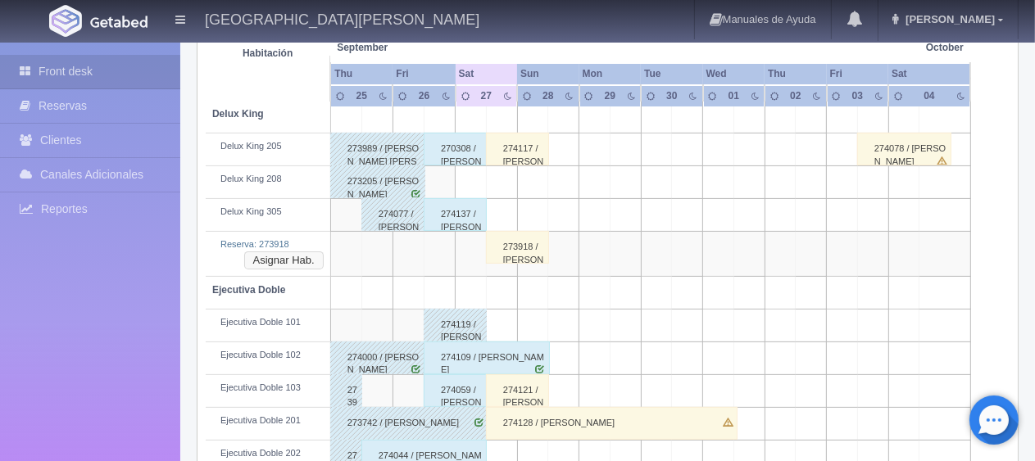
click at [301, 256] on button "Asignar Hab." at bounding box center [283, 261] width 79 height 18
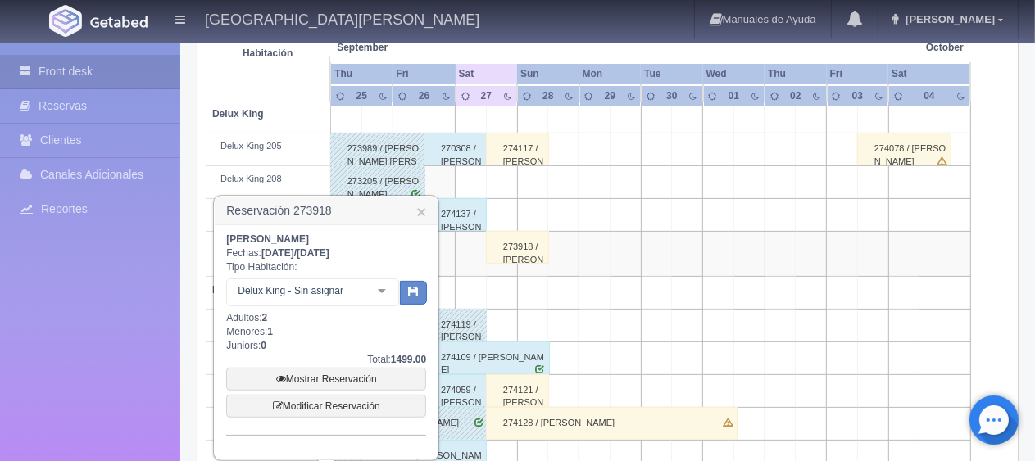
click at [380, 290] on div at bounding box center [381, 291] width 33 height 25
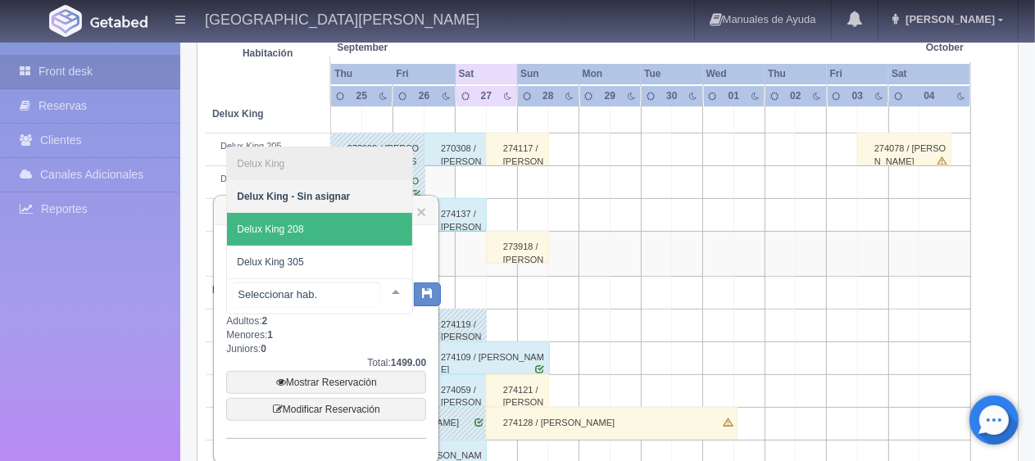
click at [318, 231] on span "Delux King 208" at bounding box center [319, 229] width 185 height 33
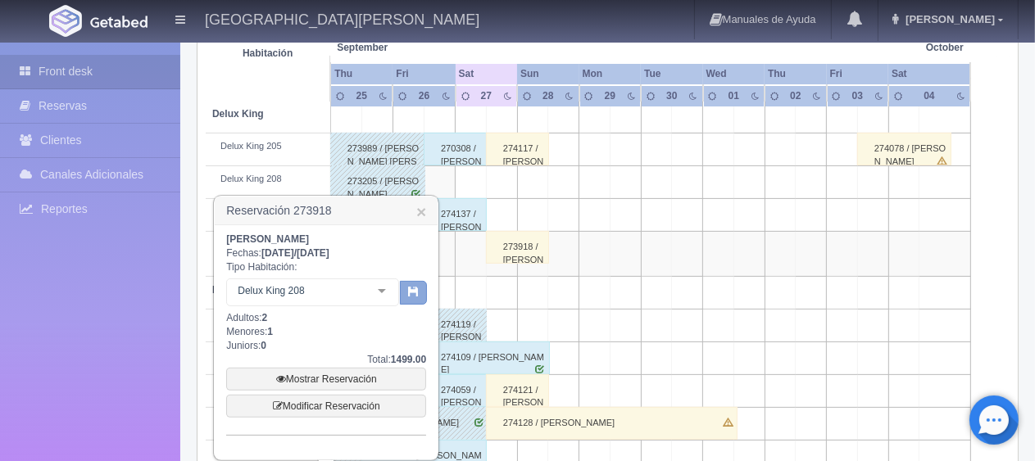
click at [419, 295] on button "button" at bounding box center [413, 293] width 27 height 25
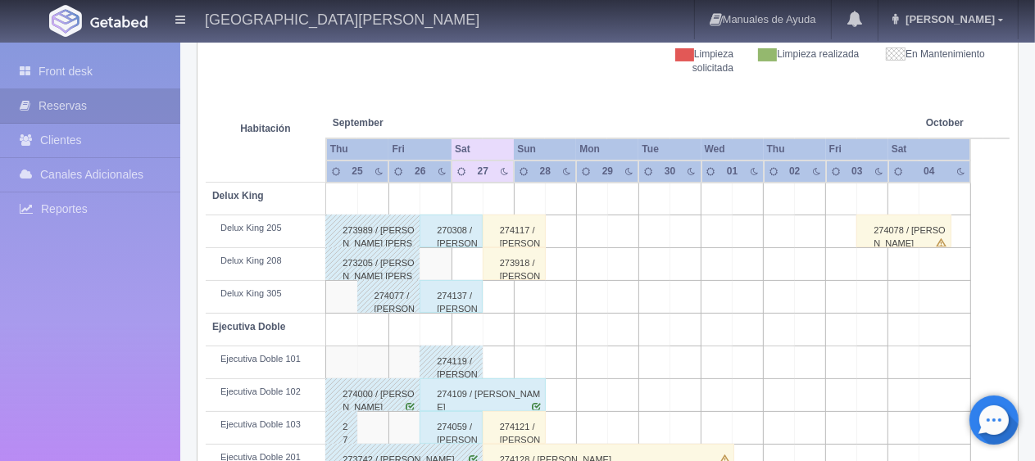
scroll to position [492, 0]
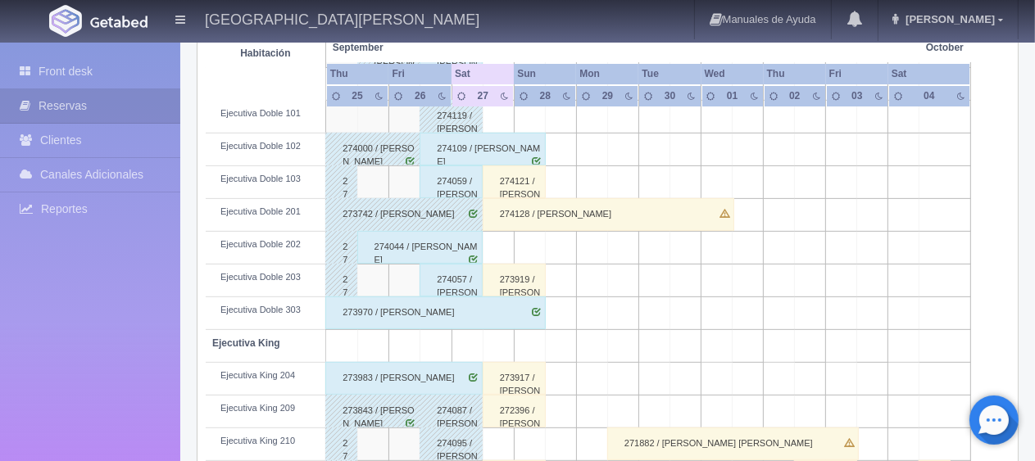
click at [453, 282] on div "274057 / [PERSON_NAME]" at bounding box center [450, 280] width 63 height 33
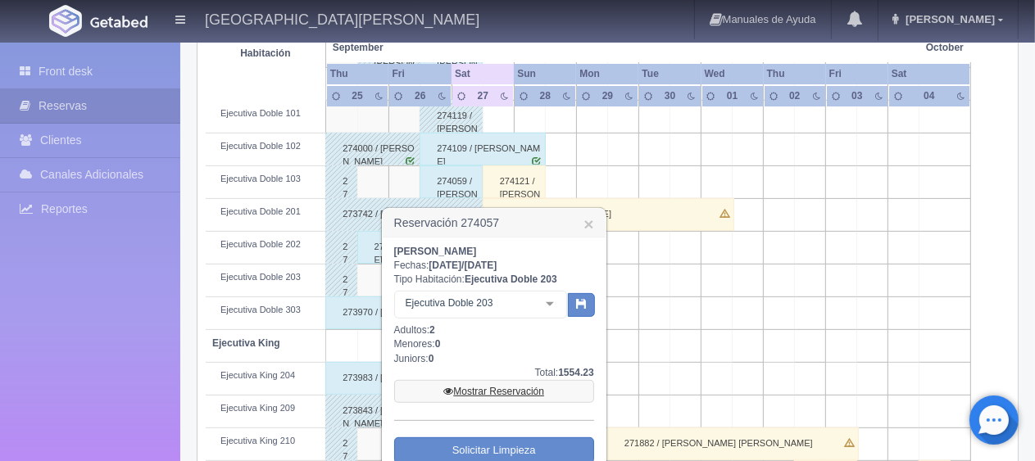
click at [502, 386] on link "Mostrar Reservación" at bounding box center [494, 391] width 200 height 23
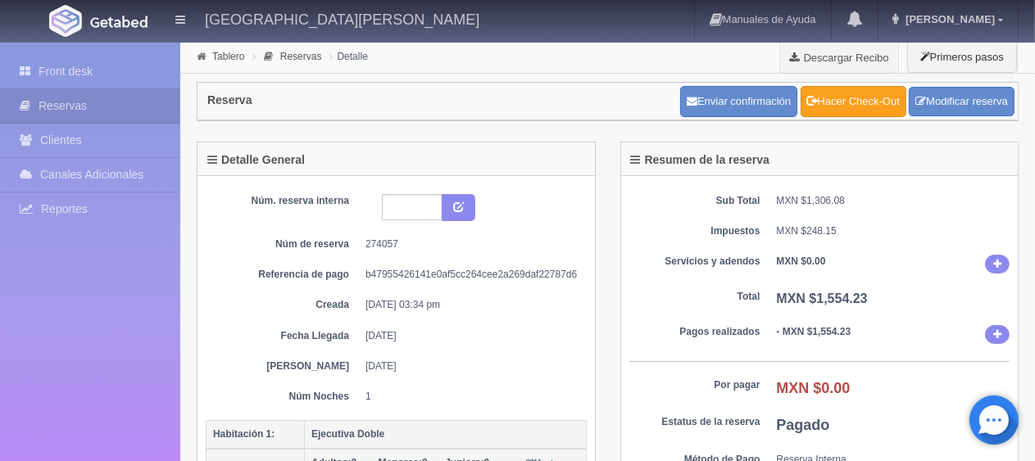
click at [849, 107] on link "Hacer Check-Out" at bounding box center [853, 101] width 106 height 31
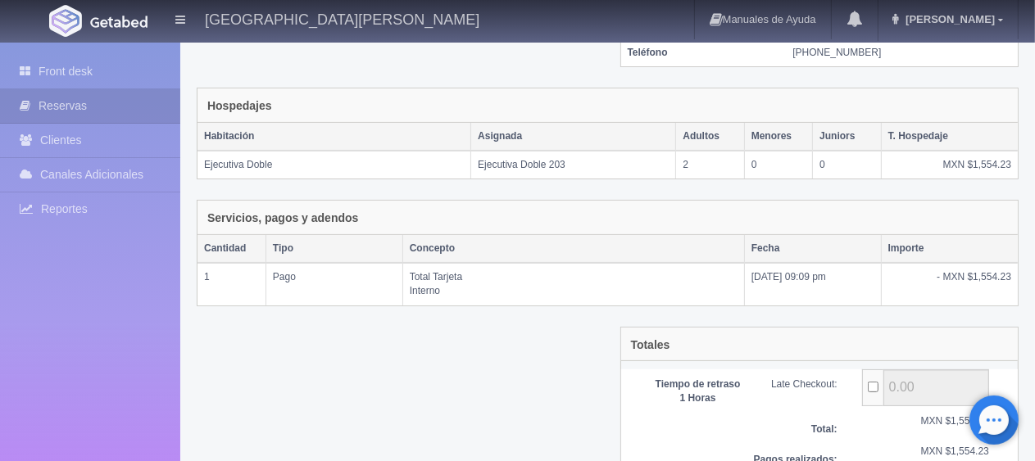
scroll to position [335, 0]
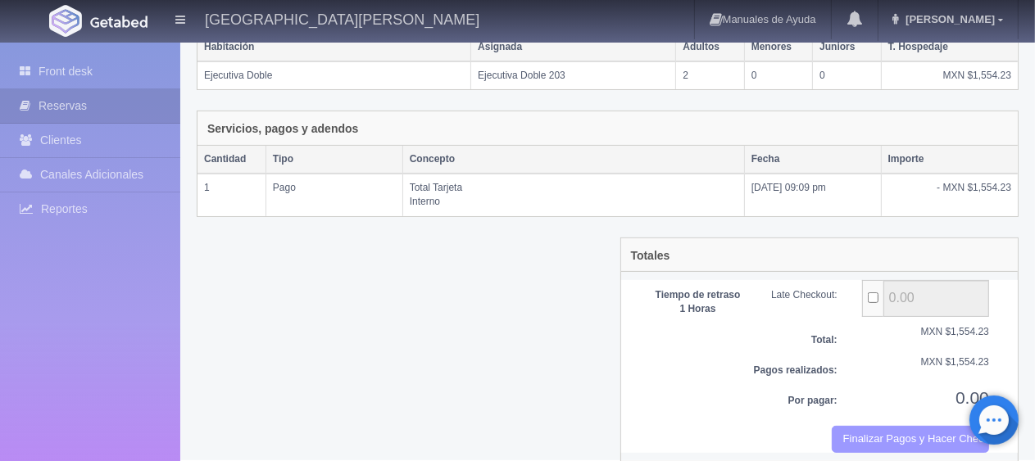
click at [859, 429] on button "Finalizar Pagos y Hacer Checkout" at bounding box center [910, 439] width 157 height 27
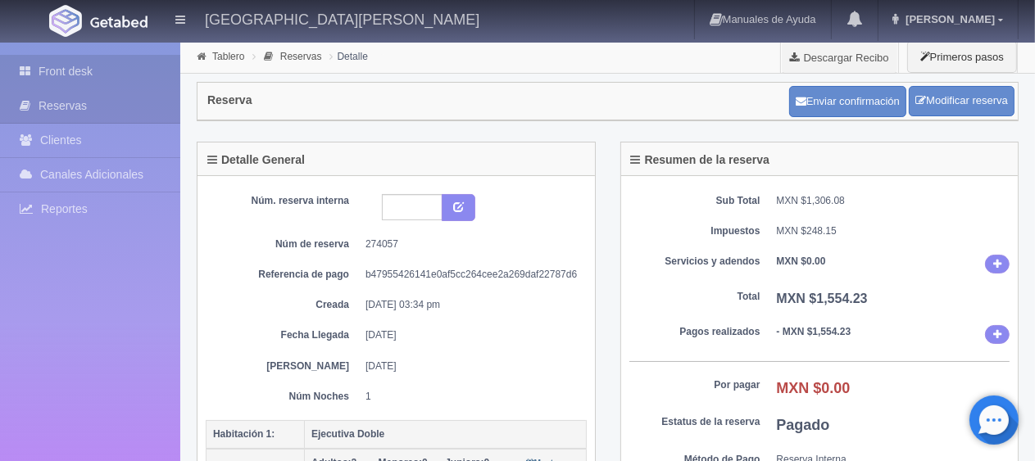
click at [25, 72] on icon at bounding box center [29, 71] width 19 height 16
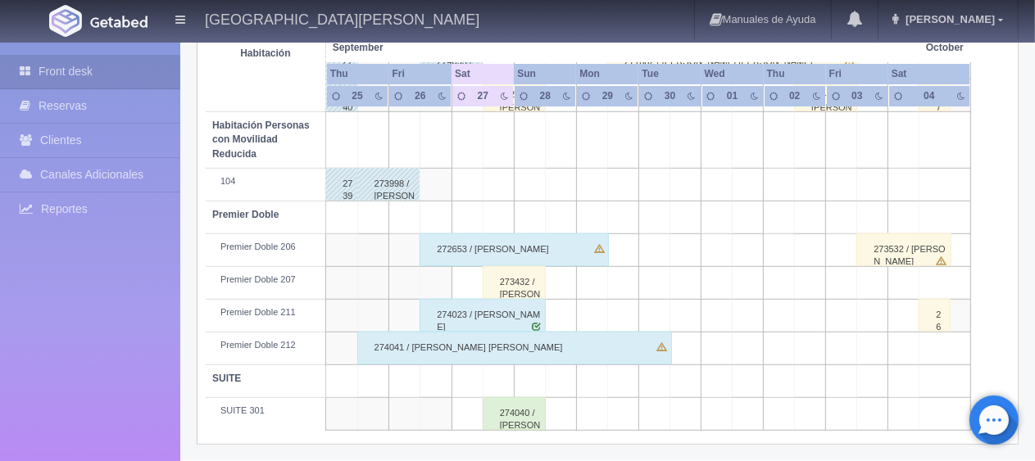
scroll to position [710, 0]
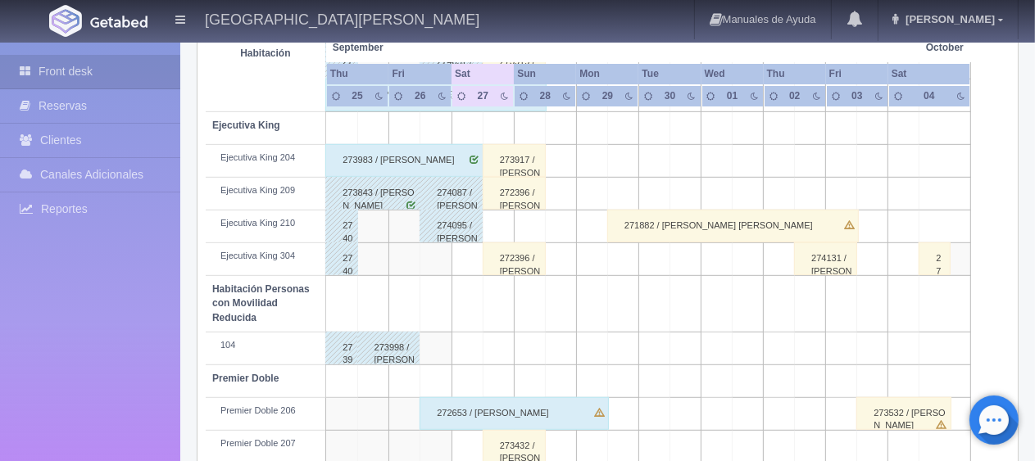
click at [485, 226] on td at bounding box center [498, 227] width 31 height 33
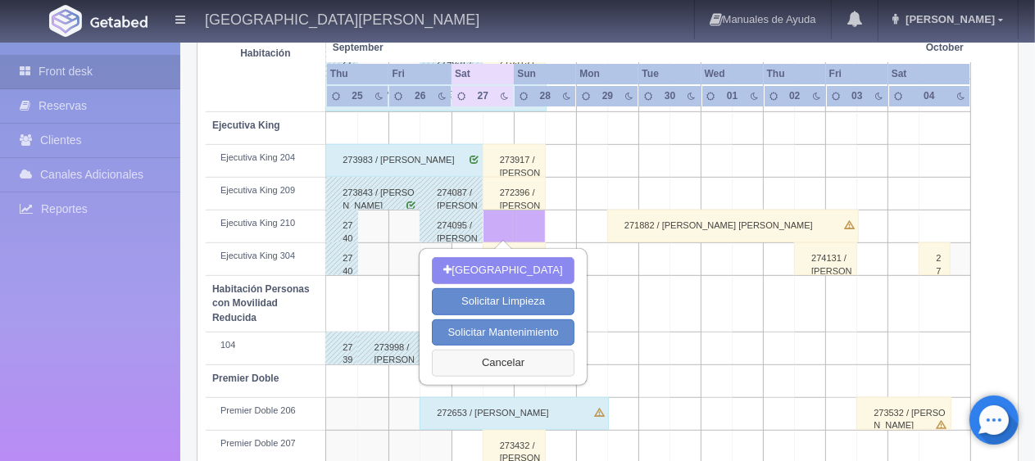
click at [515, 362] on button "Cancelar" at bounding box center [503, 363] width 142 height 27
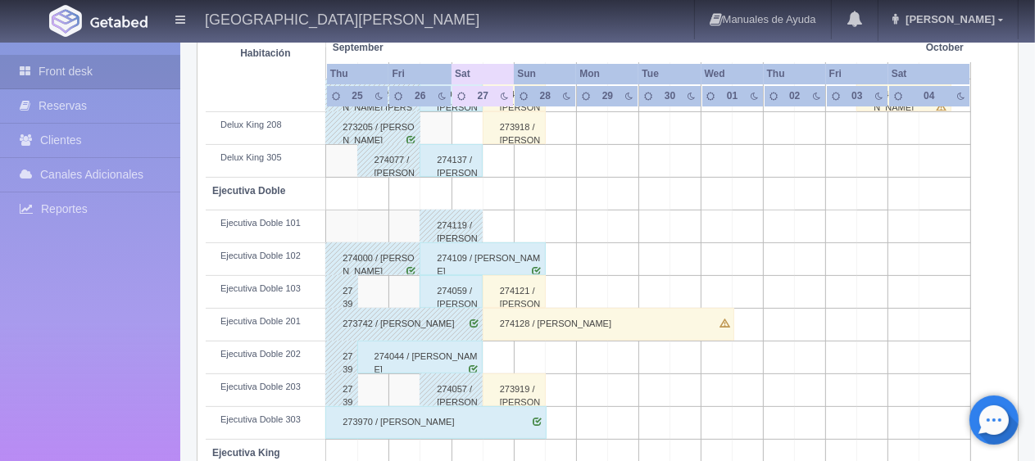
scroll to position [136, 0]
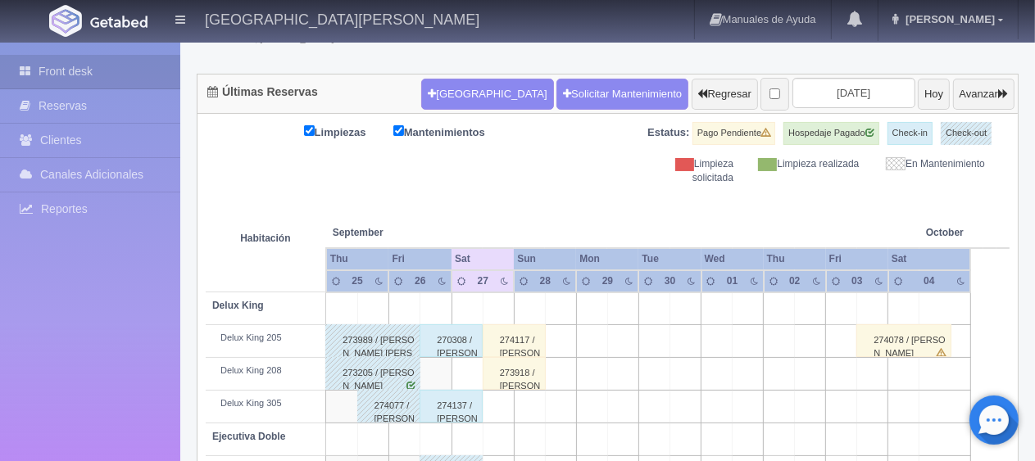
click at [498, 379] on div "273918 / [PERSON_NAME]" at bounding box center [514, 373] width 63 height 33
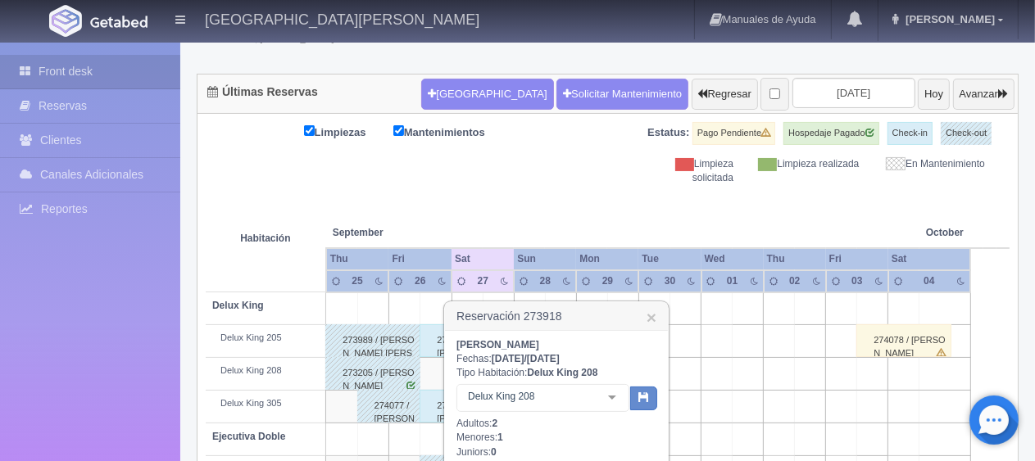
scroll to position [382, 0]
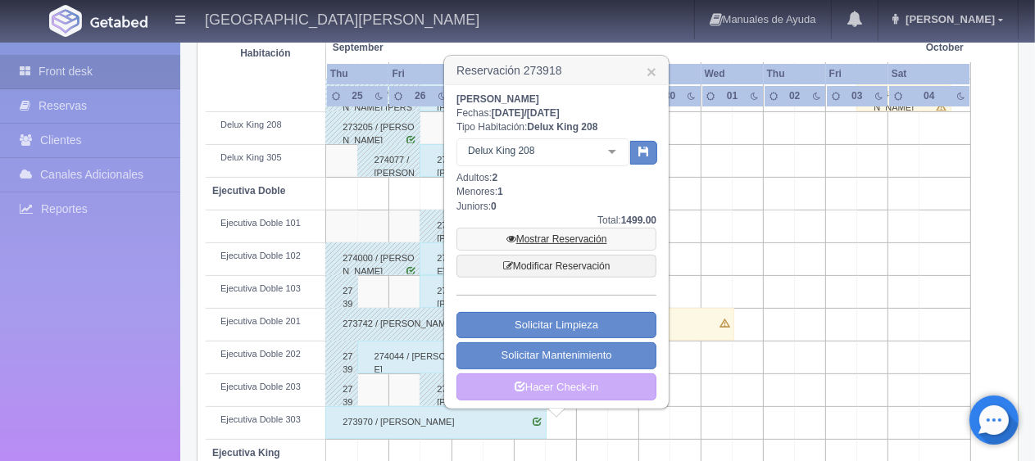
click at [519, 241] on link "Mostrar Reservación" at bounding box center [556, 239] width 200 height 23
click at [580, 241] on link "Mostrar Reservación" at bounding box center [556, 239] width 200 height 23
click at [537, 238] on link "Mostrar Reservación" at bounding box center [556, 239] width 200 height 23
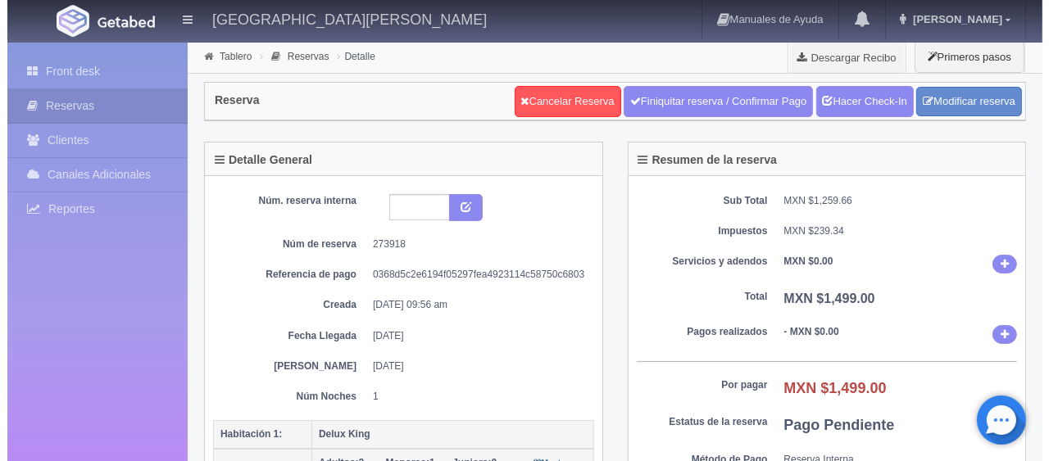
scroll to position [246, 0]
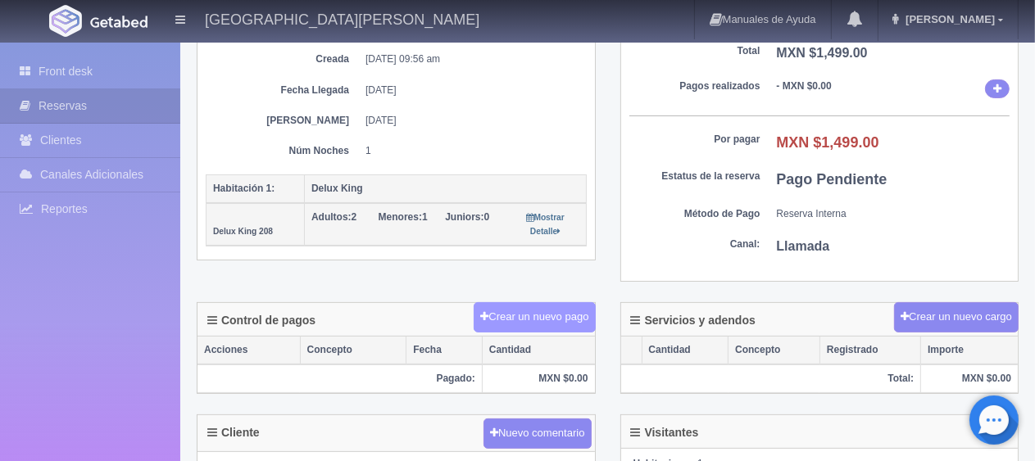
click at [522, 318] on button "Crear un nuevo pago" at bounding box center [534, 317] width 121 height 30
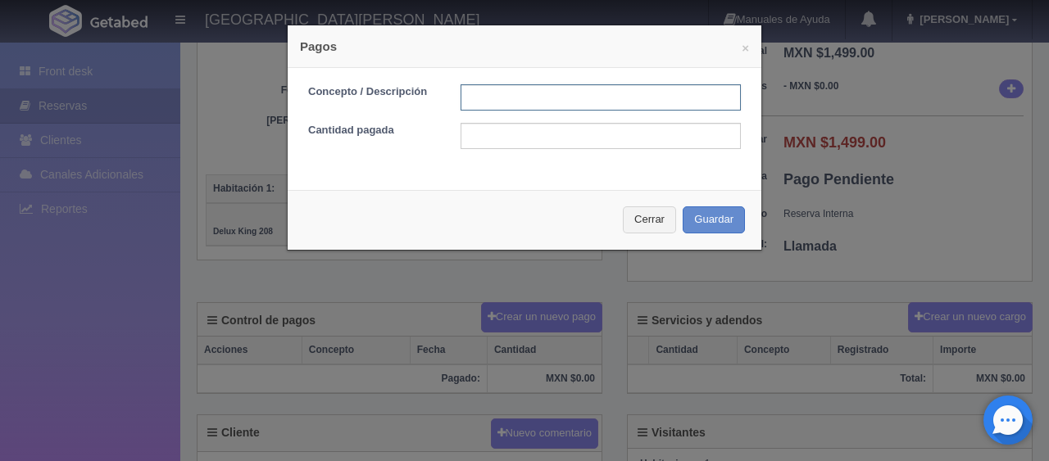
click at [480, 106] on input "text" at bounding box center [600, 97] width 280 height 26
type input "Descuento"
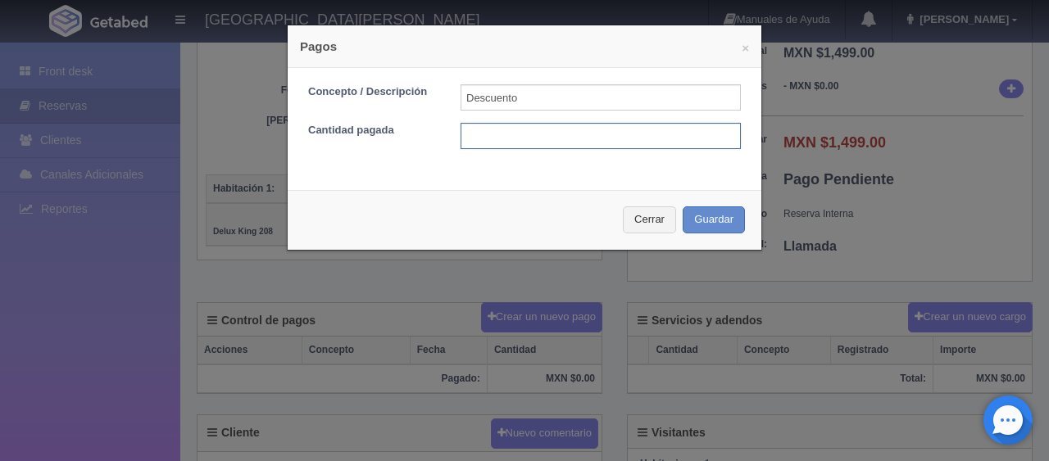
click at [556, 133] on input "text" at bounding box center [600, 136] width 280 height 26
type input "100"
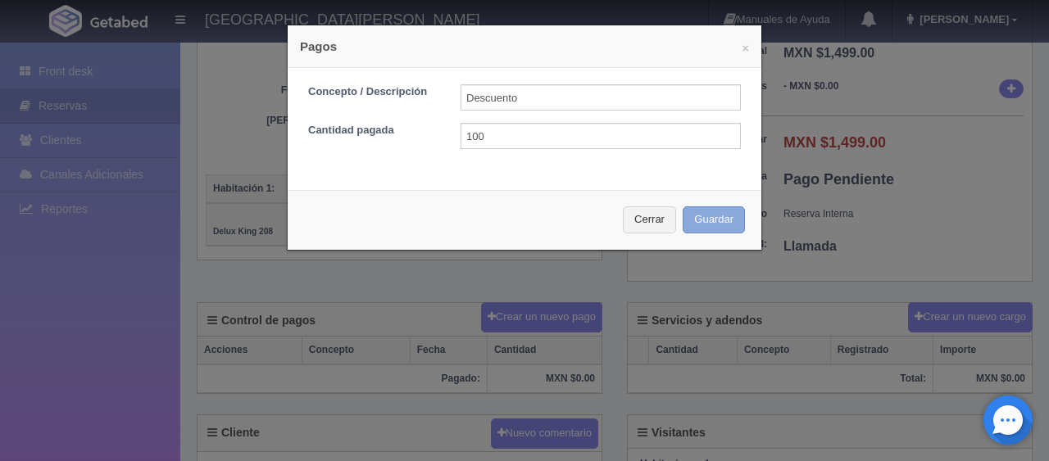
click at [710, 221] on button "Guardar" at bounding box center [714, 219] width 62 height 27
click at [695, 221] on div "Cerrar Guardar" at bounding box center [525, 220] width 474 height 60
click at [707, 227] on div "Cerrar Guardar" at bounding box center [525, 220] width 474 height 60
click at [705, 215] on div "Cerrar Guardar" at bounding box center [525, 220] width 474 height 60
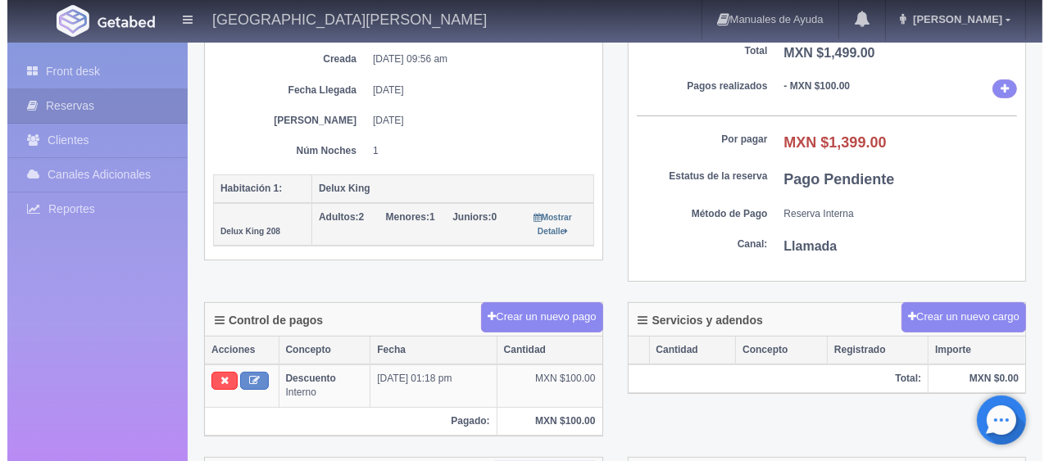
scroll to position [246, 0]
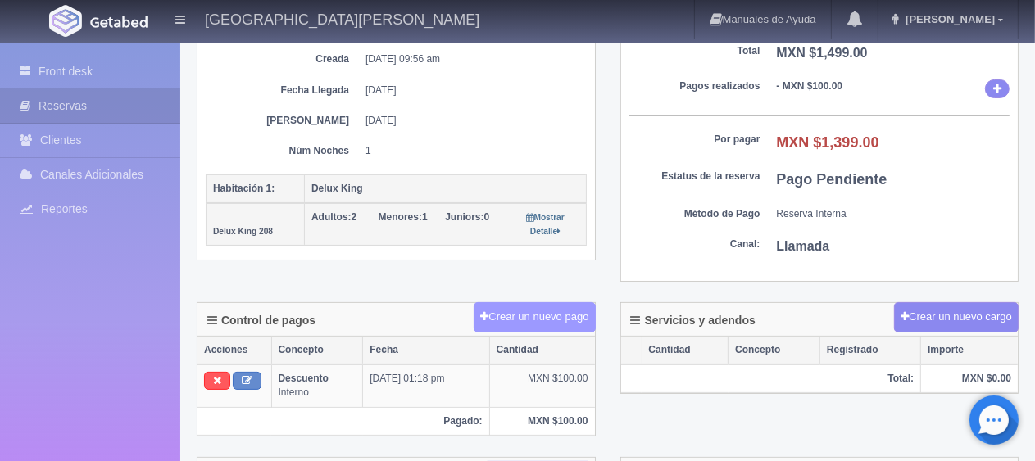
click at [487, 310] on button "Crear un nuevo pago" at bounding box center [534, 317] width 121 height 30
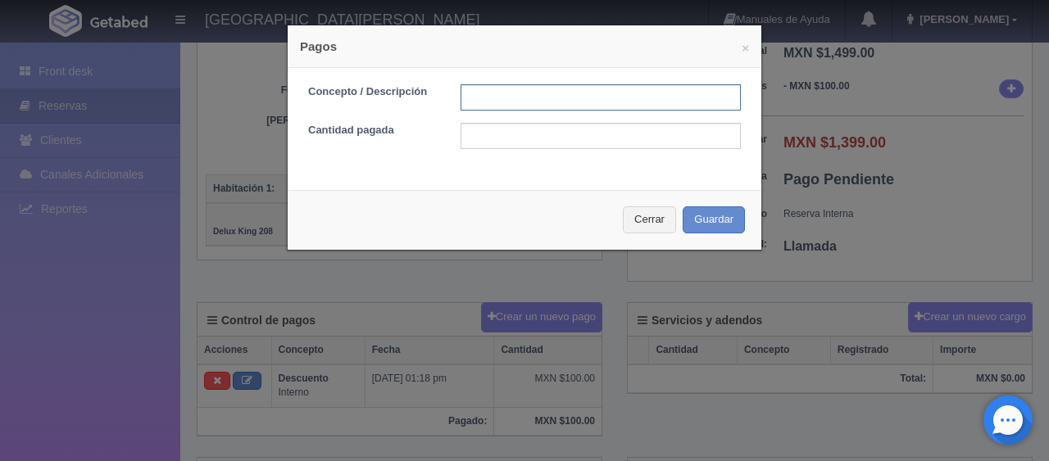
click at [475, 97] on input "text" at bounding box center [600, 97] width 280 height 26
type input "Total Efectivo"
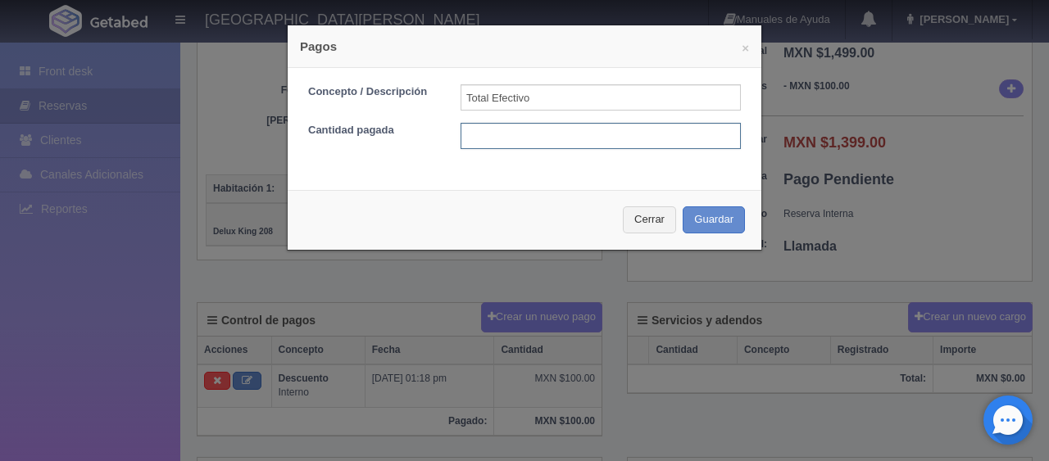
click at [536, 140] on input "text" at bounding box center [600, 136] width 280 height 26
type input "1399"
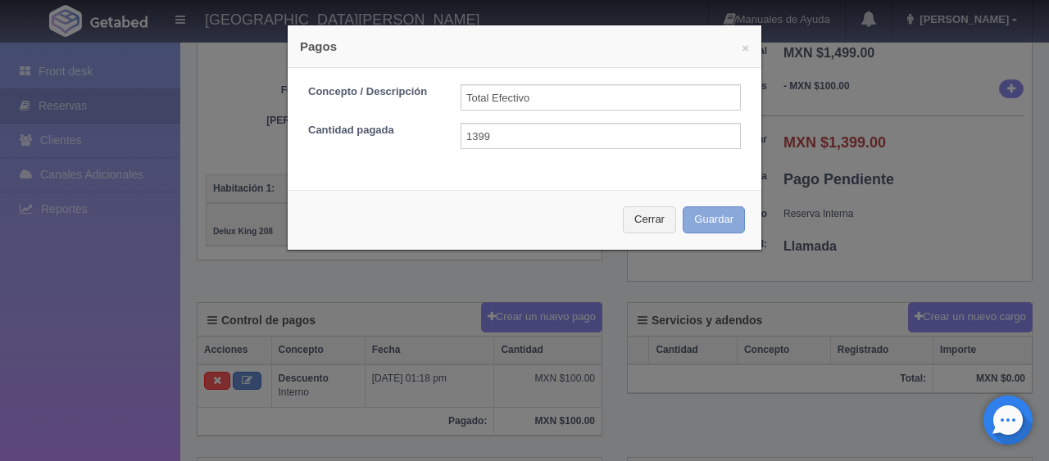
click at [683, 226] on button "Guardar" at bounding box center [714, 219] width 62 height 27
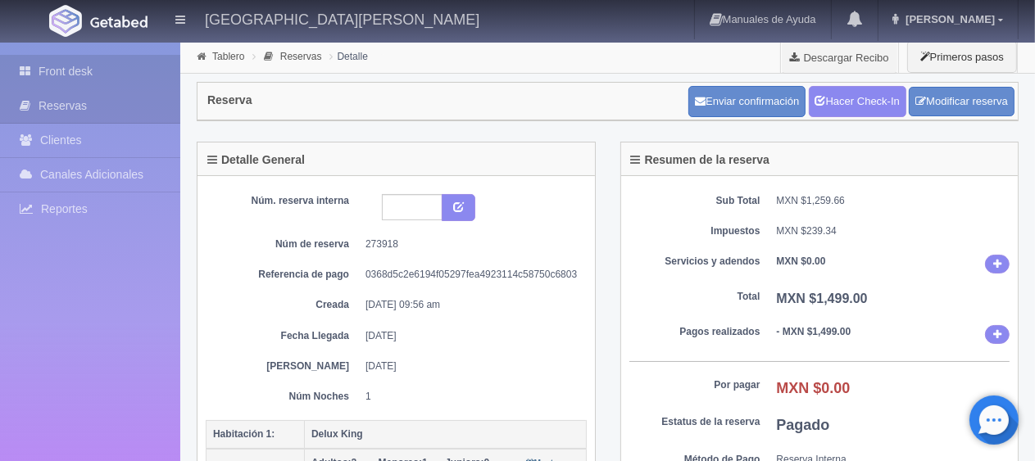
click at [81, 64] on link "Front desk" at bounding box center [90, 72] width 180 height 34
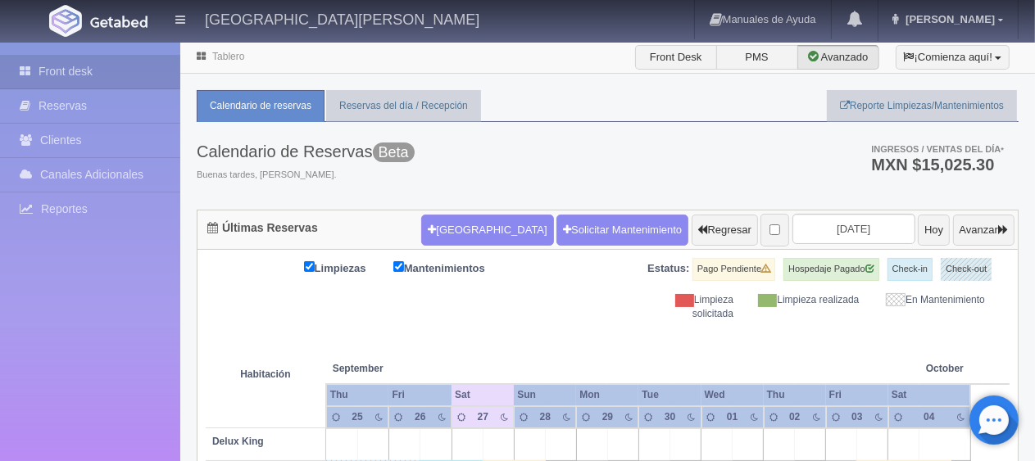
scroll to position [328, 0]
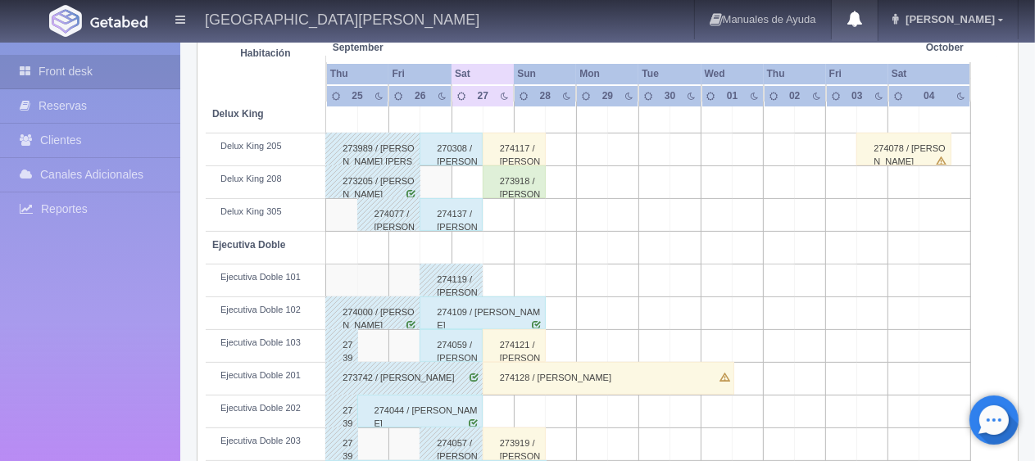
click at [863, 16] on icon at bounding box center [854, 19] width 16 height 16
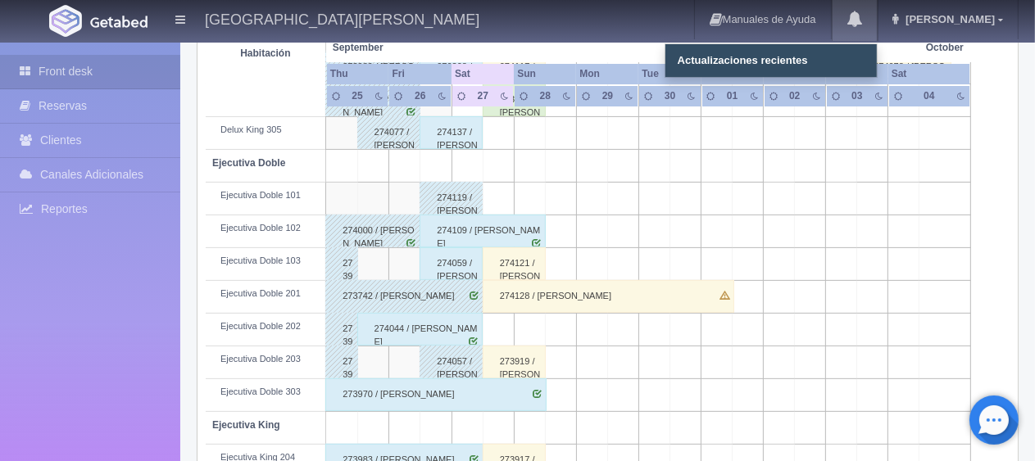
scroll to position [492, 0]
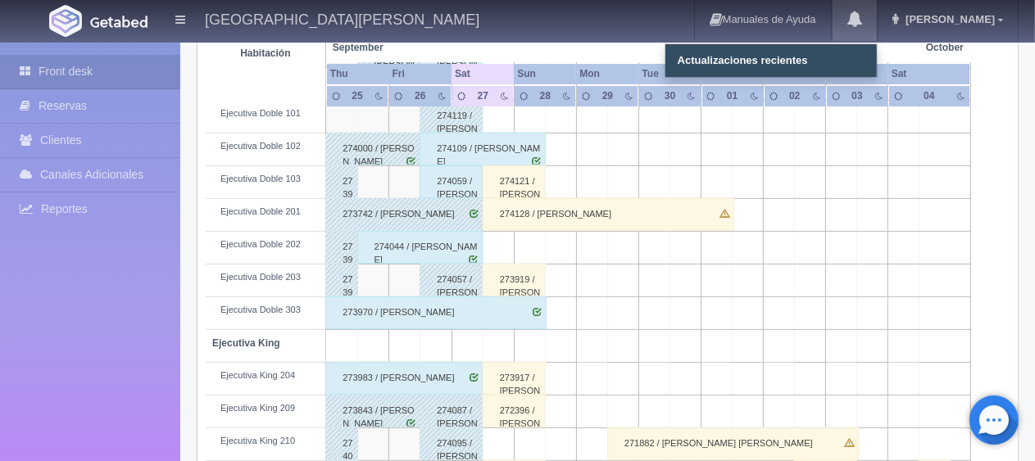
click at [450, 177] on div "274059 / [PERSON_NAME]" at bounding box center [450, 182] width 63 height 33
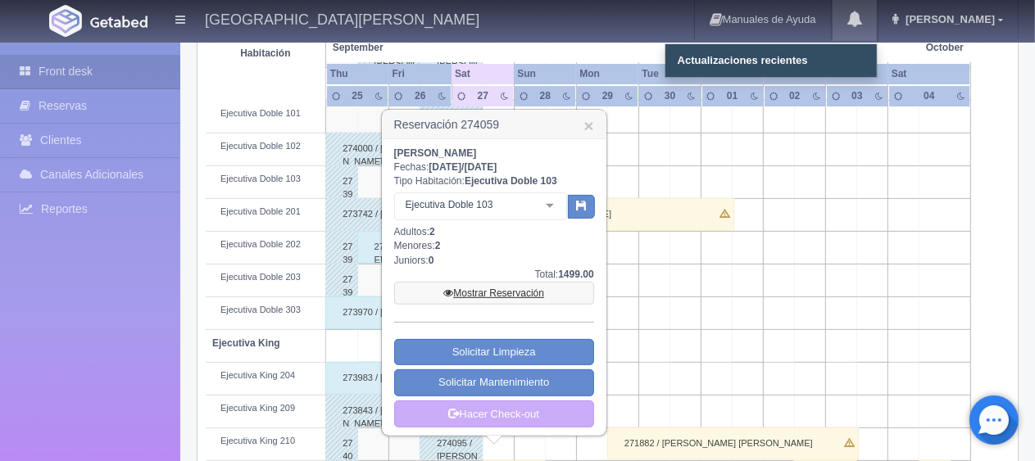
click at [507, 291] on link "Mostrar Reservación" at bounding box center [494, 293] width 200 height 23
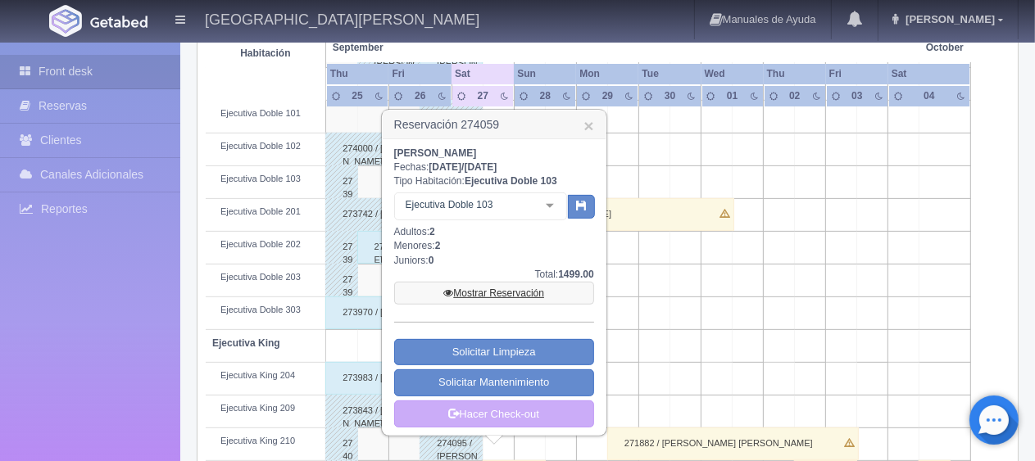
click at [478, 294] on link "Mostrar Reservación" at bounding box center [494, 293] width 200 height 23
click at [478, 289] on link "Mostrar Reservación" at bounding box center [494, 293] width 200 height 23
click at [469, 289] on link "Mostrar Reservación" at bounding box center [494, 293] width 200 height 23
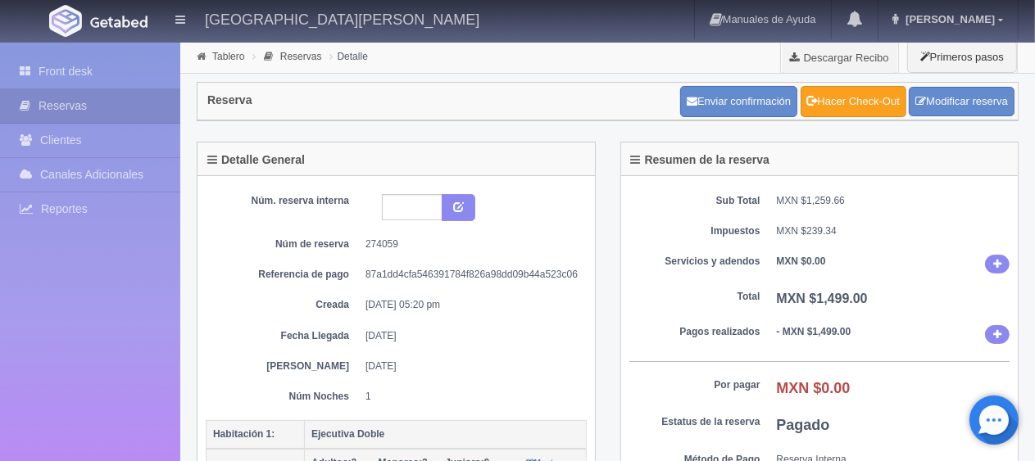
drag, startPoint x: 825, startPoint y: 102, endPoint x: 822, endPoint y: 94, distance: 8.8
click at [826, 102] on link "Hacer Check-Out" at bounding box center [853, 101] width 106 height 31
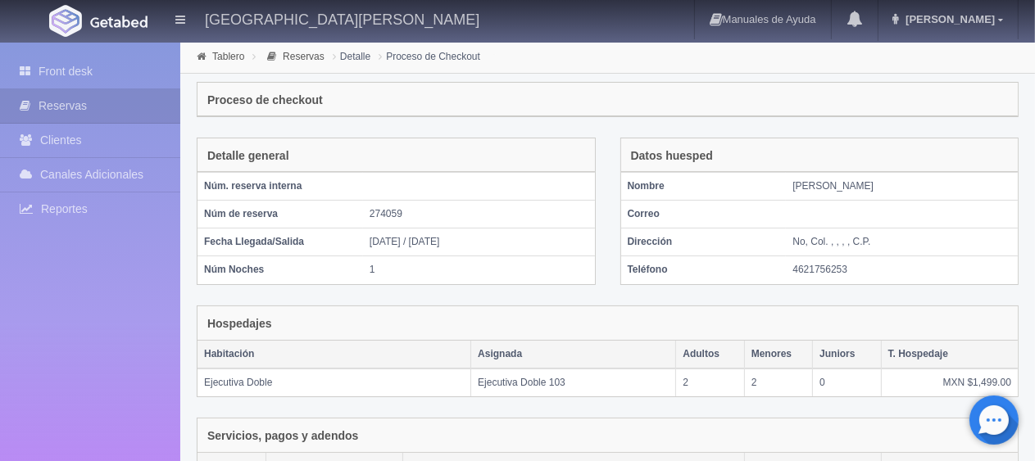
scroll to position [363, 0]
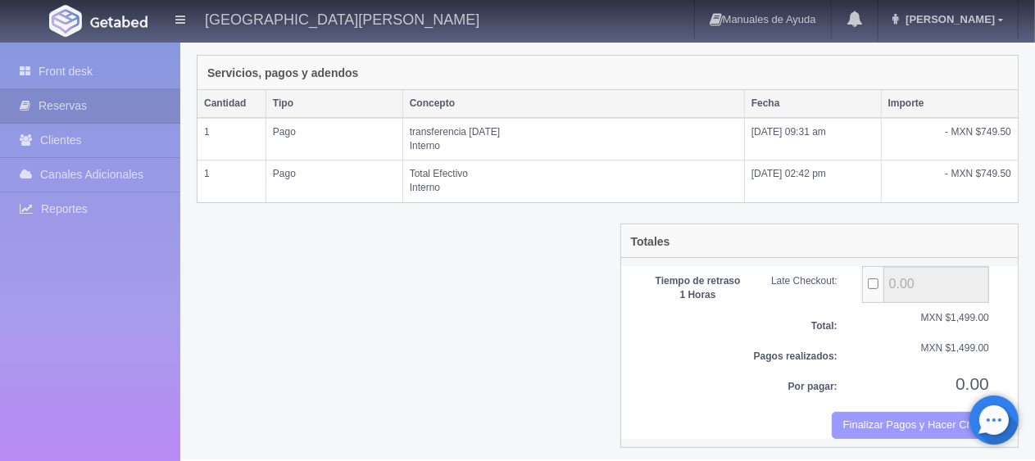
click at [873, 418] on button "Finalizar Pagos y Hacer Checkout" at bounding box center [910, 425] width 157 height 27
click at [890, 421] on button "Finalizar Pagos y Hacer Checkout" at bounding box center [910, 425] width 157 height 27
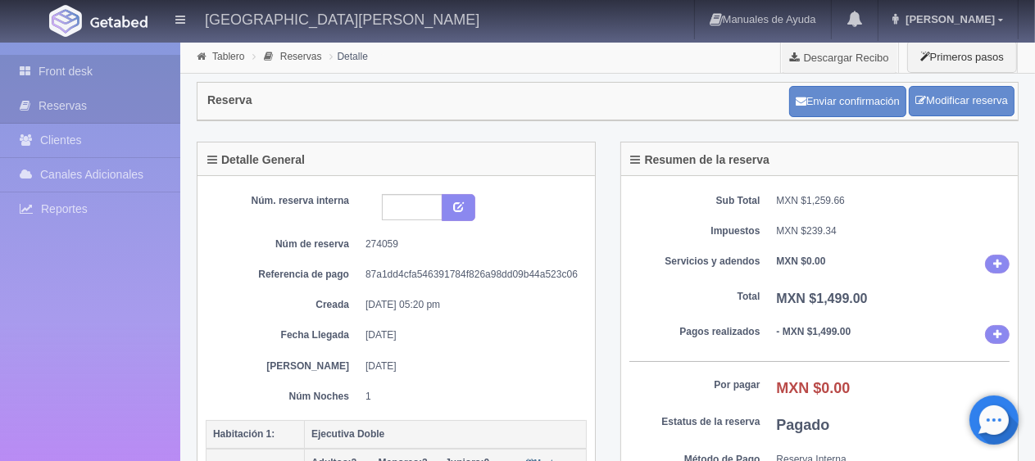
click at [89, 77] on link "Front desk" at bounding box center [90, 72] width 180 height 34
click at [78, 74] on link "Front desk" at bounding box center [90, 72] width 180 height 34
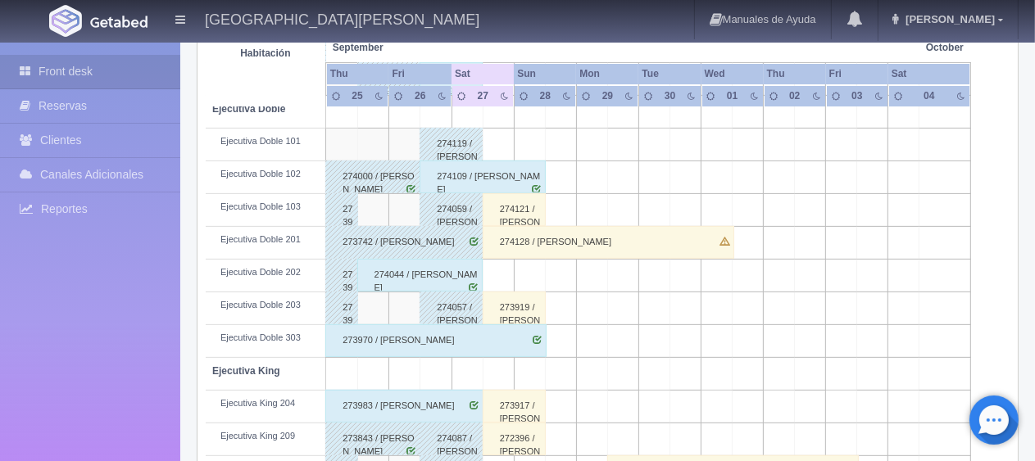
scroll to position [300, 0]
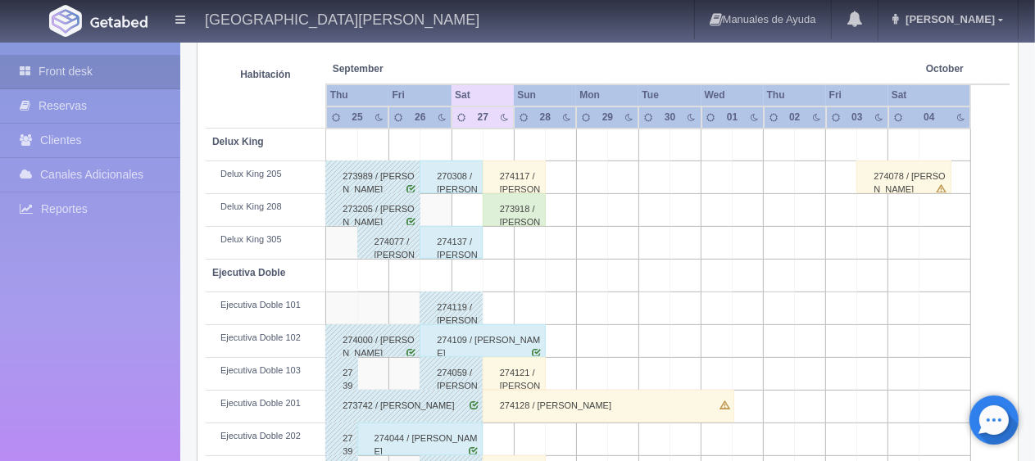
click at [456, 185] on div "270308 / Lucía Ruiz Valdez" at bounding box center [450, 177] width 63 height 33
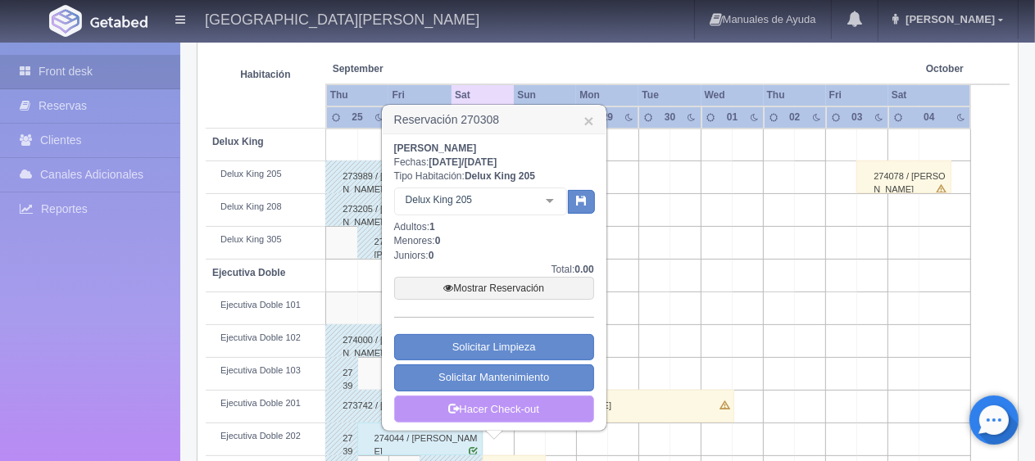
click at [503, 415] on link "Hacer Check-out" at bounding box center [494, 410] width 200 height 28
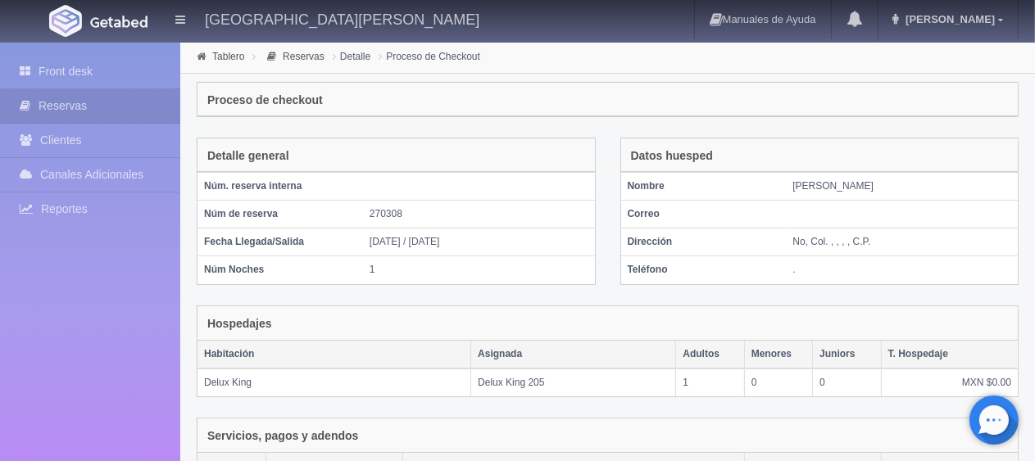
scroll to position [280, 0]
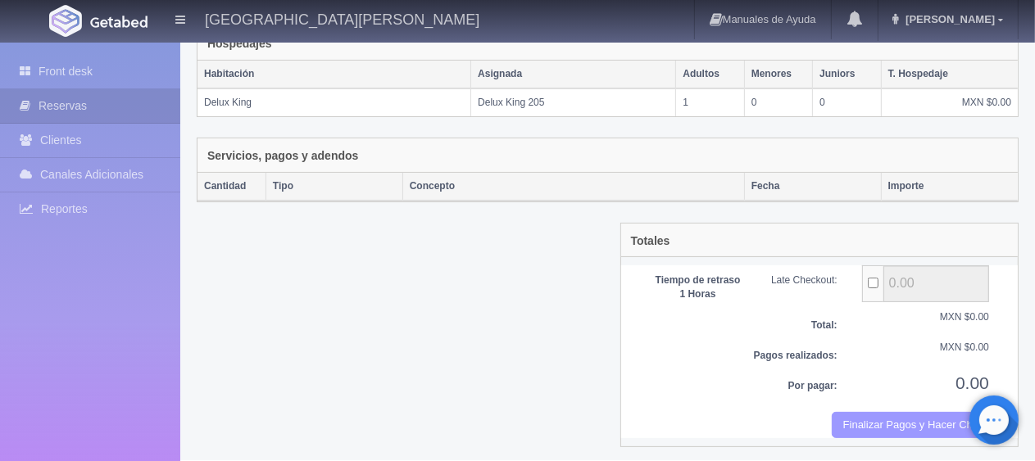
click at [952, 412] on button "Finalizar Pagos y Hacer Checkout" at bounding box center [910, 425] width 157 height 27
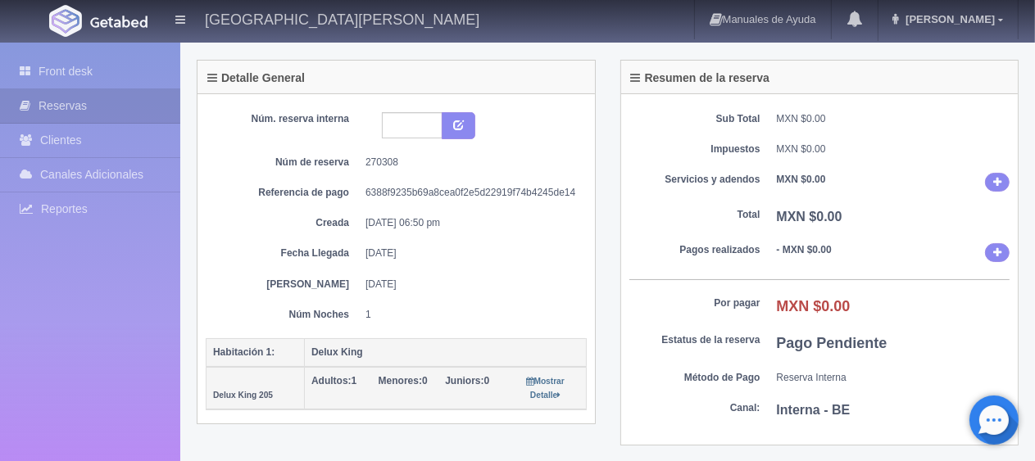
scroll to position [164, 0]
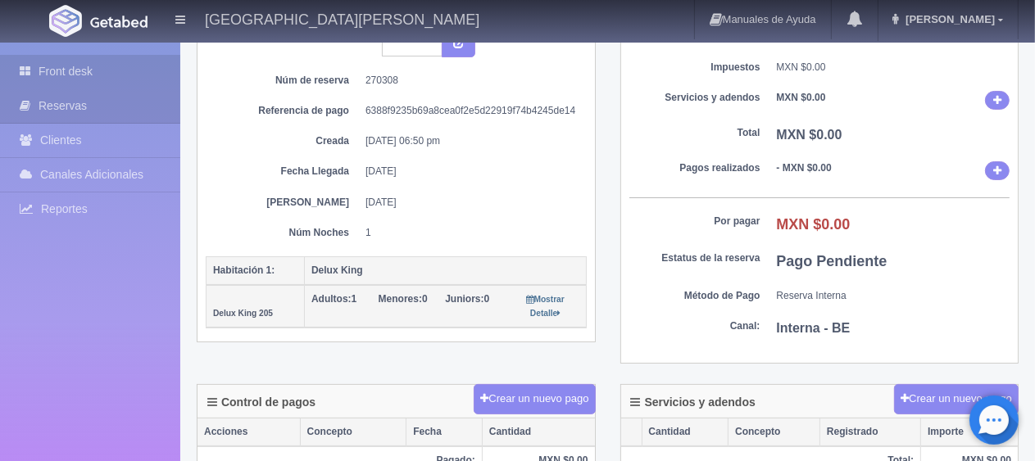
click at [79, 67] on link "Front desk" at bounding box center [90, 72] width 180 height 34
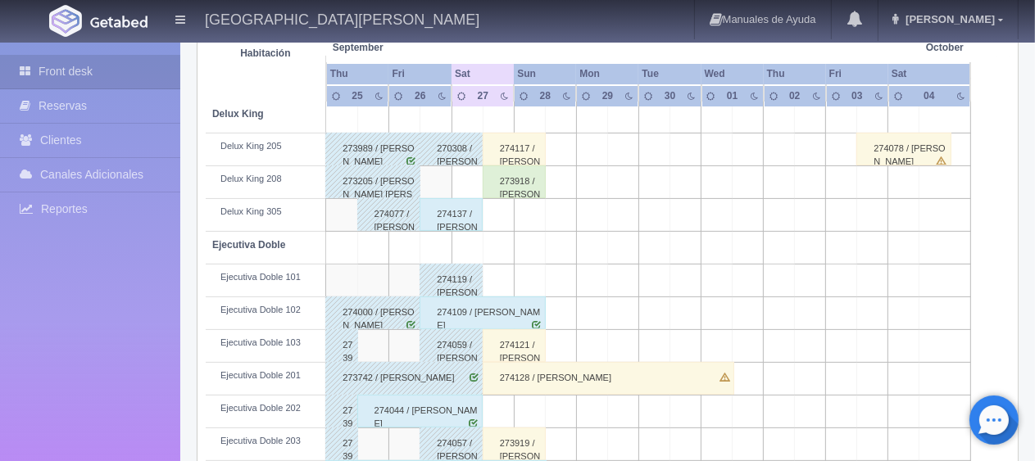
scroll to position [492, 0]
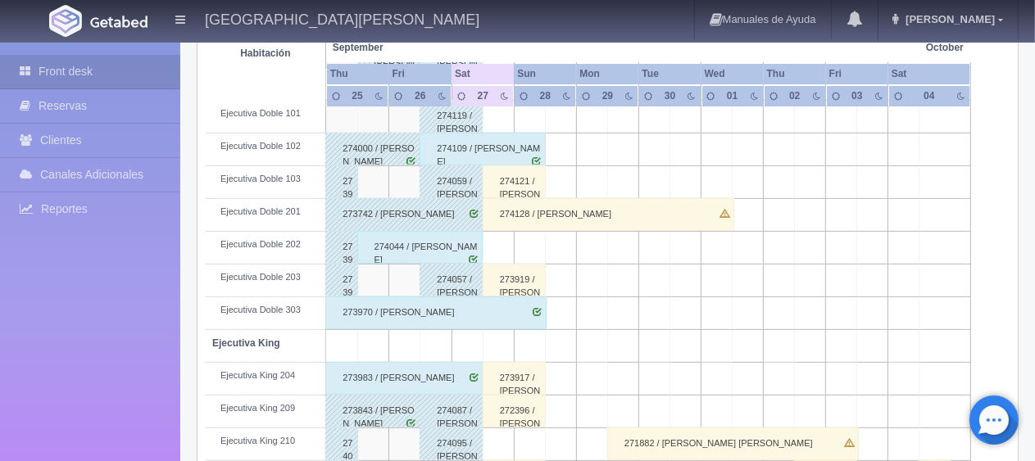
click at [497, 282] on div "273919 / [PERSON_NAME]" at bounding box center [514, 280] width 63 height 33
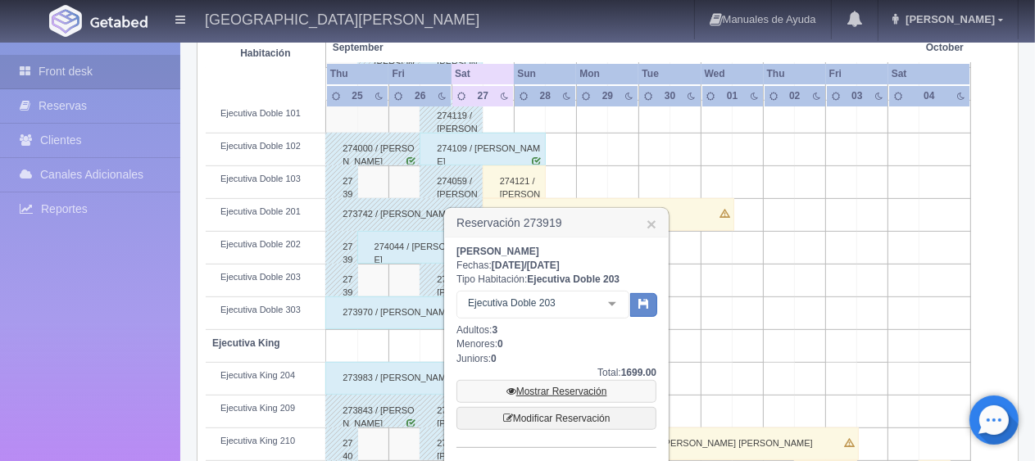
click at [560, 388] on link "Mostrar Reservación" at bounding box center [556, 391] width 200 height 23
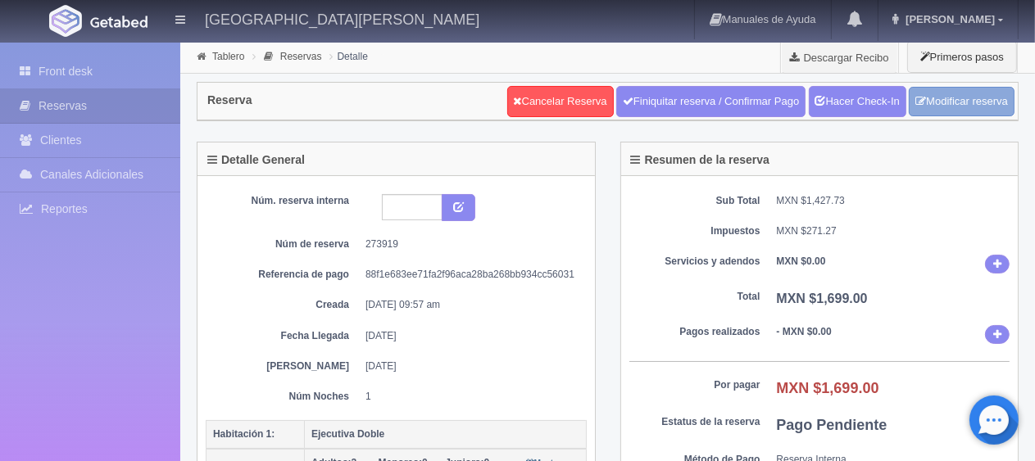
click at [982, 93] on link "Modificar reserva" at bounding box center [962, 102] width 106 height 30
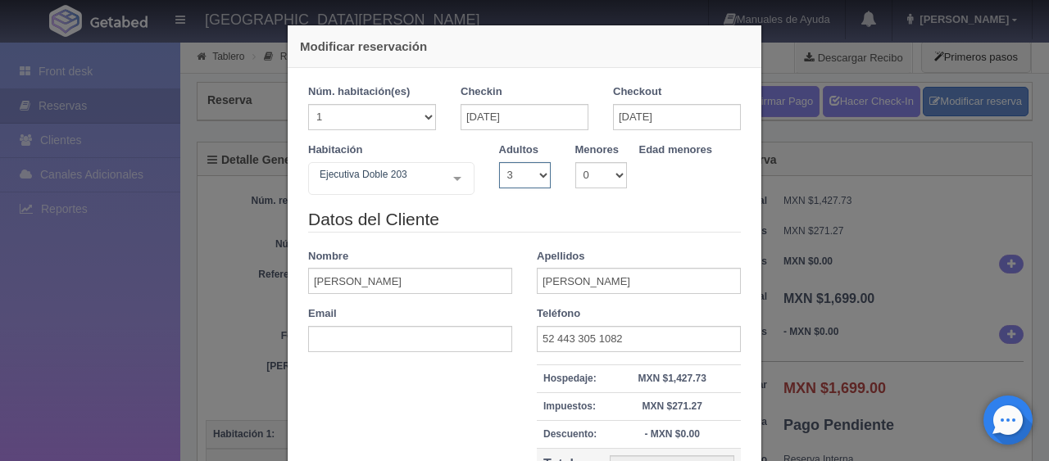
click at [510, 170] on select "1 2 3 4 5 6 7 8 9 10" at bounding box center [525, 175] width 52 height 26
select select "2"
click at [499, 162] on select "1 2 3 4 5 6 7 8 9 10" at bounding box center [525, 175] width 52 height 26
checkbox input "false"
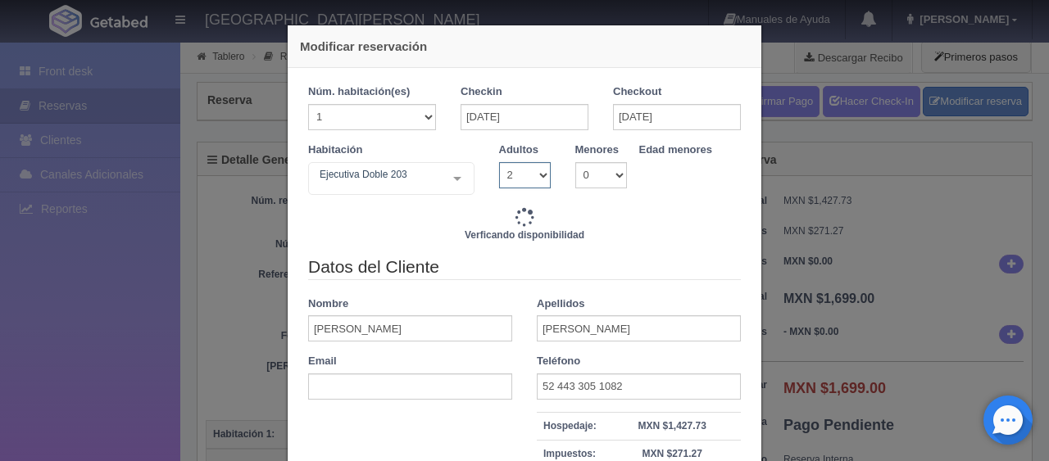
type input "1549.00"
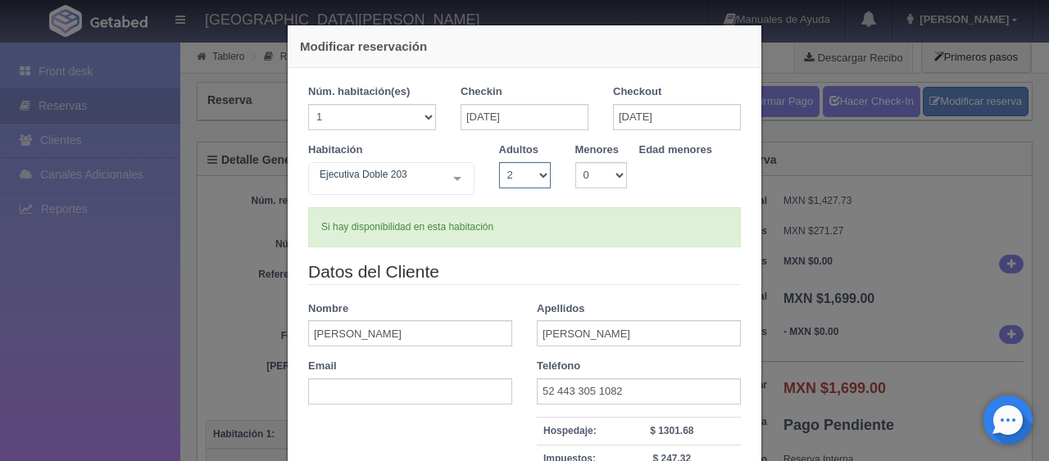
scroll to position [82, 0]
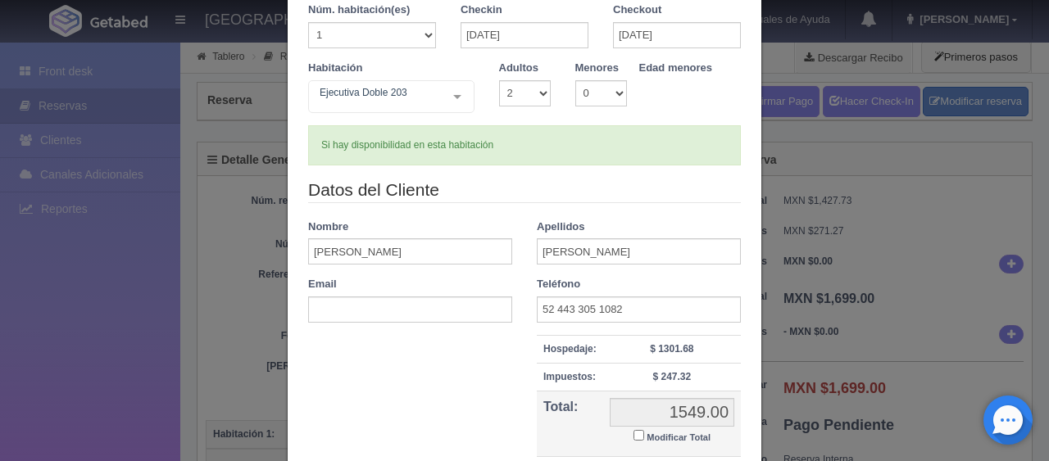
click at [637, 436] on label "Modificar Total" at bounding box center [671, 436] width 77 height 19
click at [637, 436] on input "Modificar Total" at bounding box center [638, 435] width 11 height 11
checkbox input "true"
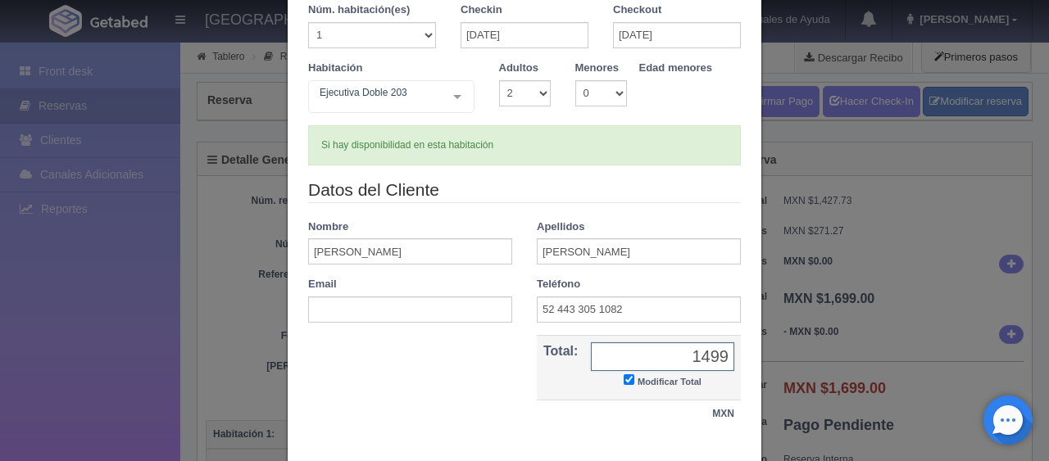
scroll to position [177, 0]
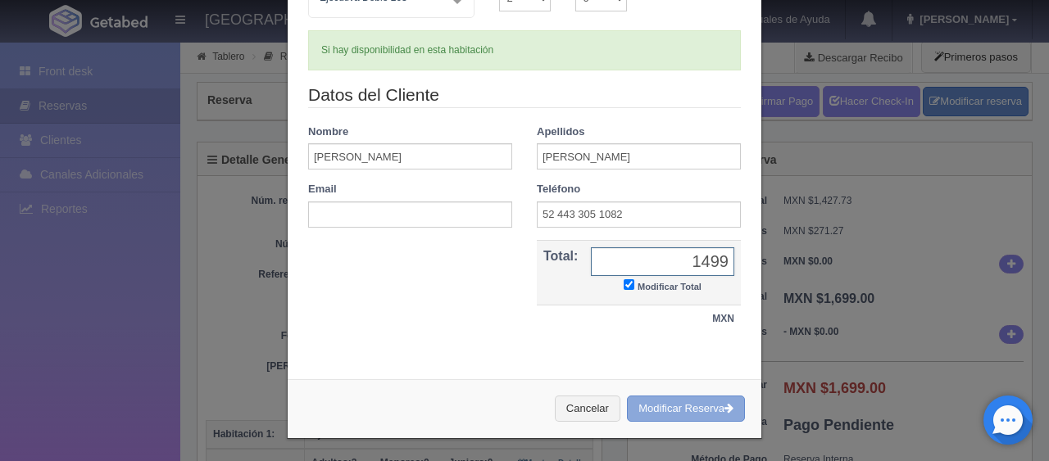
type input "1499"
click at [670, 404] on button "Modificar Reserva" at bounding box center [686, 409] width 118 height 27
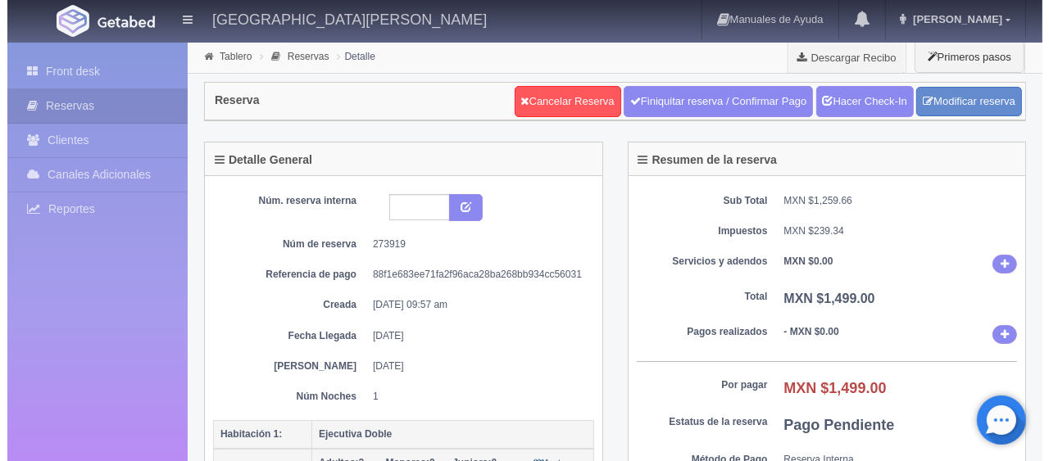
scroll to position [246, 0]
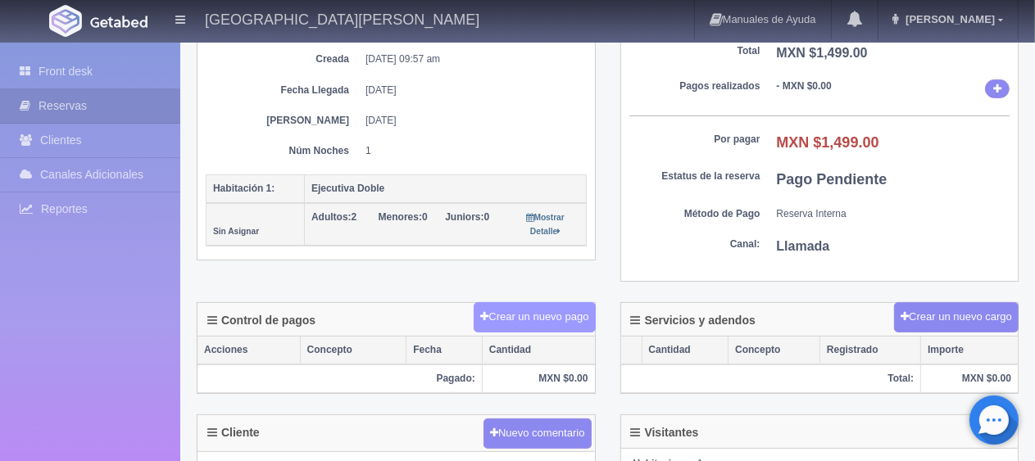
click at [531, 323] on button "Crear un nuevo pago" at bounding box center [534, 317] width 121 height 30
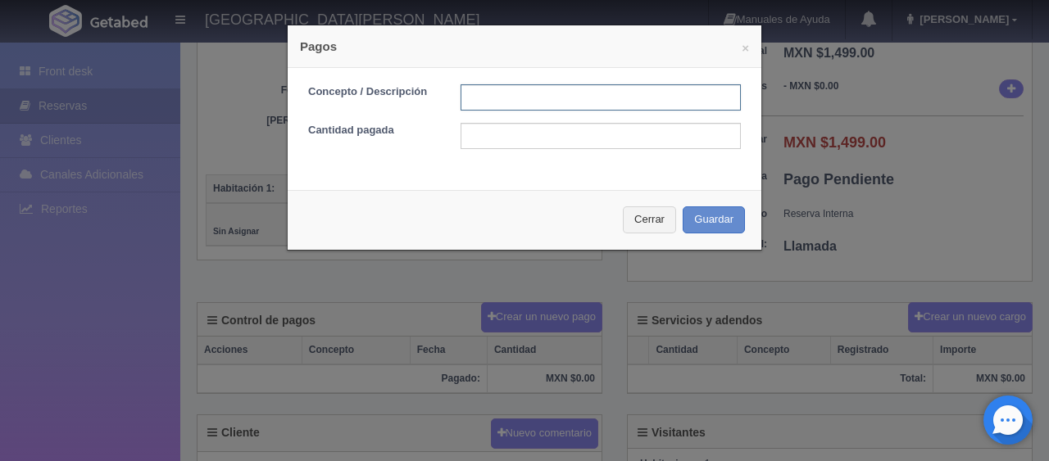
click at [489, 93] on input "text" at bounding box center [600, 97] width 280 height 26
type input "Total Efectivo"
click at [501, 151] on div "Concepto / Descripción Total Efectivo Cantidad pagada" at bounding box center [525, 123] width 474 height 110
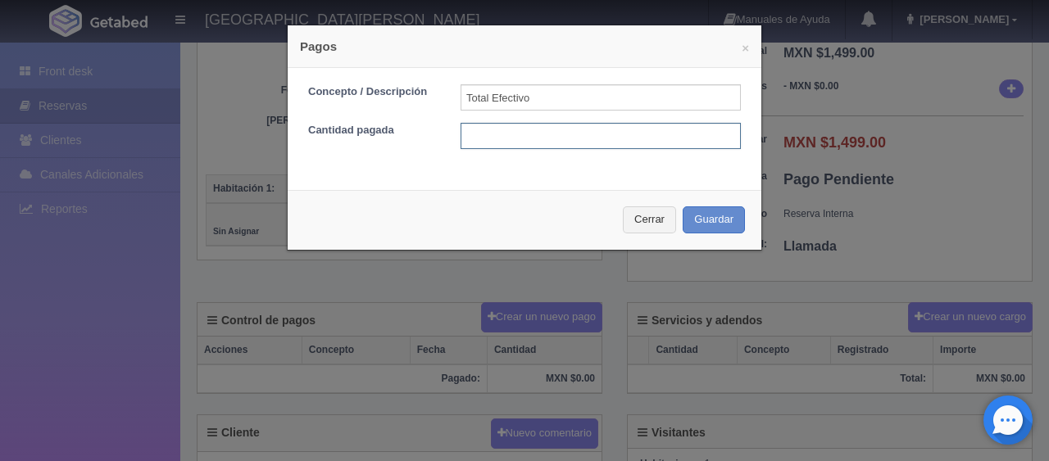
click at [488, 138] on input "text" at bounding box center [600, 136] width 280 height 26
type input "1399"
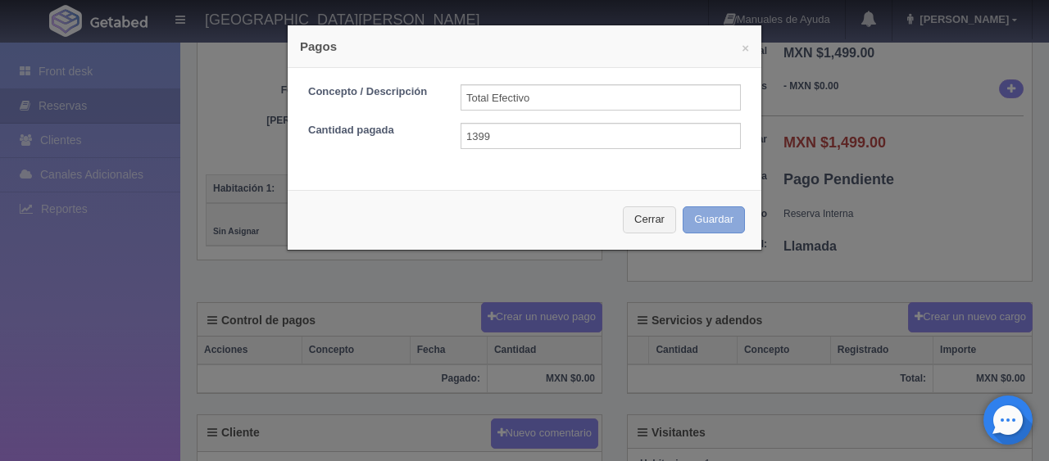
click at [688, 229] on button "Guardar" at bounding box center [714, 219] width 62 height 27
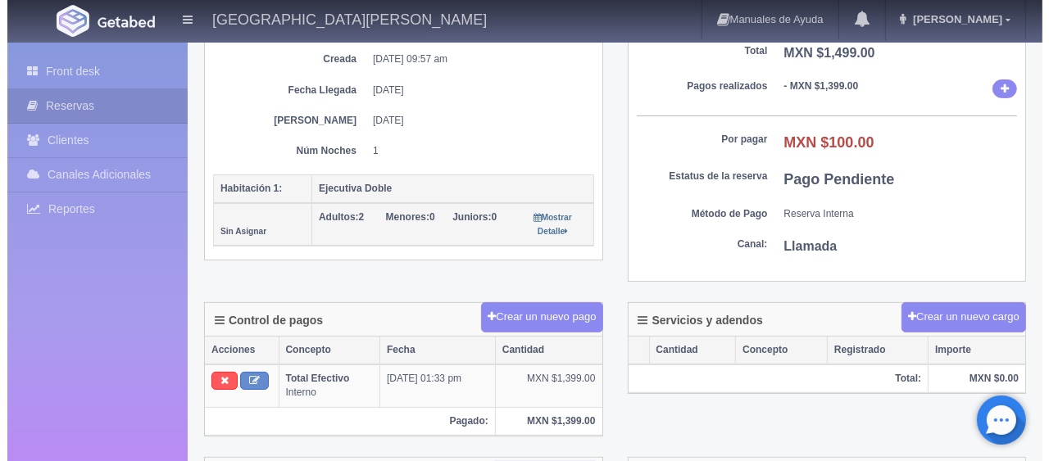
scroll to position [246, 0]
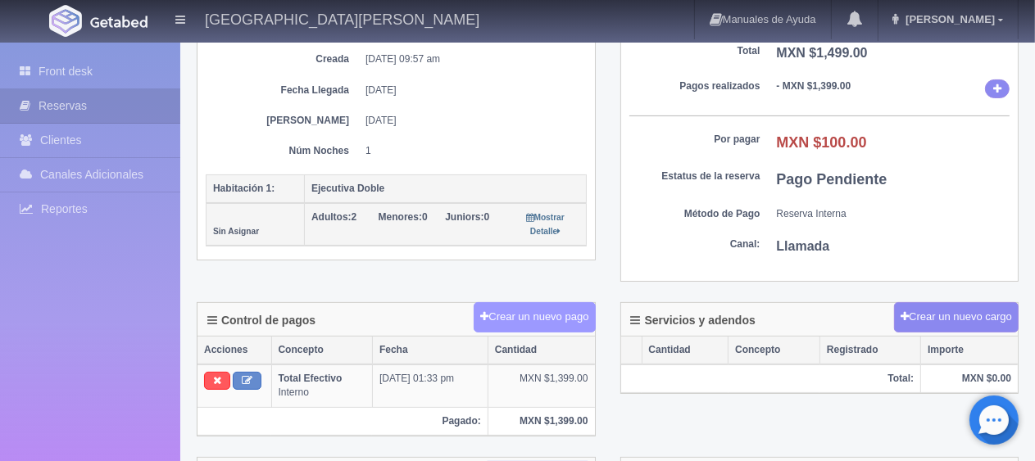
click at [515, 315] on button "Crear un nuevo pago" at bounding box center [534, 317] width 121 height 30
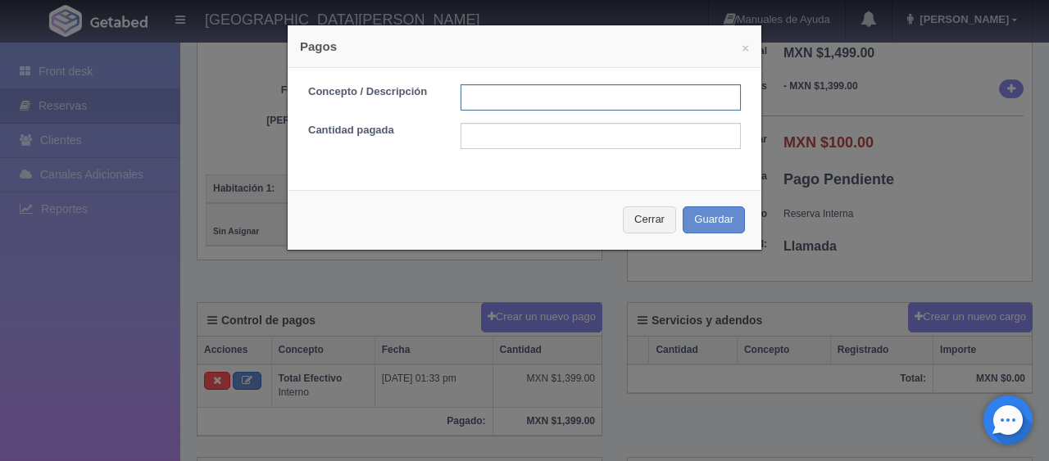
click at [467, 92] on input "text" at bounding box center [600, 97] width 280 height 26
type input "Descuento"
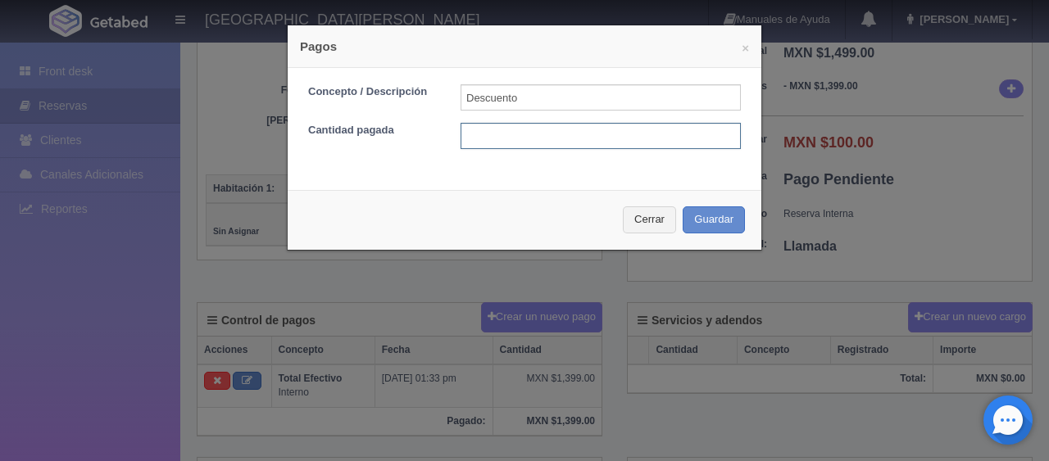
click at [519, 131] on input "text" at bounding box center [600, 136] width 280 height 26
type input "100"
click at [671, 231] on div "Cerrar Guardar" at bounding box center [525, 220] width 474 height 60
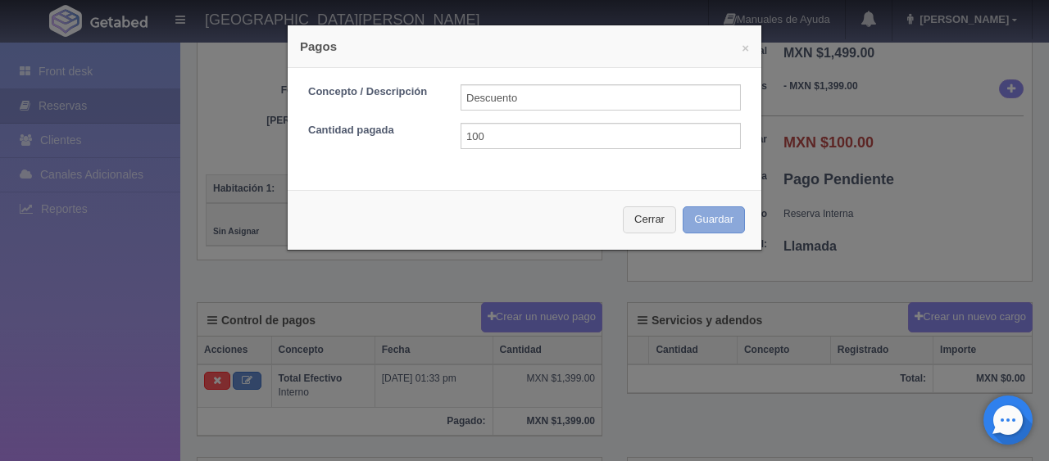
click at [698, 221] on button "Guardar" at bounding box center [714, 219] width 62 height 27
click at [703, 215] on div "Cerrar Guardar" at bounding box center [525, 220] width 474 height 60
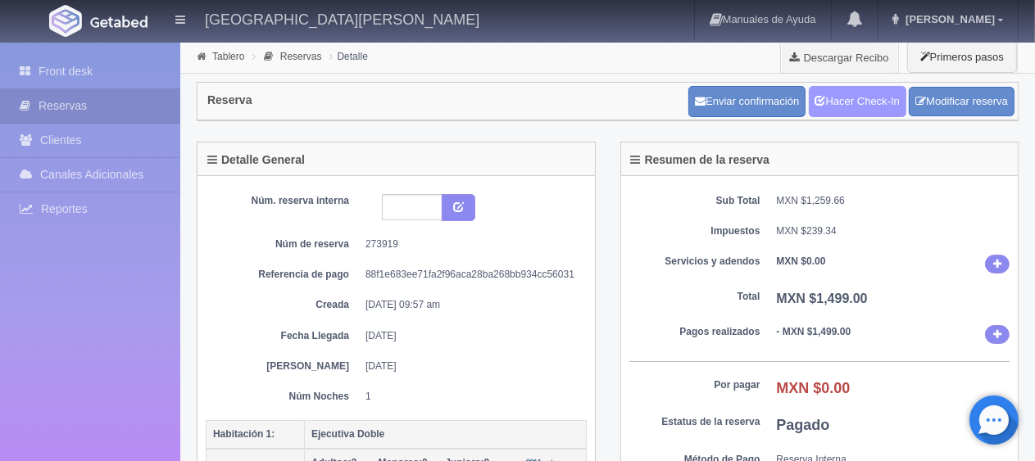
click at [848, 108] on link "Hacer Check-In" at bounding box center [858, 101] width 98 height 31
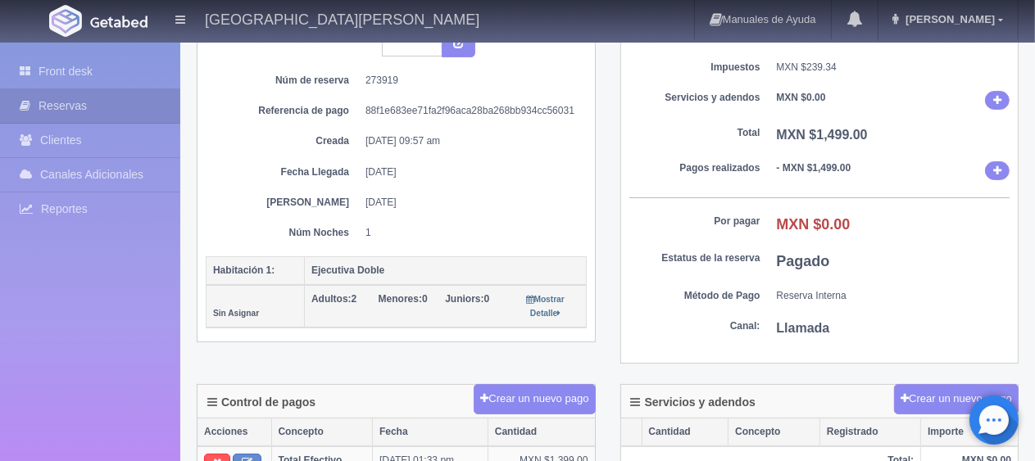
scroll to position [246, 0]
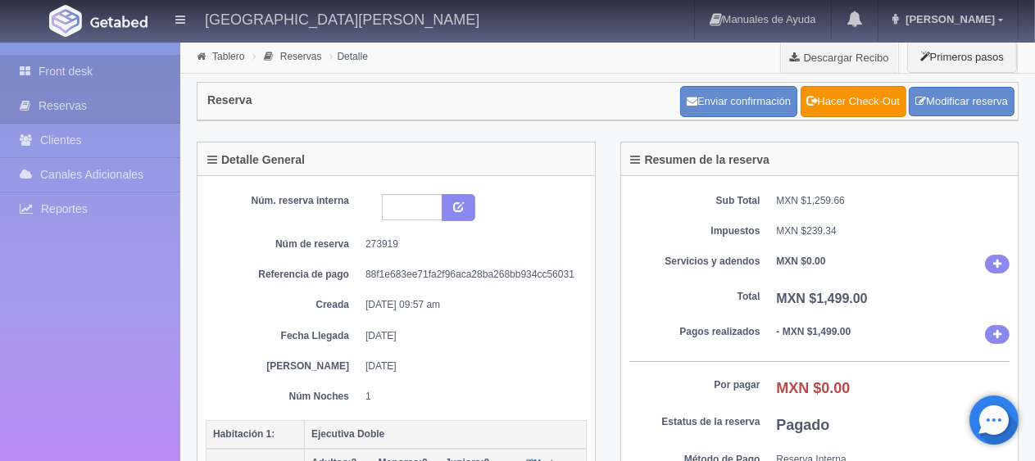
click at [134, 84] on link "Front desk" at bounding box center [90, 72] width 180 height 34
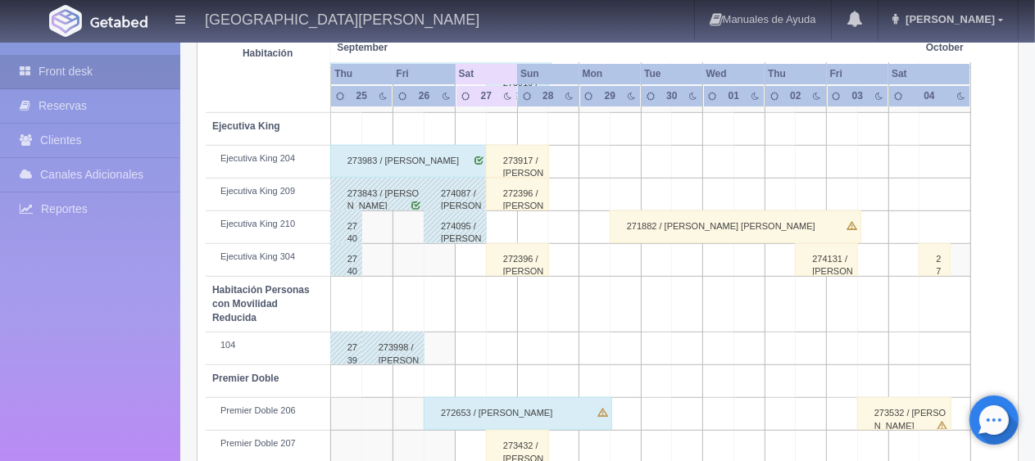
scroll to position [590, 0]
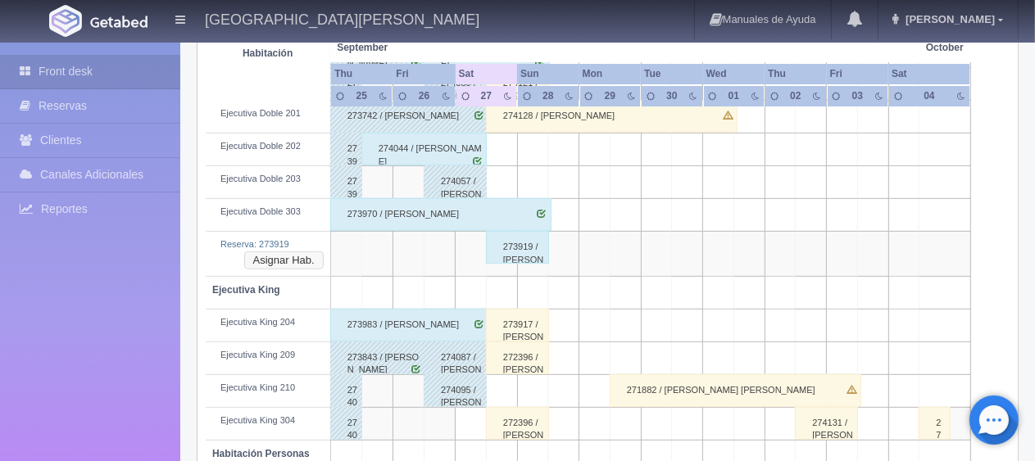
click at [281, 260] on button "Asignar Hab." at bounding box center [283, 261] width 79 height 18
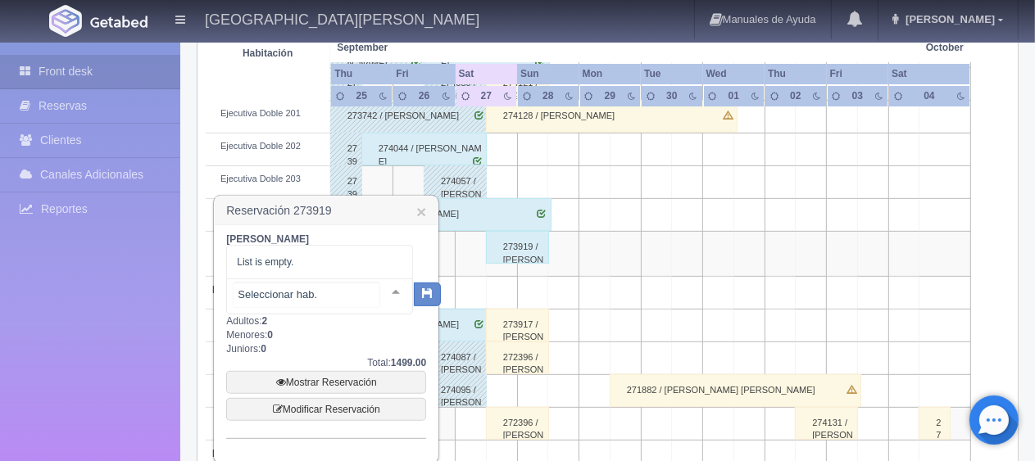
click at [379, 298] on div at bounding box center [395, 291] width 33 height 25
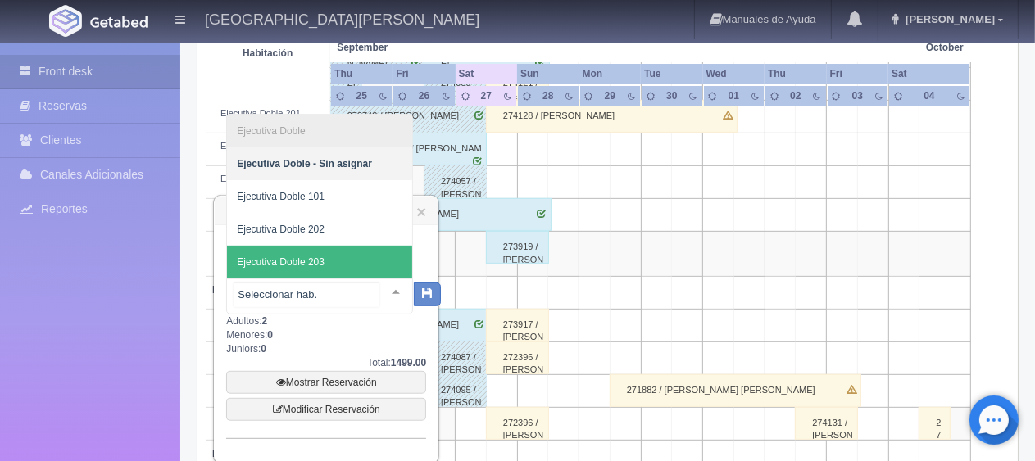
click at [353, 256] on span "Ejecutiva Doble 203" at bounding box center [319, 262] width 185 height 33
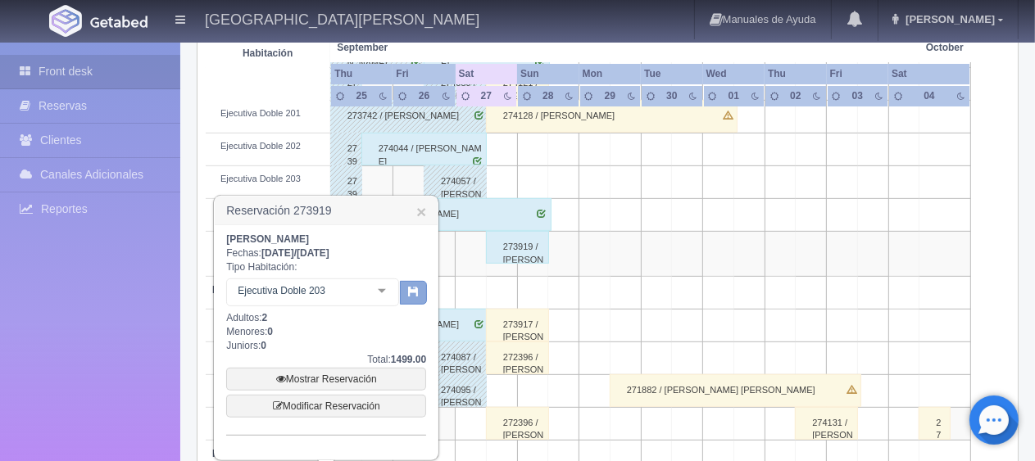
drag, startPoint x: 406, startPoint y: 297, endPoint x: 404, endPoint y: 283, distance: 14.8
click at [405, 293] on button "button" at bounding box center [413, 293] width 27 height 25
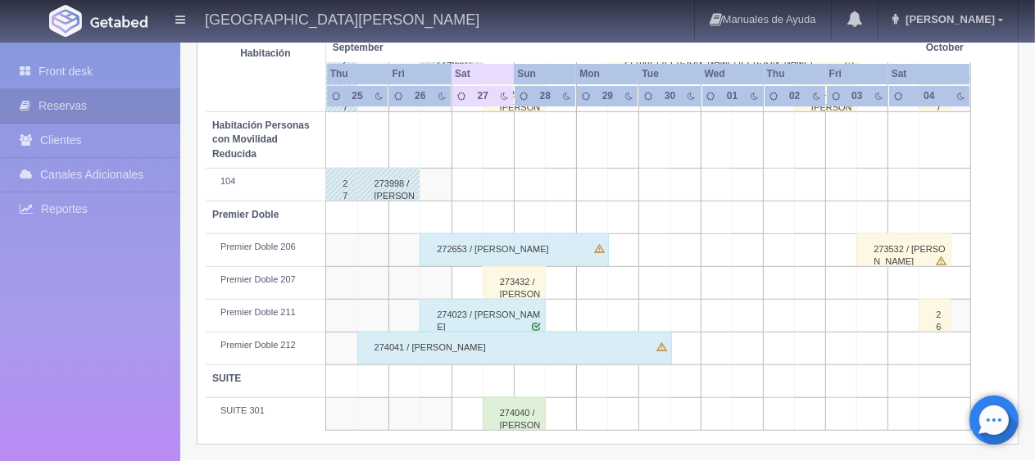
scroll to position [873, 0]
click at [505, 417] on div "274040 / [PERSON_NAME]" at bounding box center [514, 413] width 63 height 33
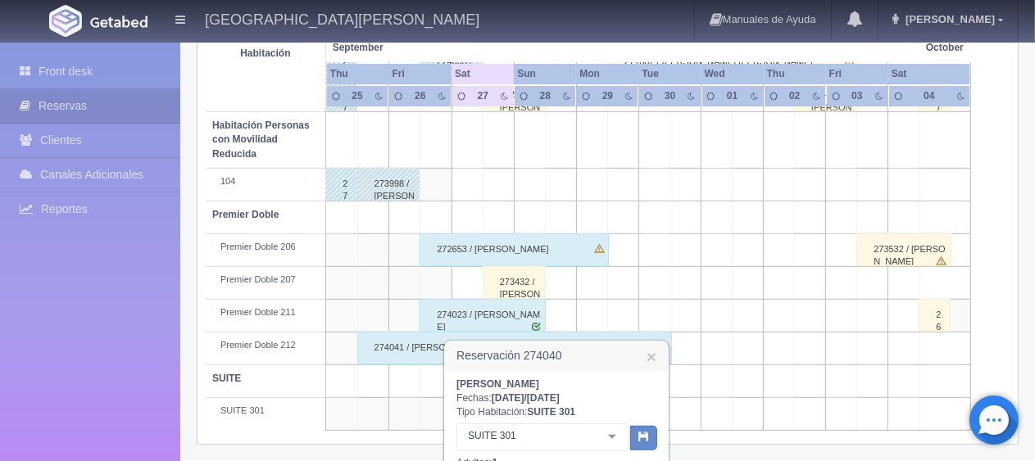
scroll to position [1037, 0]
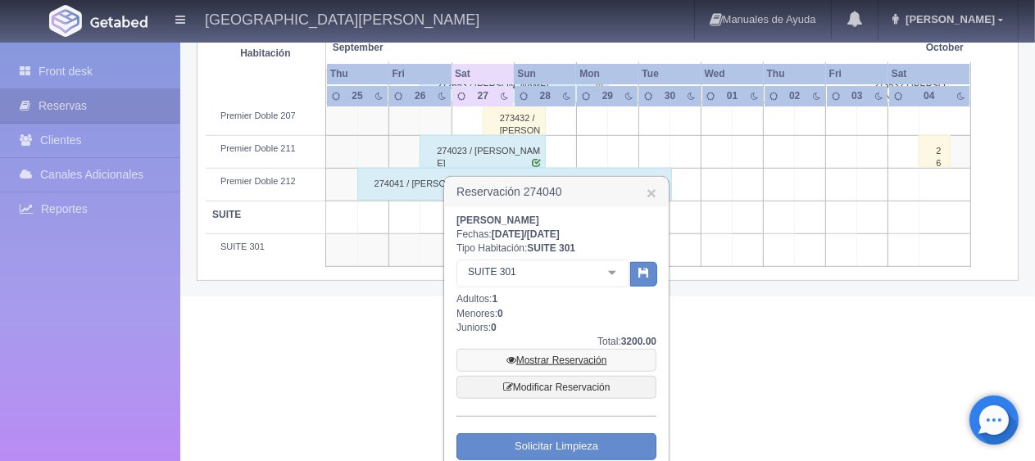
click at [565, 356] on link "Mostrar Reservación" at bounding box center [556, 360] width 200 height 23
click at [585, 359] on link "Mostrar Reservación" at bounding box center [556, 360] width 200 height 23
click at [569, 364] on link "Mostrar Reservación" at bounding box center [556, 360] width 200 height 23
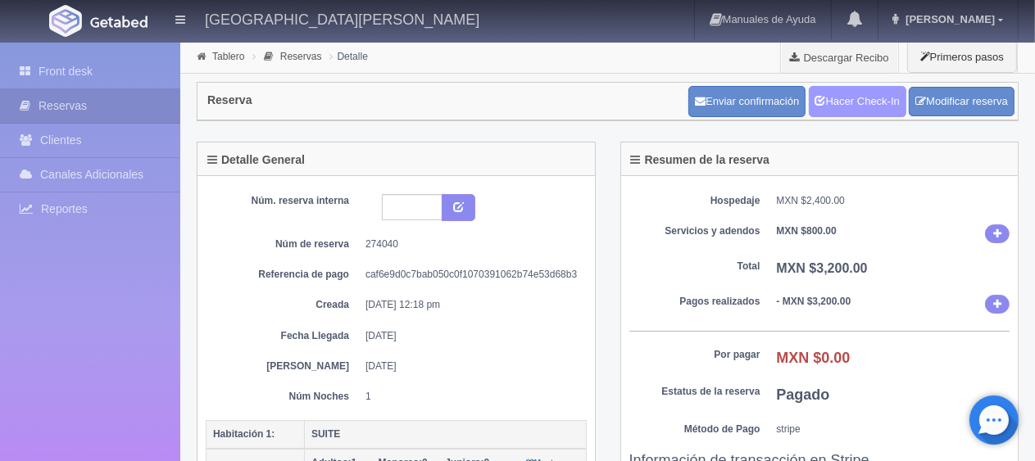
click at [829, 103] on link "Hacer Check-In" at bounding box center [858, 101] width 98 height 31
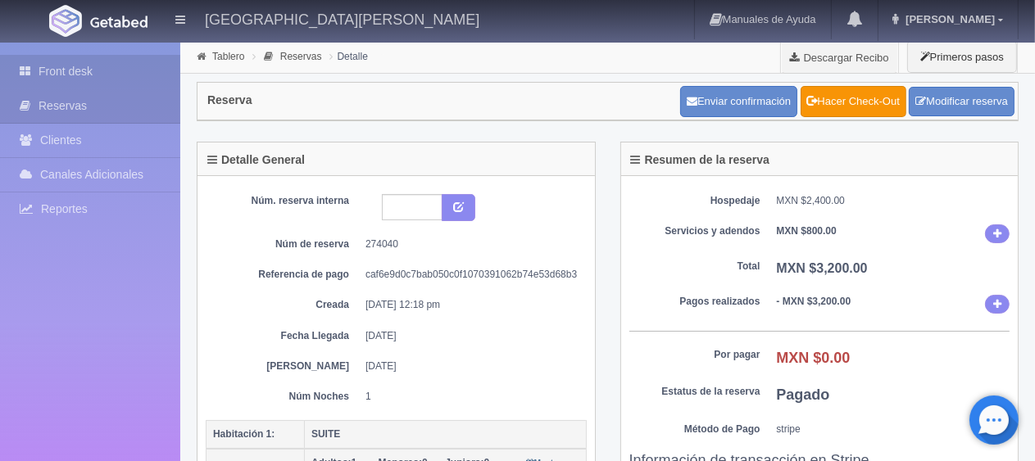
click at [137, 84] on link "Front desk" at bounding box center [90, 72] width 180 height 34
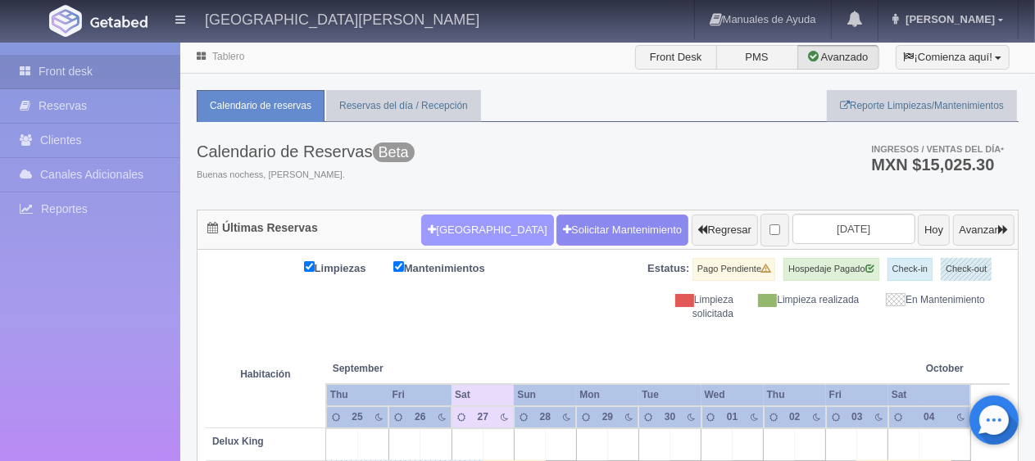
click at [421, 231] on button "[GEOGRAPHIC_DATA]" at bounding box center [487, 230] width 132 height 31
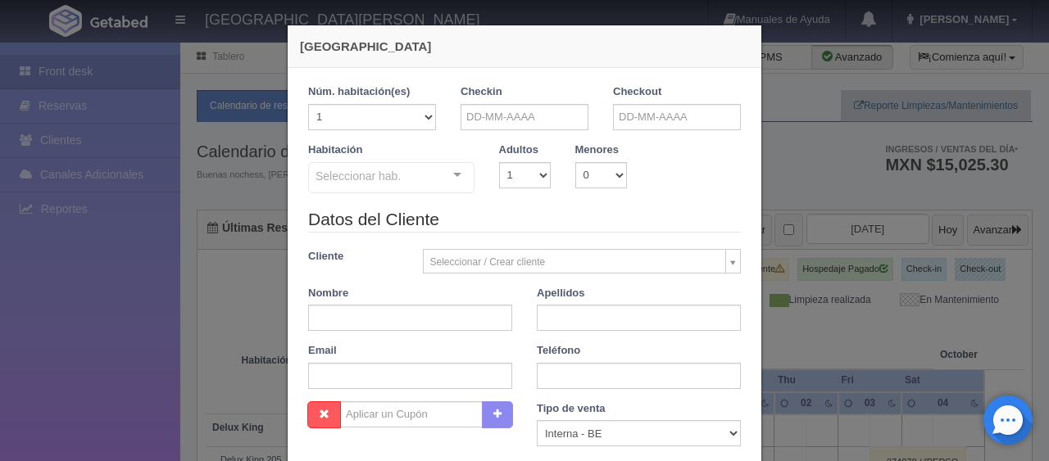
checkbox input "false"
click at [501, 116] on input "text" at bounding box center [524, 117] width 128 height 26
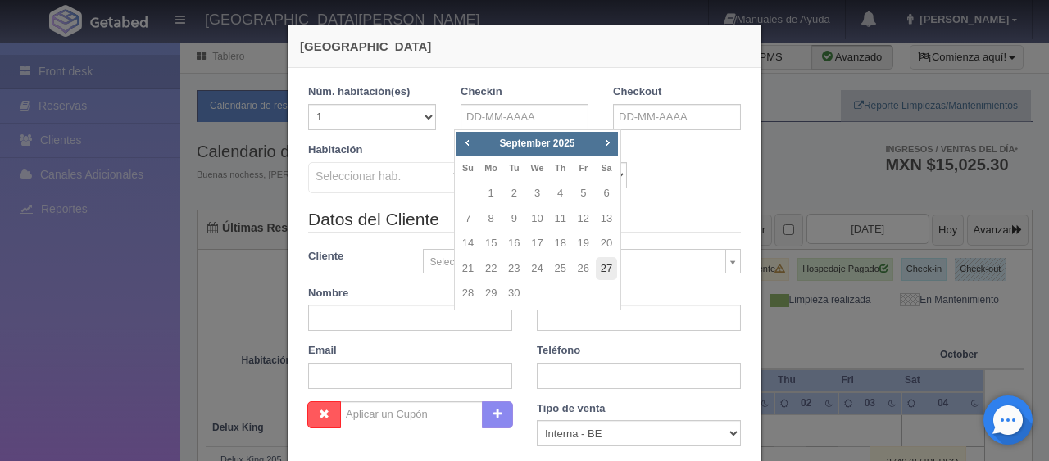
click at [605, 267] on link "27" at bounding box center [606, 269] width 21 height 24
type input "[DATE]"
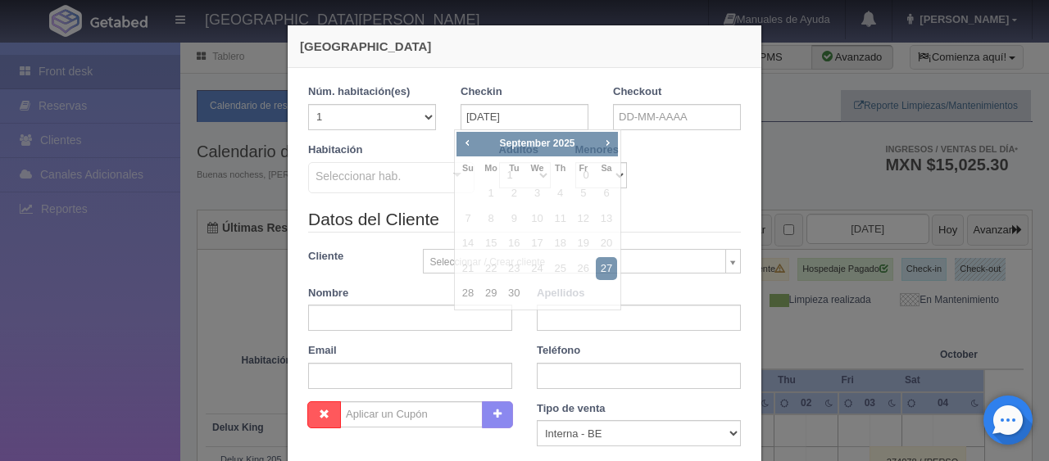
checkbox input "false"
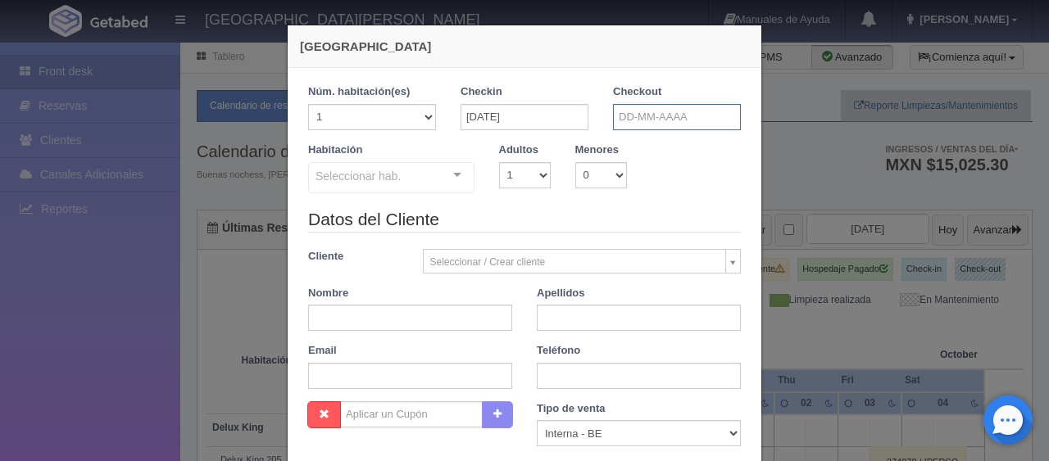
click at [642, 124] on input "text" at bounding box center [677, 117] width 128 height 26
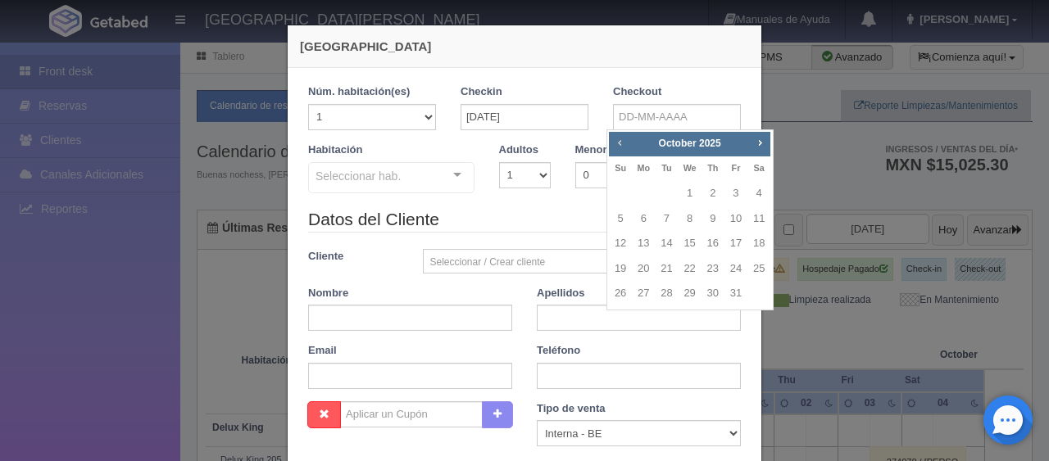
click at [619, 141] on span "Prev" at bounding box center [619, 142] width 13 height 13
click at [636, 297] on link "29" at bounding box center [643, 294] width 21 height 24
type input "[DATE]"
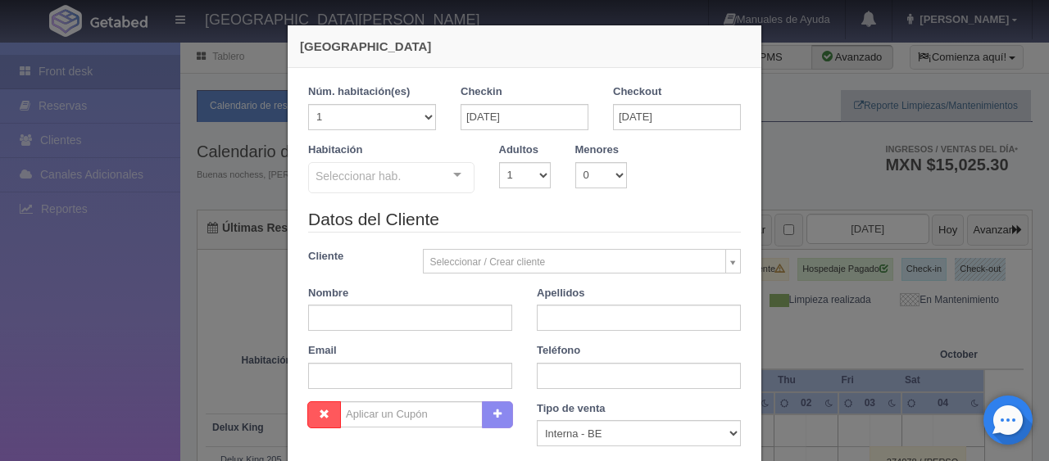
checkbox input "false"
click at [528, 185] on select "1 2 3 4 5 6 7 8 9 10" at bounding box center [525, 175] width 52 height 26
select select "2"
click at [499, 162] on select "1 2 3 4 5 6 7 8 9 10" at bounding box center [525, 175] width 52 height 26
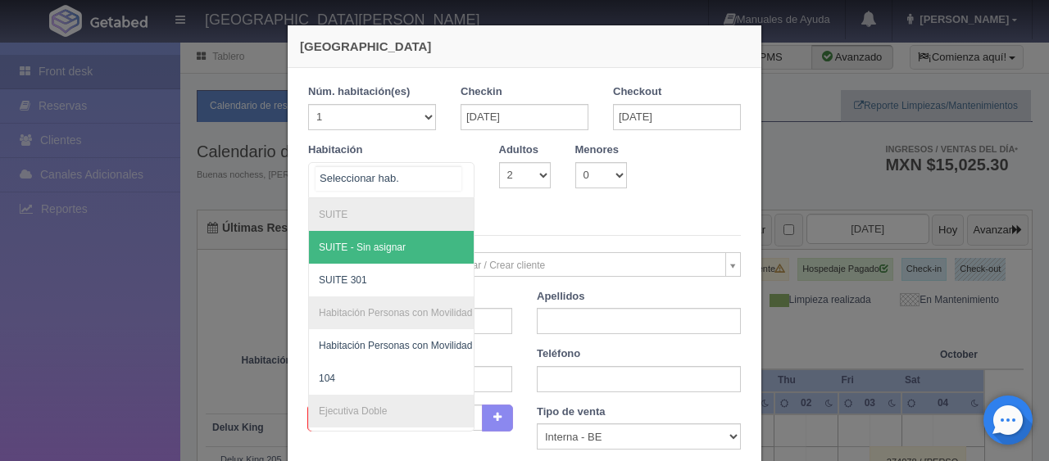
click at [415, 188] on div at bounding box center [391, 180] width 166 height 36
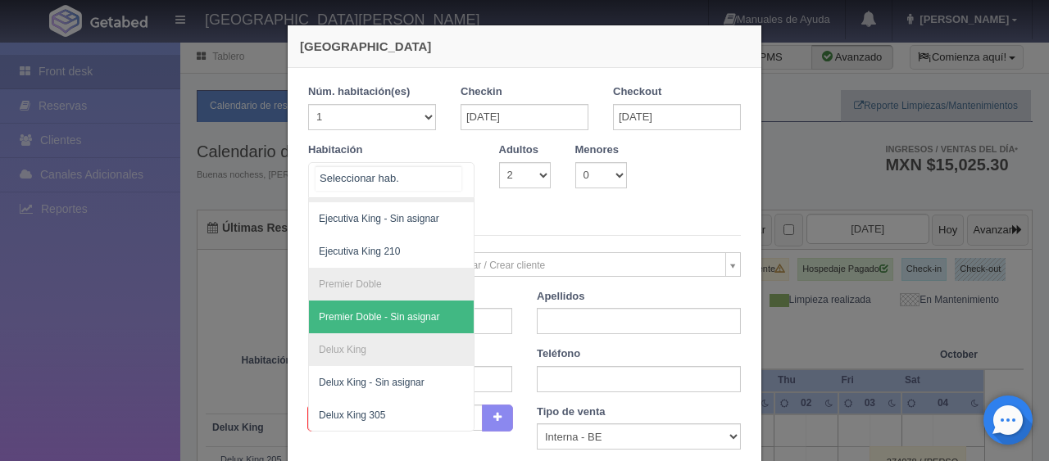
scroll to position [292, 0]
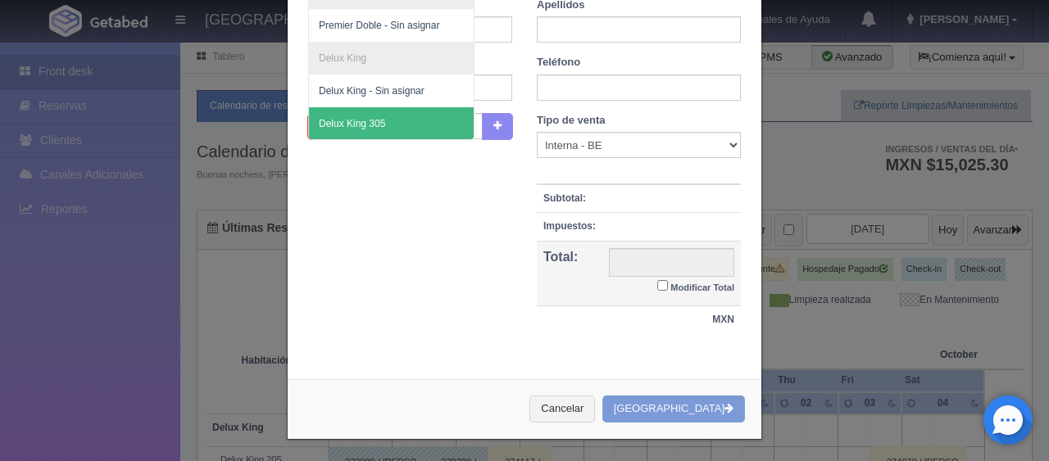
click at [364, 115] on span "Delux King 305" at bounding box center [446, 123] width 275 height 33
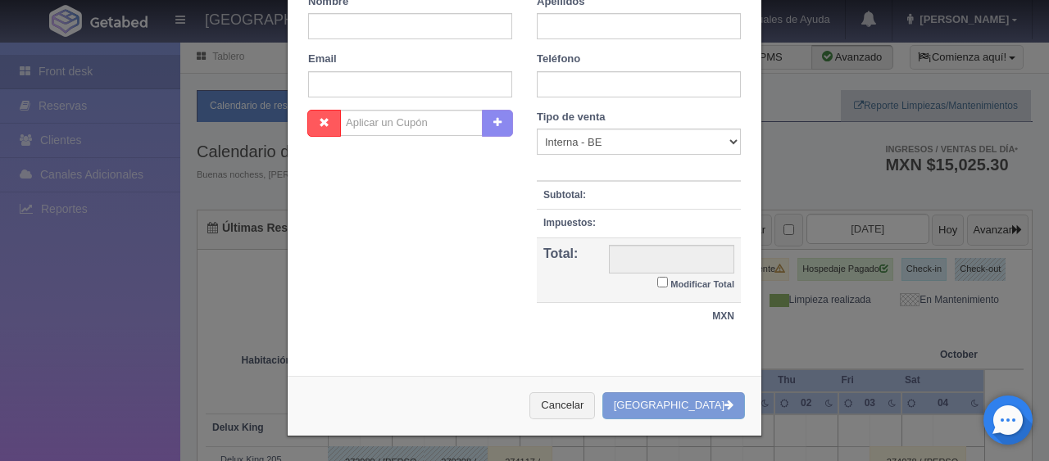
scroll to position [283, 0]
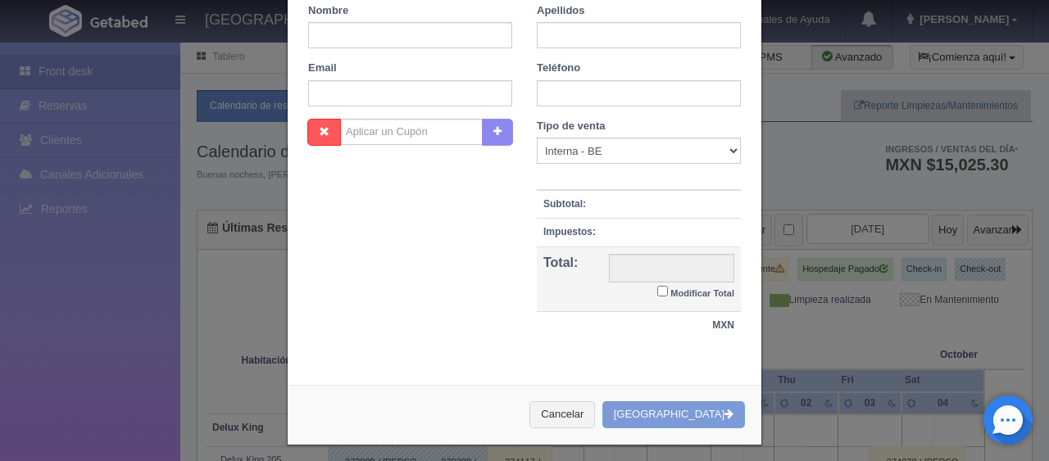
checkbox input "false"
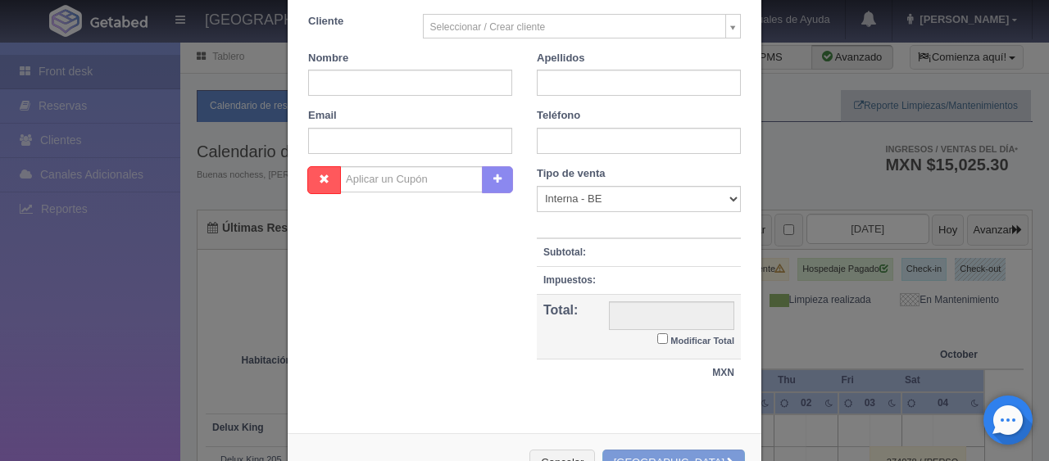
scroll to position [37, 0]
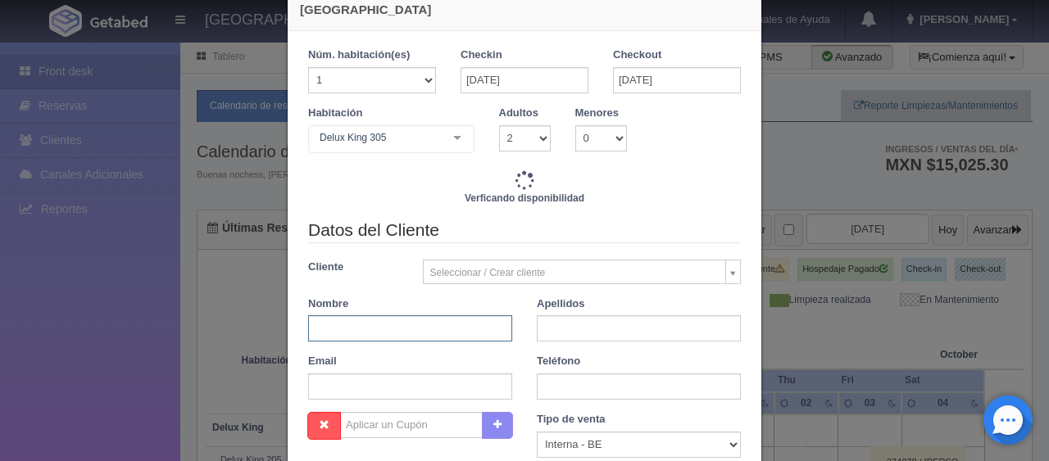
click at [406, 329] on input "text" at bounding box center [410, 328] width 204 height 26
type input "Alejandrfara"
type input "2998.00"
checkbox input "false"
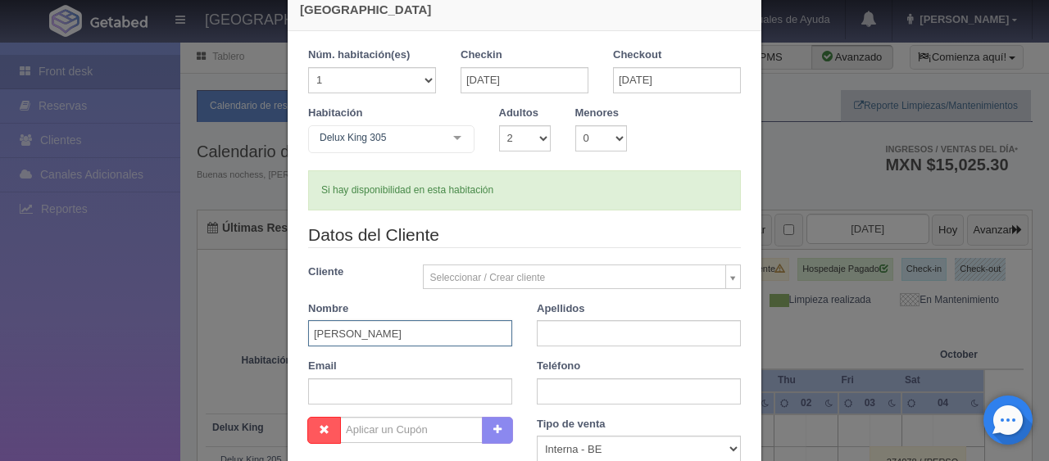
type input "Alejandra"
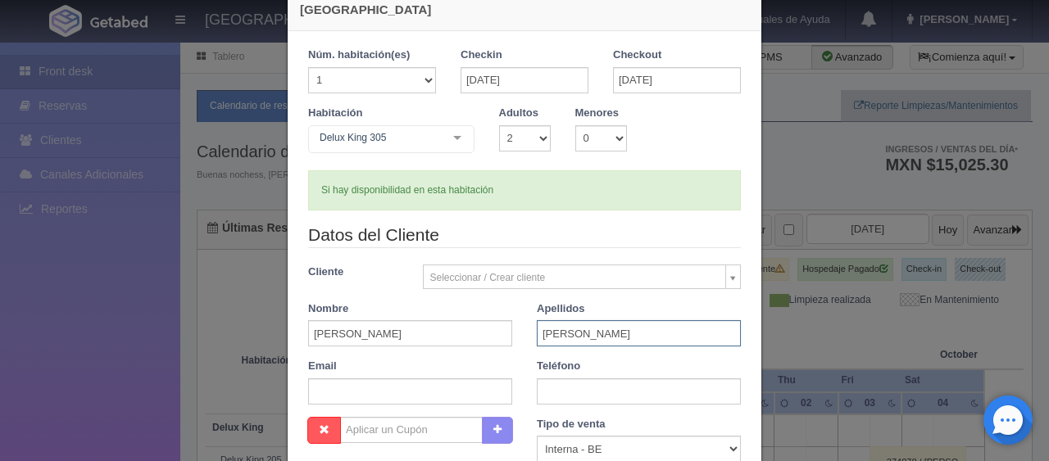
type input "Ugalde"
click at [596, 388] on input "text" at bounding box center [639, 392] width 204 height 26
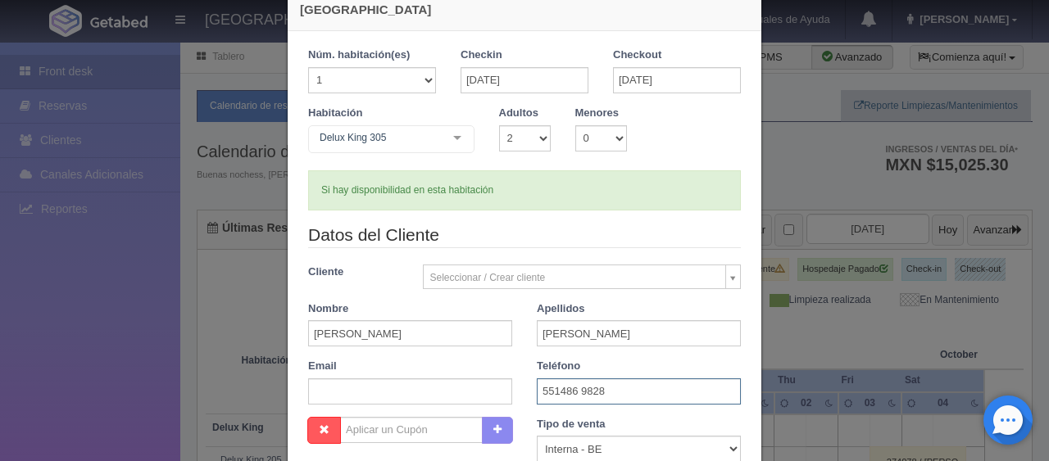
scroll to position [119, 0]
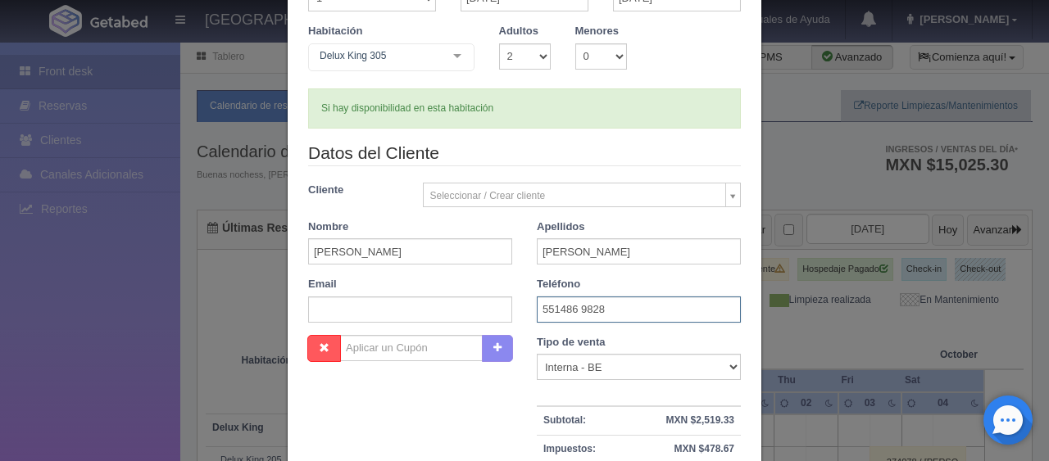
type input "551486 9828"
click at [582, 360] on select "Correo Electronico Interna - BE Llamada OTA Externa Otro WALK IN" at bounding box center [639, 367] width 204 height 26
select select "walkin"
click at [537, 354] on select "Correo Electronico Interna - BE Llamada OTA Externa Otro WALK IN" at bounding box center [639, 367] width 204 height 26
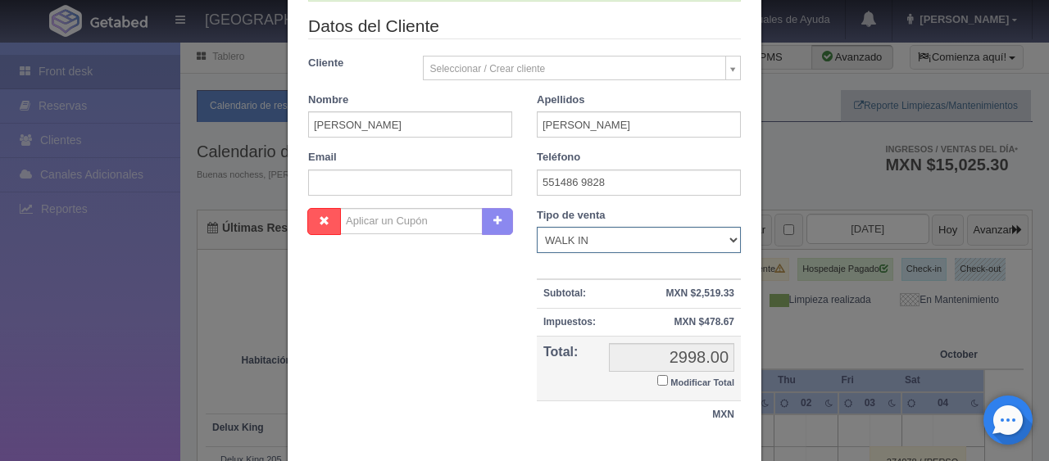
scroll to position [341, 0]
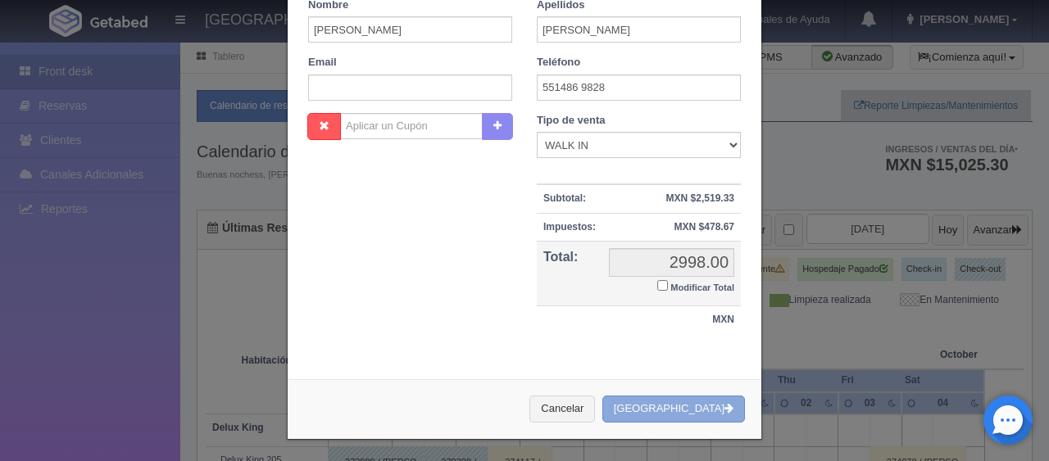
click at [676, 405] on button "[GEOGRAPHIC_DATA]" at bounding box center [673, 409] width 143 height 27
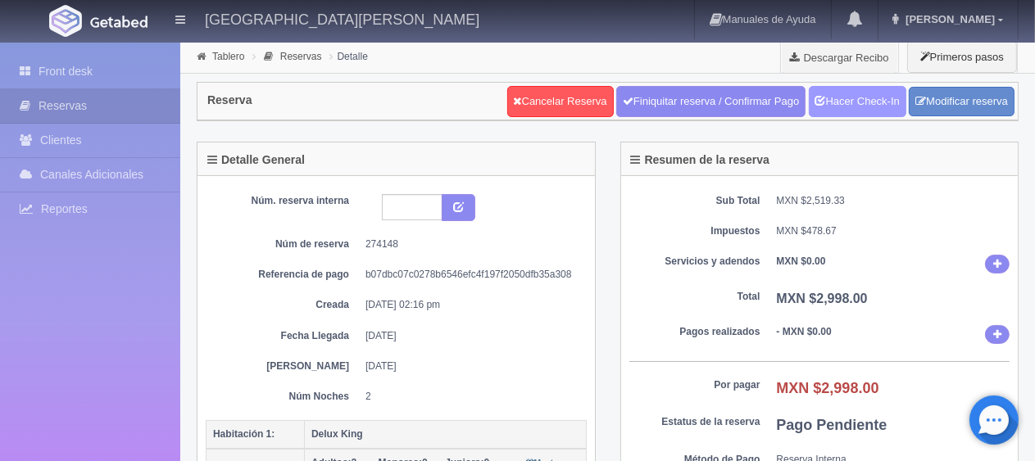
click at [867, 107] on link "Hacer Check-In" at bounding box center [858, 101] width 98 height 31
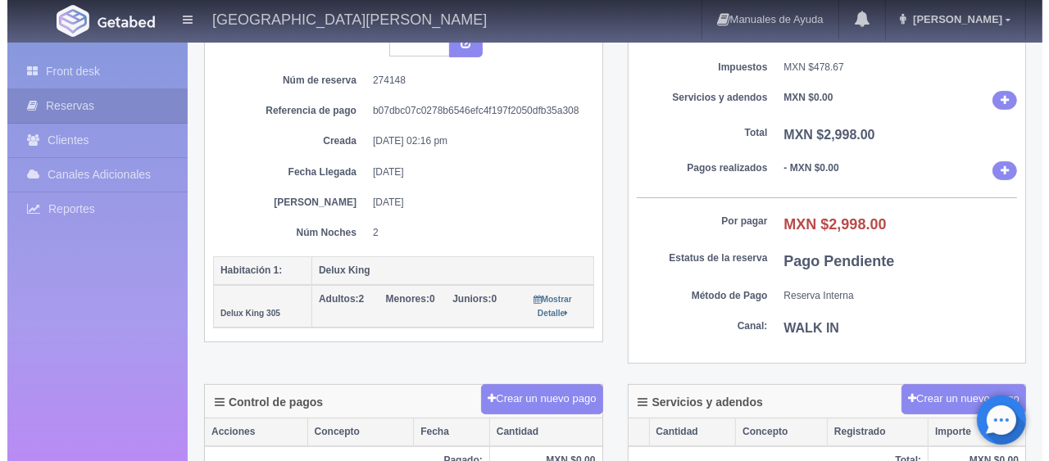
scroll to position [246, 0]
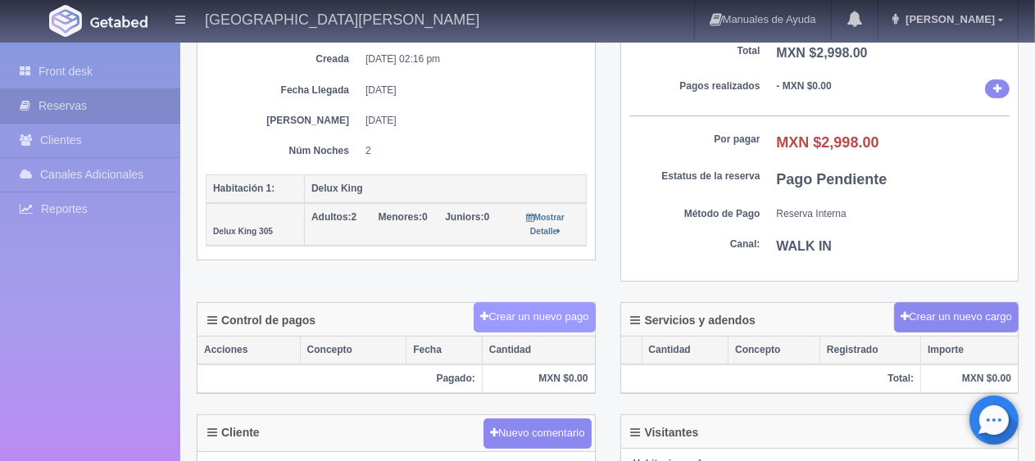
click at [526, 318] on button "Crear un nuevo pago" at bounding box center [534, 317] width 121 height 30
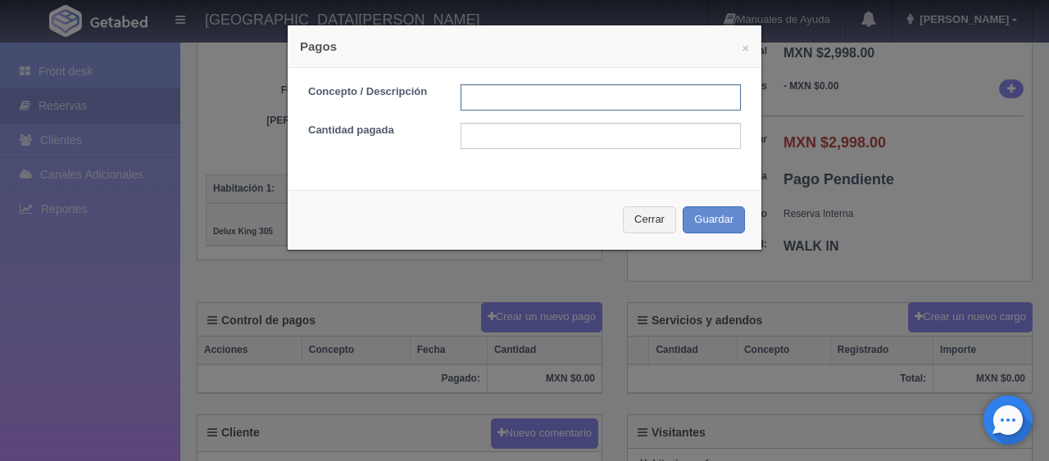
click at [533, 102] on input "text" at bounding box center [600, 97] width 280 height 26
type input "Total Tarjeta"
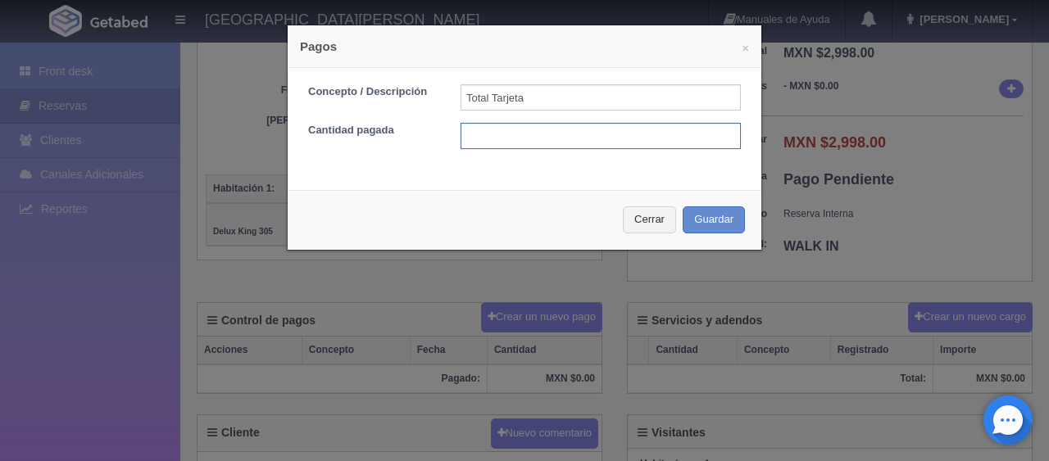
click at [541, 134] on input "text" at bounding box center [600, 136] width 280 height 26
type input "2998"
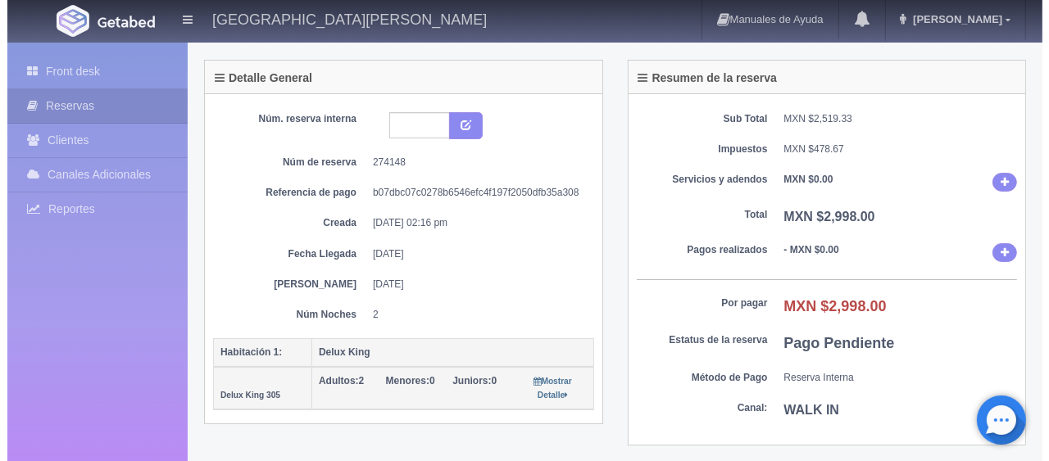
scroll to position [246, 0]
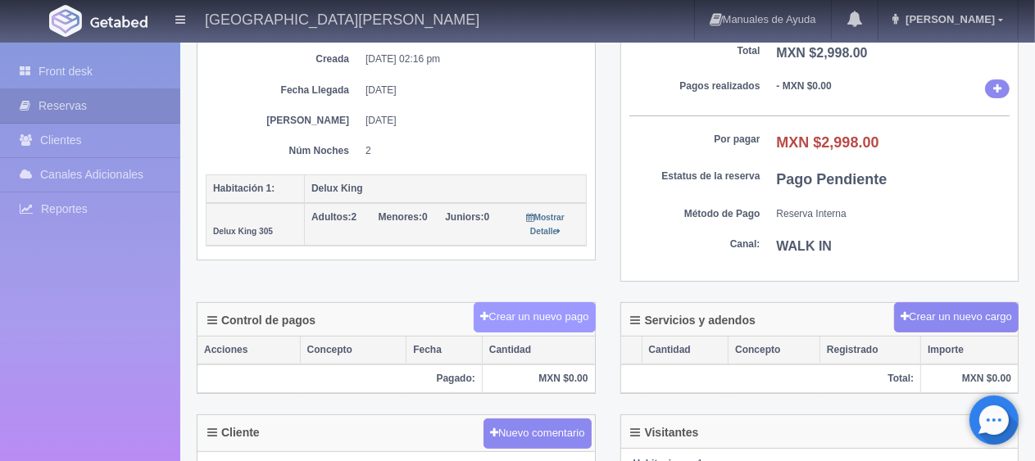
click at [542, 319] on button "Crear un nuevo pago" at bounding box center [534, 317] width 121 height 30
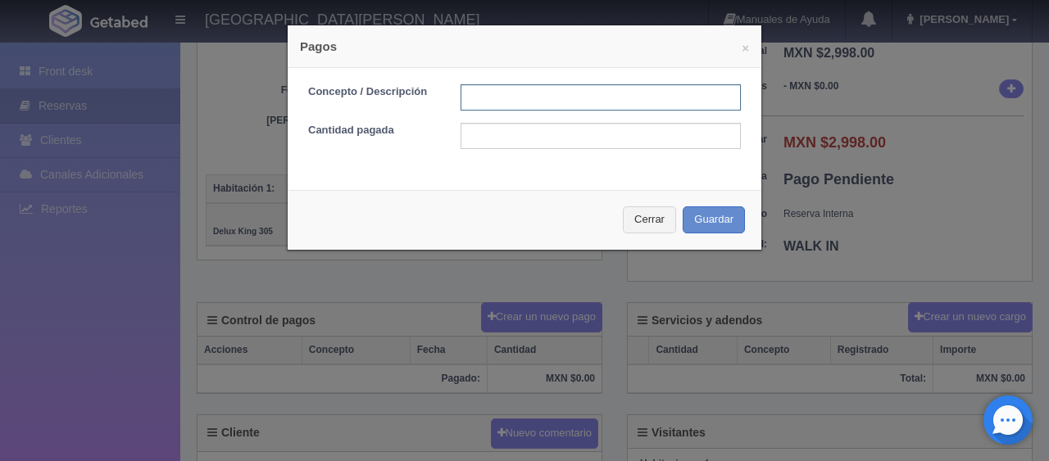
click at [518, 93] on input "text" at bounding box center [600, 97] width 280 height 26
drag, startPoint x: 573, startPoint y: 156, endPoint x: 557, endPoint y: 125, distance: 35.5
click at [573, 156] on div "Concepto / Descripción Total Efectivo Cantidad pagada" at bounding box center [525, 123] width 474 height 110
click at [547, 94] on input "Total Efectivo" at bounding box center [600, 97] width 280 height 26
click at [571, 90] on input "Total Efectivo" at bounding box center [600, 97] width 280 height 26
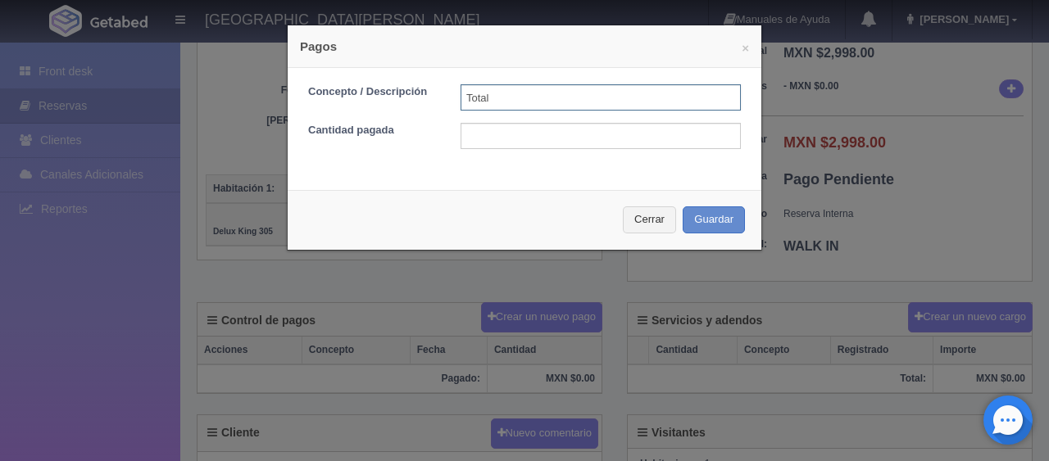
type input "Total Tarjeta"
click at [551, 137] on input "text" at bounding box center [600, 136] width 280 height 26
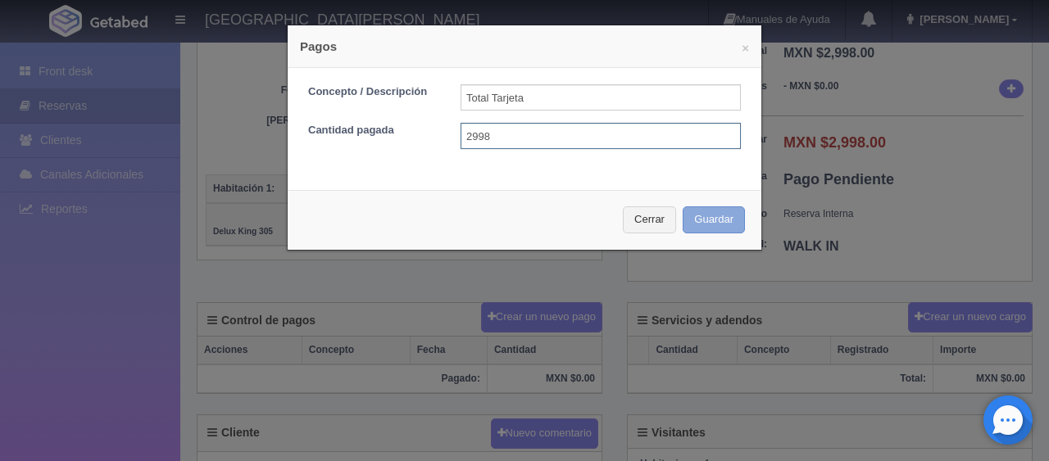
type input "2998"
click at [721, 211] on button "Guardar" at bounding box center [714, 219] width 62 height 27
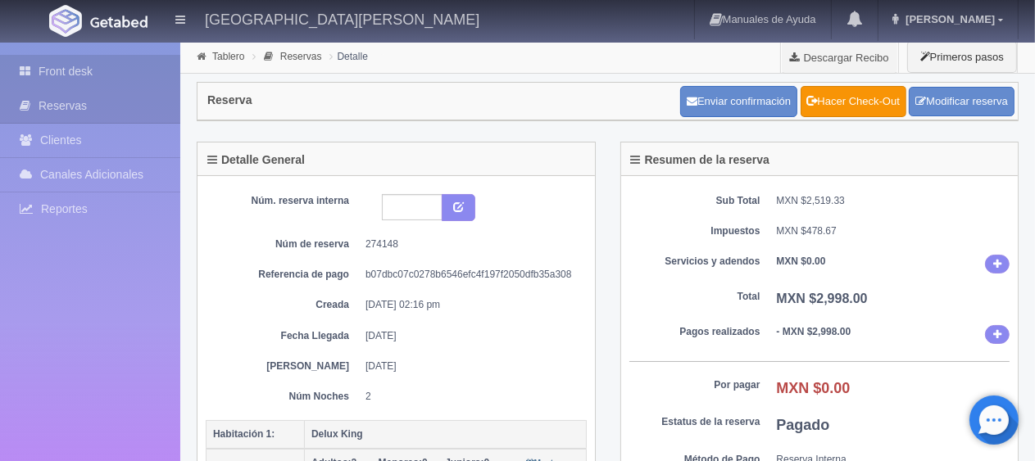
click at [106, 67] on link "Front desk" at bounding box center [90, 72] width 180 height 34
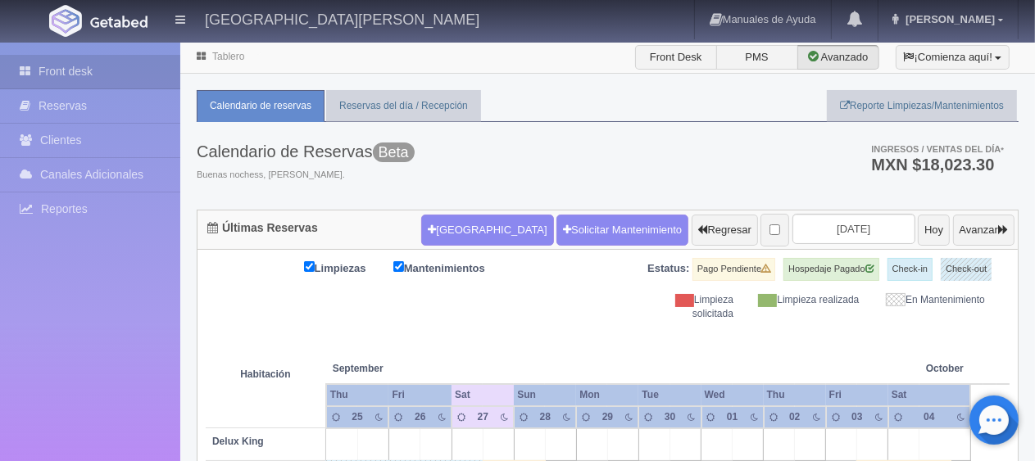
scroll to position [82, 0]
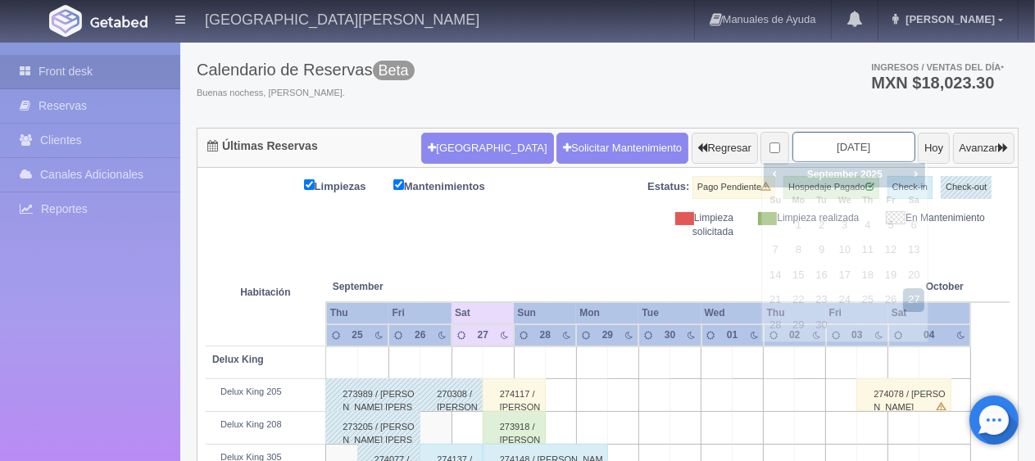
click at [846, 139] on input "2025-09-27" at bounding box center [853, 147] width 123 height 30
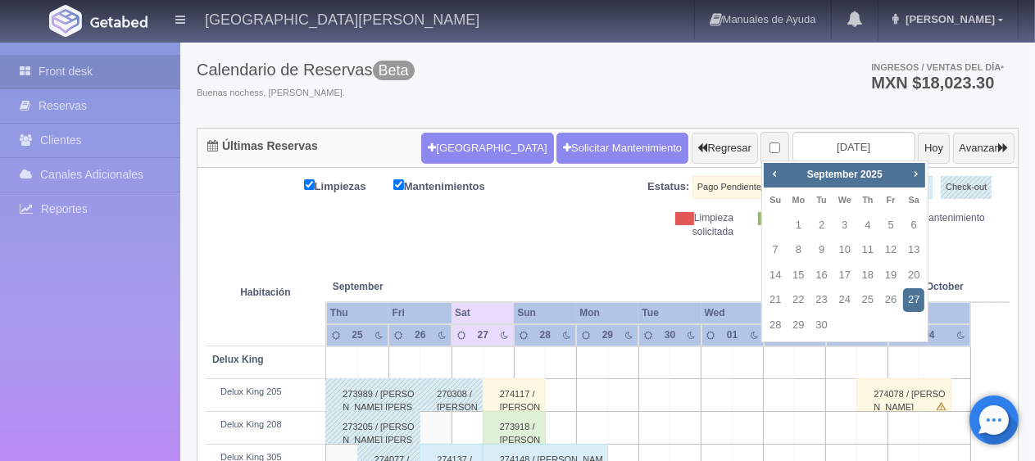
click at [914, 175] on span "Next" at bounding box center [915, 173] width 13 height 13
click at [914, 224] on link "6" at bounding box center [913, 226] width 21 height 24
type input "[DATE]"
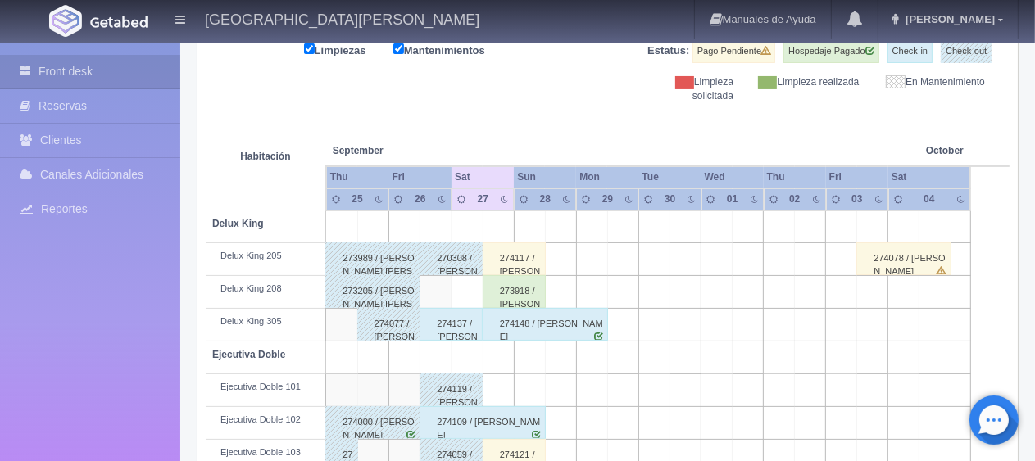
scroll to position [0, 0]
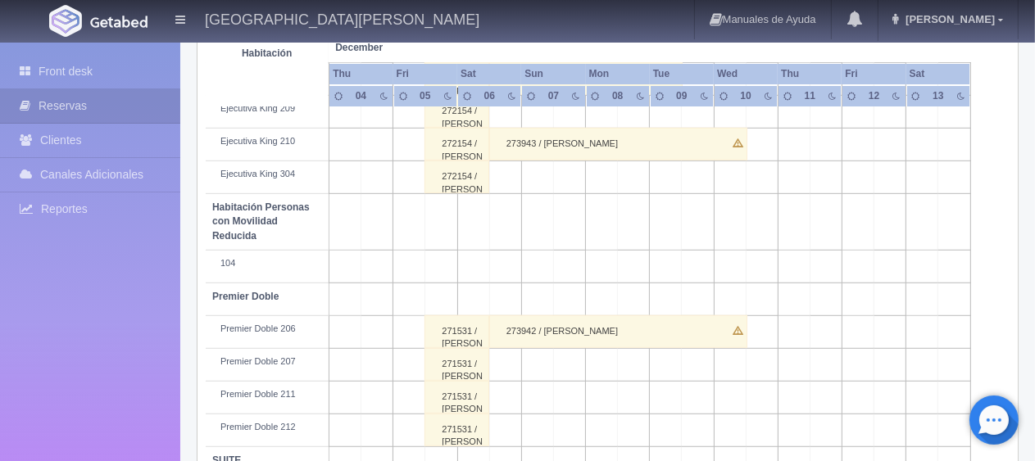
scroll to position [873, 0]
